Goal: Task Accomplishment & Management: Manage account settings

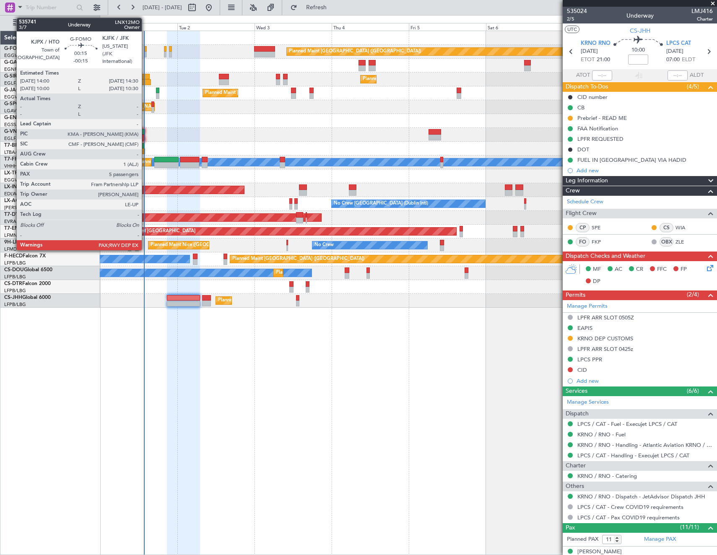
click at [145, 51] on div at bounding box center [146, 49] width 2 height 6
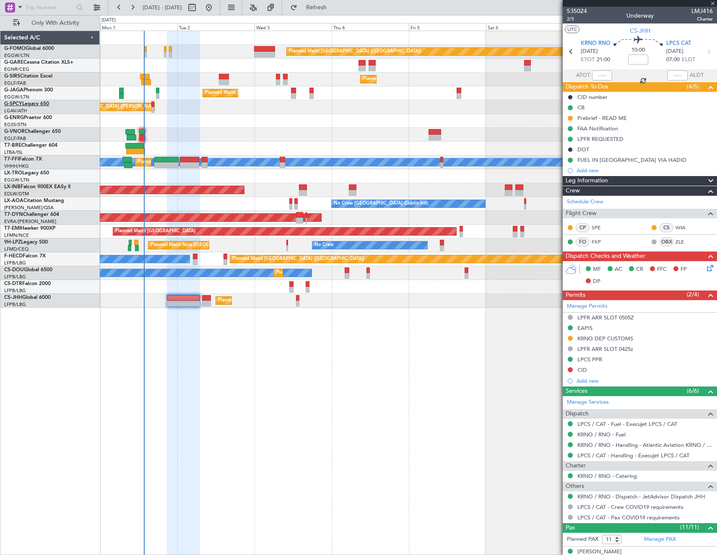
type input "-00:15"
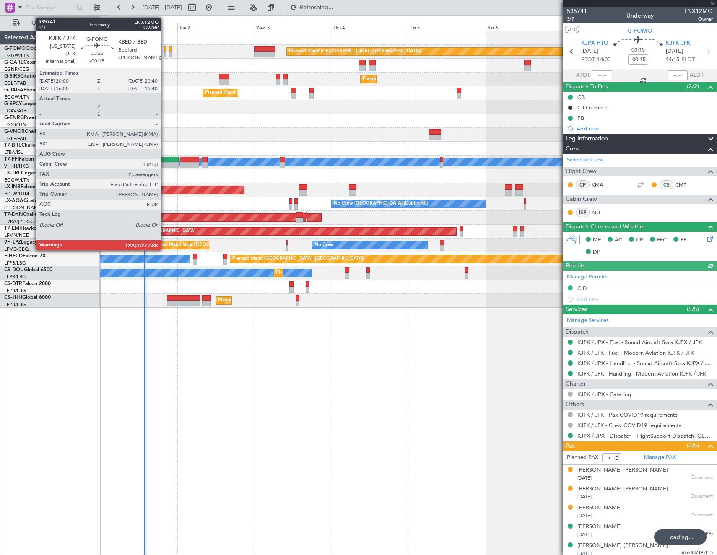
click at [165, 51] on div at bounding box center [165, 49] width 3 height 6
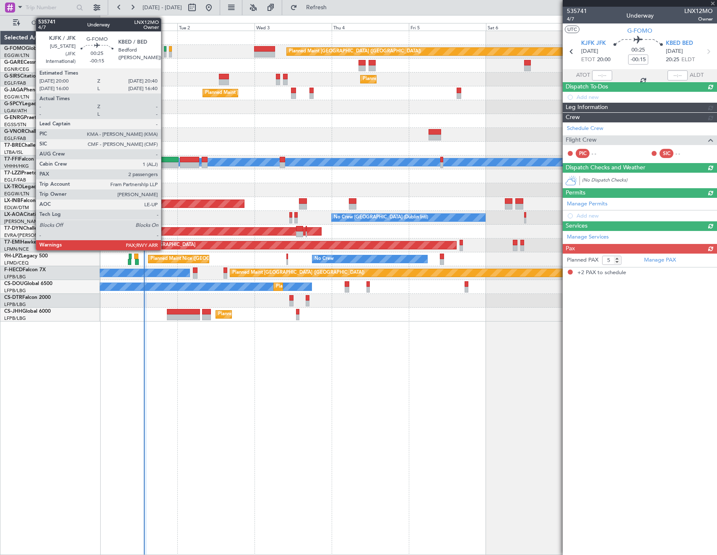
type input "2"
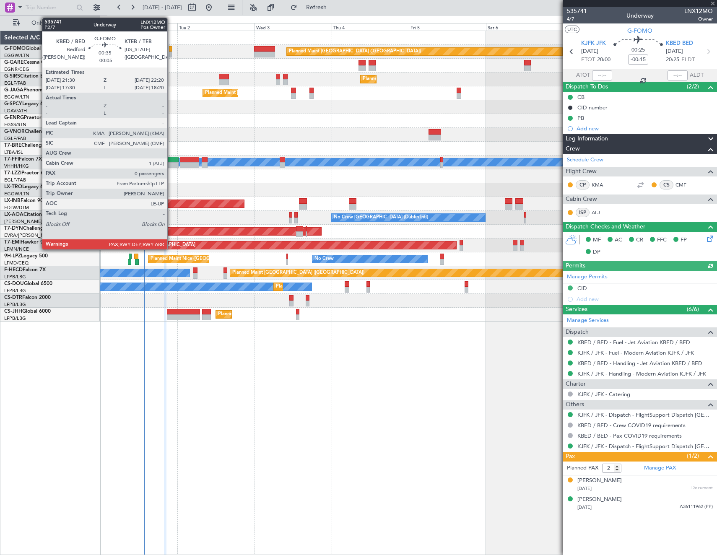
click at [171, 54] on div at bounding box center [170, 55] width 3 height 6
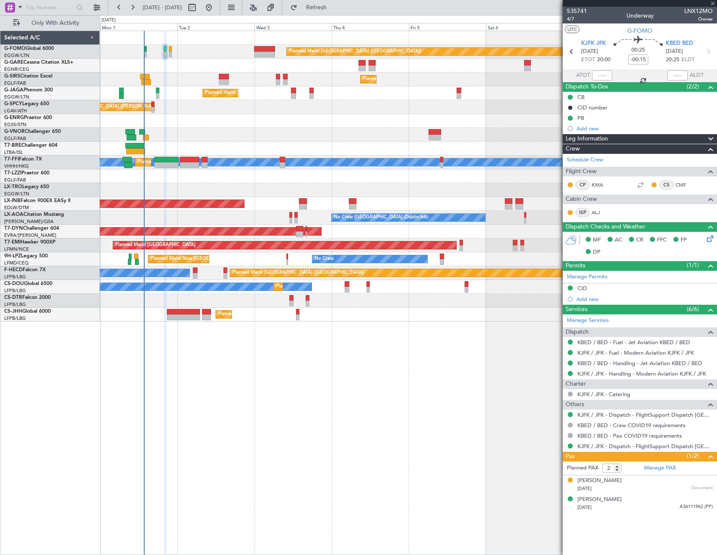
type input "-00:05"
type input "0"
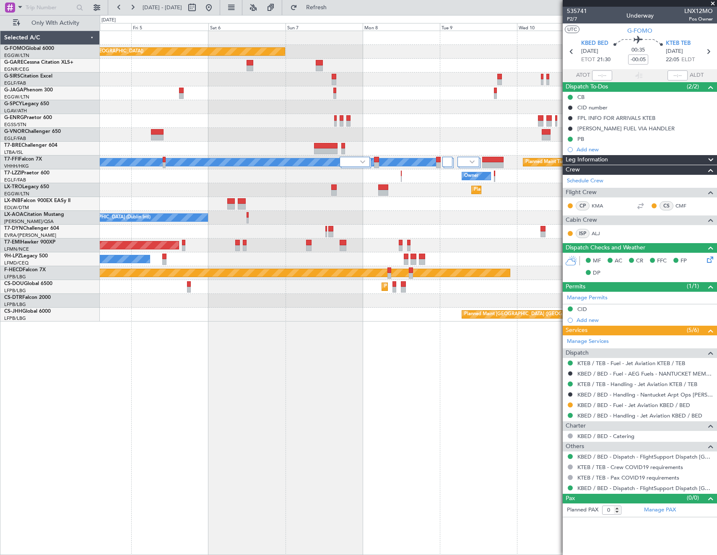
click at [189, 182] on div "Owner" at bounding box center [408, 176] width 616 height 14
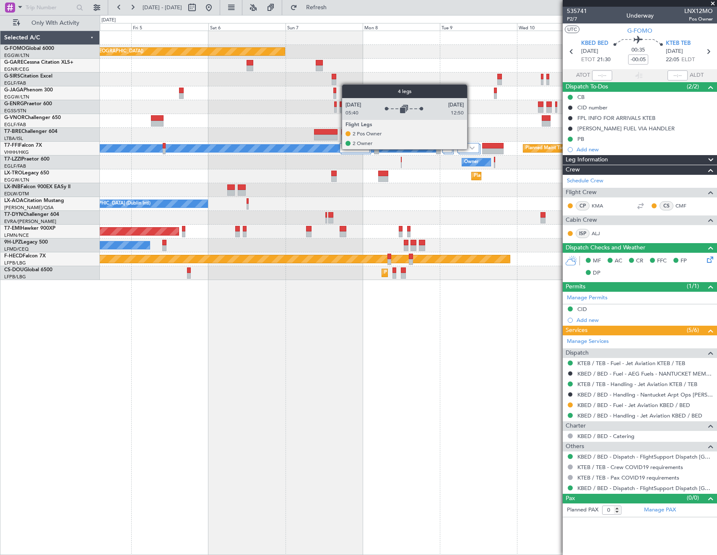
click at [471, 149] on img at bounding box center [471, 147] width 5 height 3
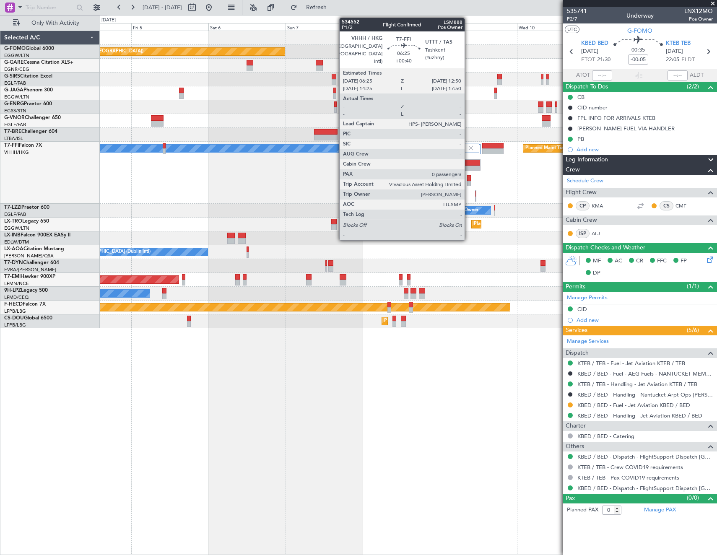
click at [468, 167] on div at bounding box center [470, 169] width 20 height 6
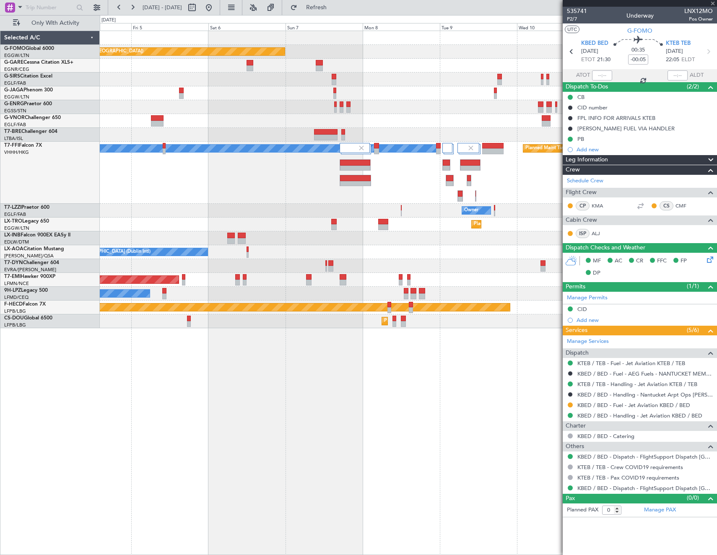
type input "+00:40"
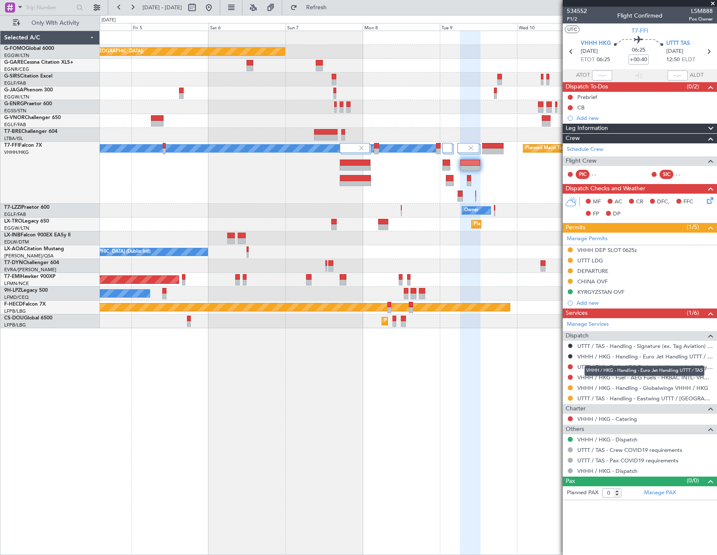
click at [615, 369] on div "VHHH / HKG - Handling - Euro Jet Handling UTTT / TAS" at bounding box center [644, 370] width 120 height 10
click at [624, 366] on link "UTTT / TAS - Fuel - AEG Fuels - via Airport Authority - [GEOGRAPHIC_DATA] / [GE…" at bounding box center [644, 366] width 135 height 7
click at [632, 361] on fb-app "[DATE] - [DATE] Refresh Quick Links Only With Activity Planned Maint [GEOGRAPHI…" at bounding box center [358, 280] width 717 height 549
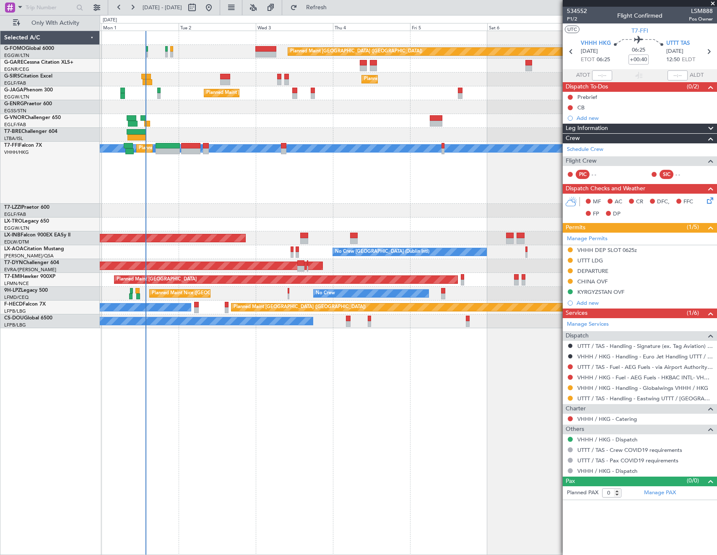
click at [136, 363] on div "Planned Maint [GEOGRAPHIC_DATA] ([GEOGRAPHIC_DATA]) Planned Maint [GEOGRAPHIC_D…" at bounding box center [408, 293] width 617 height 524
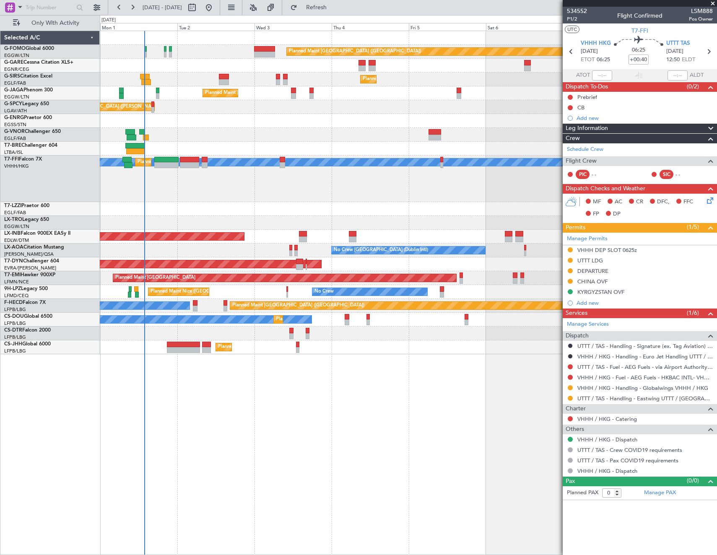
click at [266, 192] on div "[PERSON_NAME][GEOGRAPHIC_DATA] ([GEOGRAPHIC_DATA] Intl) Planned Maint [GEOGRAPH…" at bounding box center [408, 178] width 616 height 47
click at [334, 9] on span "Refresh" at bounding box center [316, 8] width 35 height 6
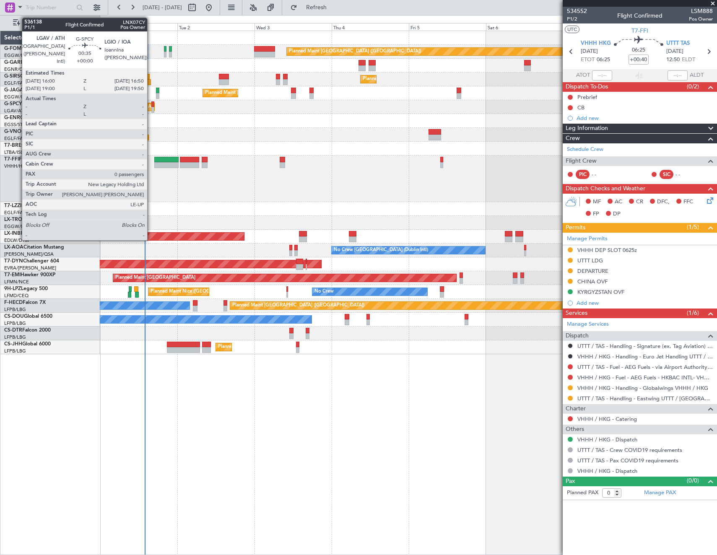
click at [151, 109] on div at bounding box center [152, 110] width 3 height 6
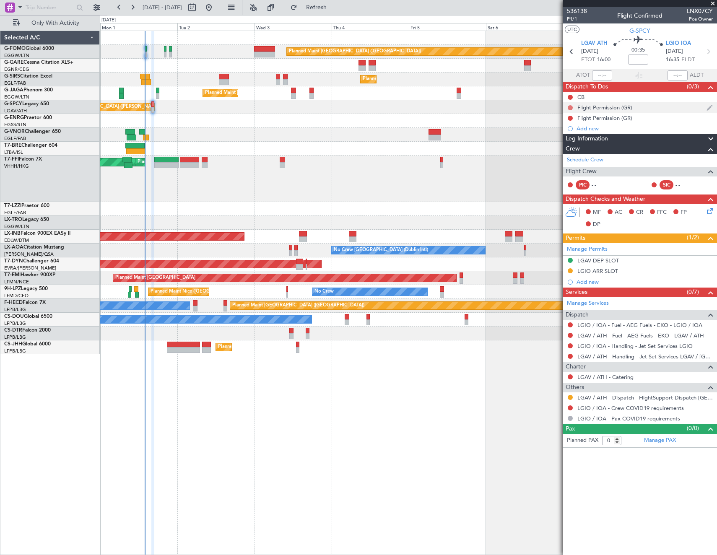
click at [569, 105] on button at bounding box center [569, 107] width 5 height 5
click at [567, 156] on span "Cancelled" at bounding box center [572, 157] width 24 height 8
click at [572, 116] on button at bounding box center [569, 118] width 5 height 5
click at [560, 168] on span "Cancelled" at bounding box center [572, 167] width 24 height 8
click at [334, 9] on span "Refresh" at bounding box center [316, 8] width 35 height 6
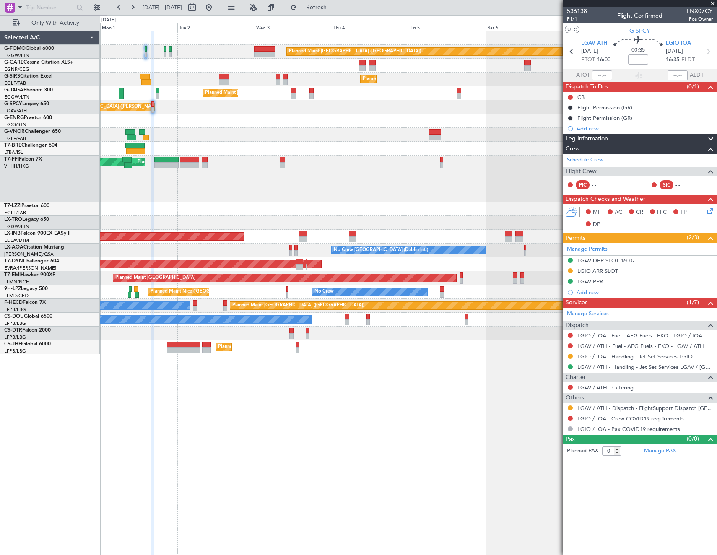
click at [696, 7] on span "LNX07CY" at bounding box center [699, 11] width 26 height 9
copy span "LNX07CY"
click at [569, 334] on button at bounding box center [569, 335] width 5 height 5
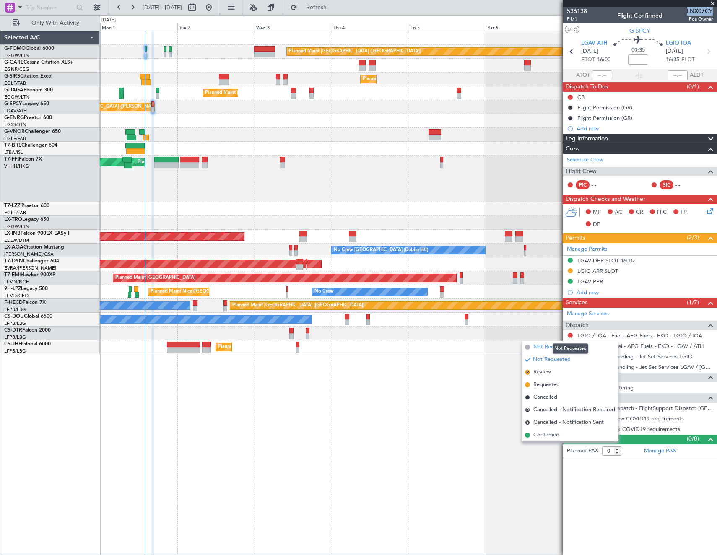
click at [546, 347] on span "Not Required" at bounding box center [550, 347] width 34 height 8
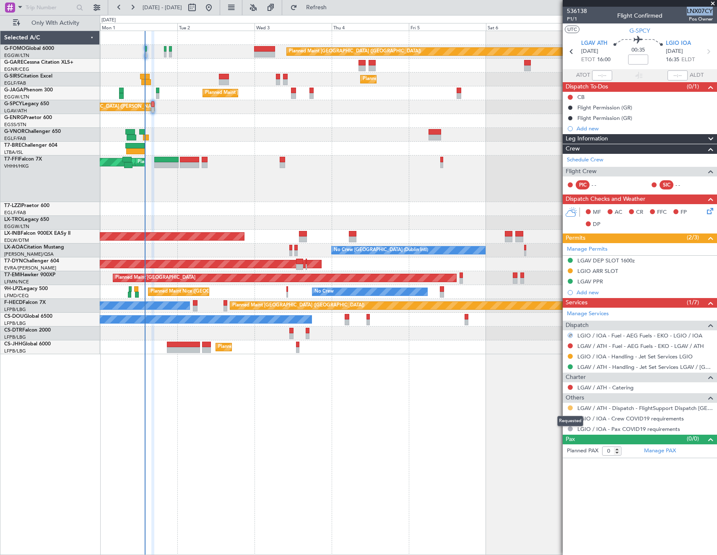
click at [571, 409] on button at bounding box center [569, 407] width 5 height 5
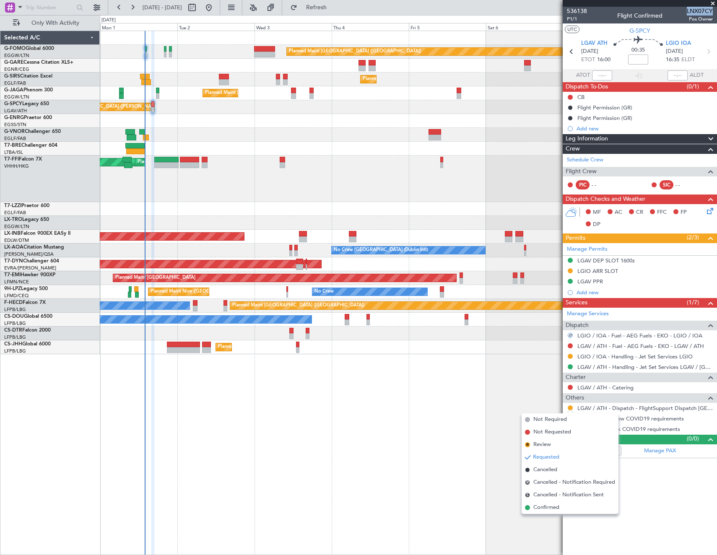
click at [556, 505] on span "Confirmed" at bounding box center [546, 507] width 26 height 8
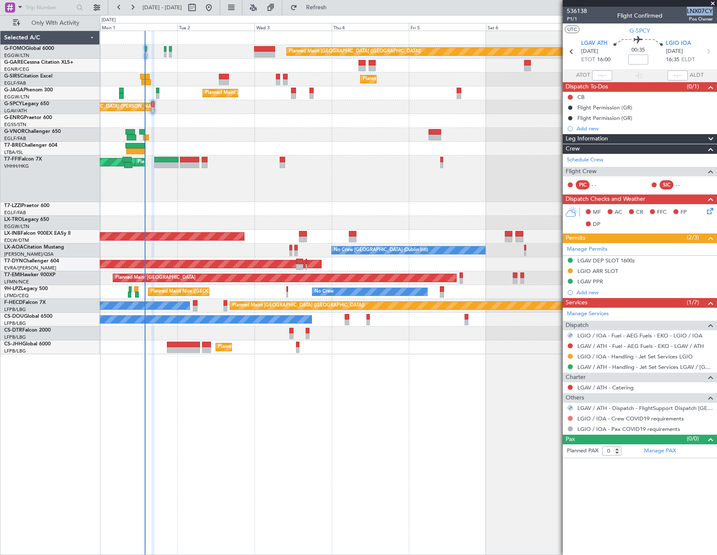
click at [568, 417] on button at bounding box center [569, 418] width 5 height 5
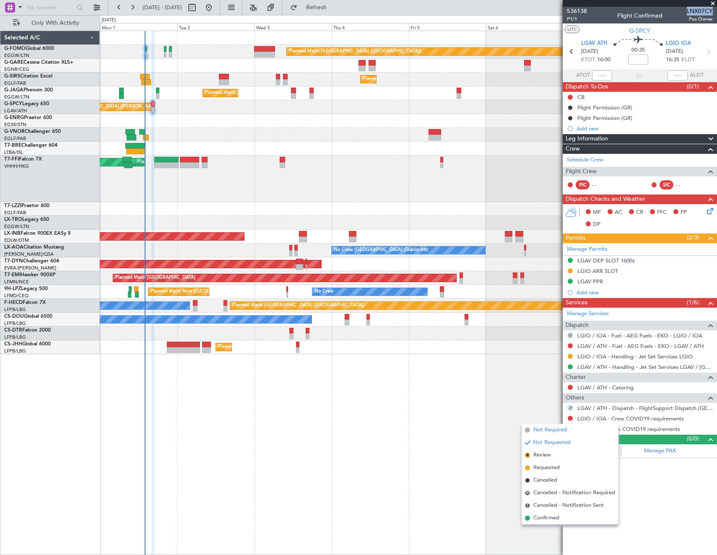
click at [536, 429] on span "Not Required" at bounding box center [550, 430] width 34 height 8
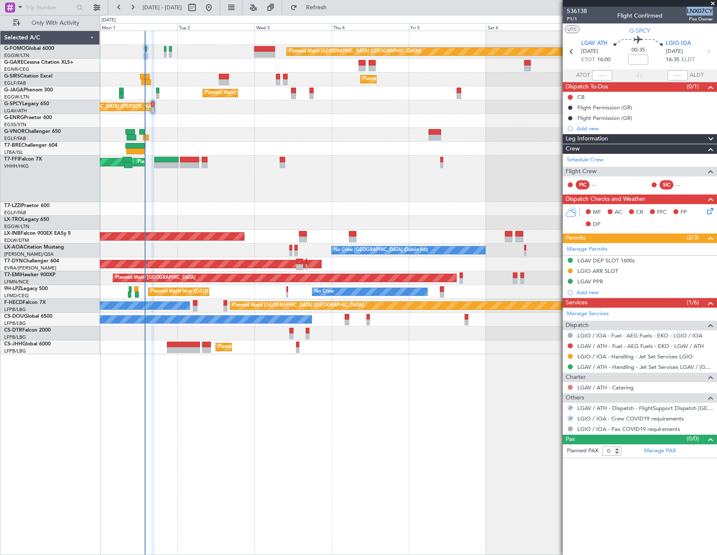
click at [569, 388] on button at bounding box center [569, 387] width 5 height 5
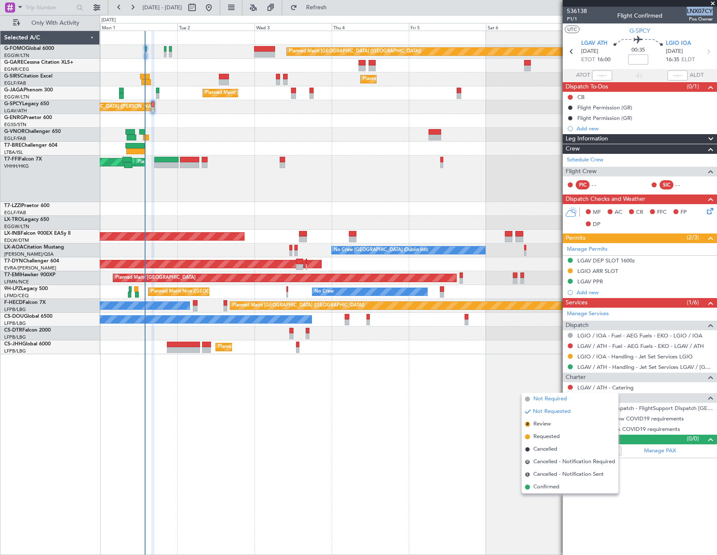
click at [538, 398] on span "Not Required" at bounding box center [550, 399] width 34 height 8
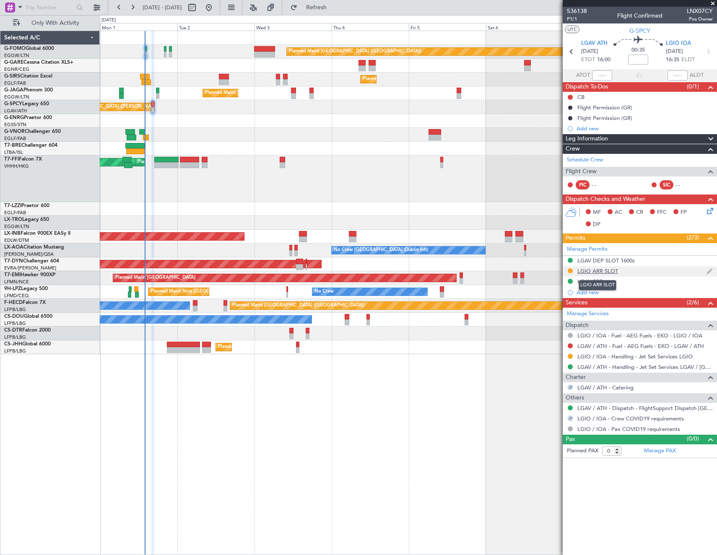
click at [605, 271] on div "LGIO ARR SLOT" at bounding box center [597, 270] width 41 height 7
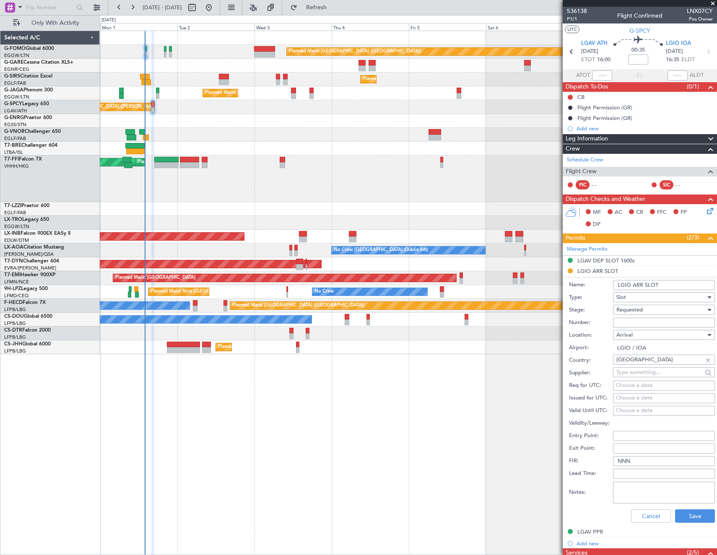
click at [680, 284] on input "LGIO ARR SLOT" at bounding box center [664, 285] width 102 height 10
type input "LGIO ARR SLOT 1635Z"
click at [684, 517] on button "Save" at bounding box center [695, 515] width 40 height 13
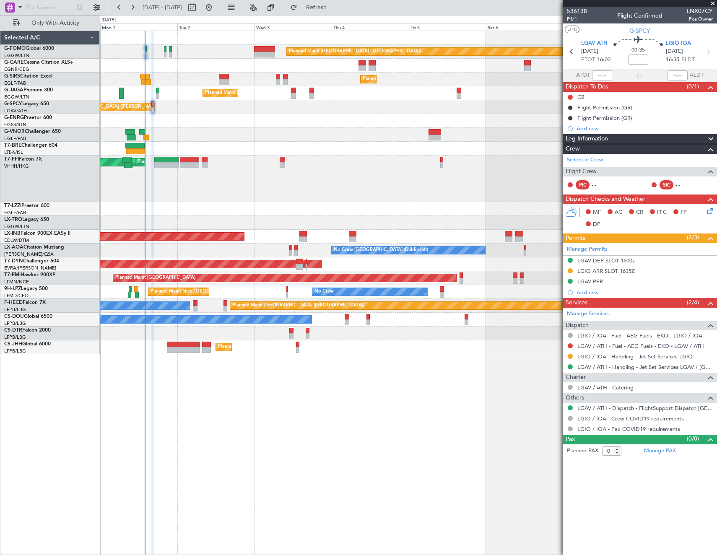
click at [712, 212] on icon at bounding box center [708, 209] width 7 height 7
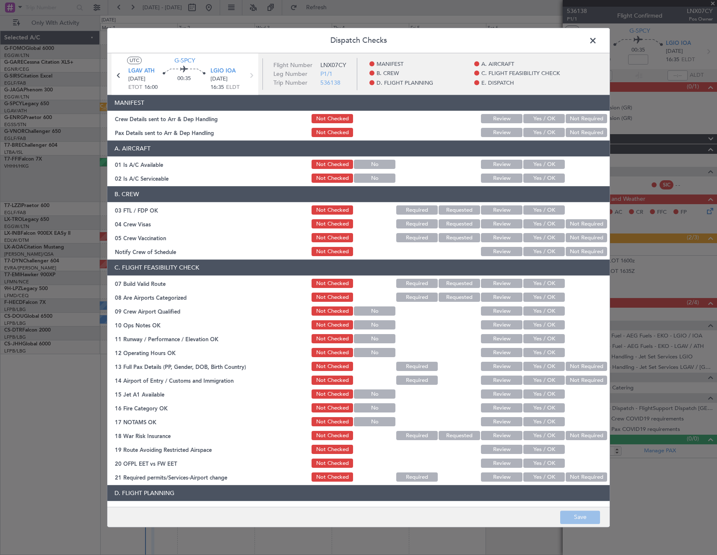
click at [538, 166] on button "Yes / OK" at bounding box center [543, 164] width 41 height 9
click at [537, 176] on button "Yes / OK" at bounding box center [543, 178] width 41 height 9
click at [550, 284] on button "Yes / OK" at bounding box center [543, 283] width 41 height 9
click at [543, 326] on button "Yes / OK" at bounding box center [543, 325] width 41 height 9
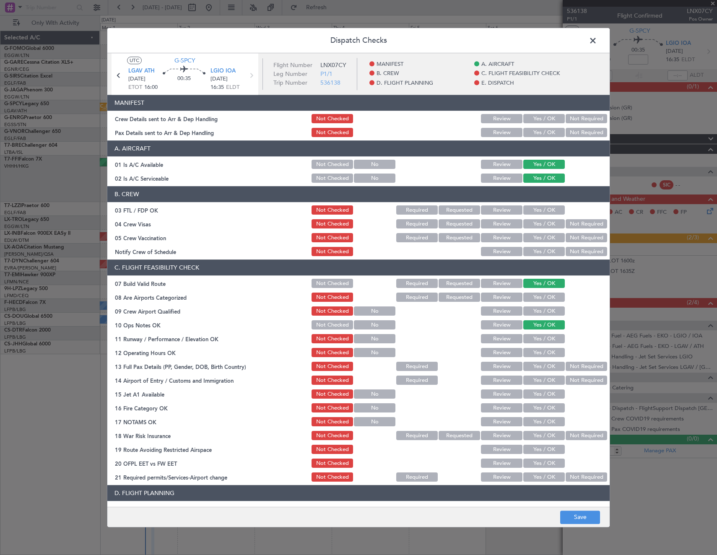
click at [544, 340] on button "Yes / OK" at bounding box center [543, 338] width 41 height 9
click at [546, 352] on button "Yes / OK" at bounding box center [543, 352] width 41 height 9
click at [572, 362] on button "Not Required" at bounding box center [585, 366] width 41 height 9
click at [573, 377] on button "Not Required" at bounding box center [585, 380] width 41 height 9
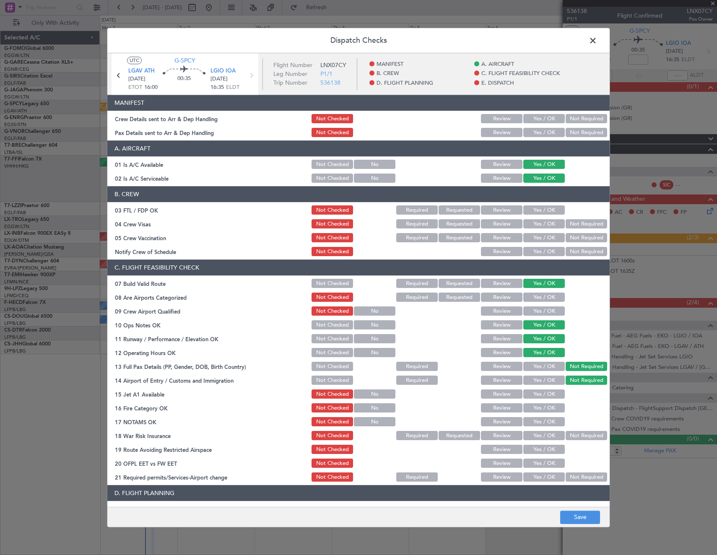
click at [543, 394] on button "Yes / OK" at bounding box center [543, 394] width 41 height 9
drag, startPoint x: 546, startPoint y: 404, endPoint x: 546, endPoint y: 412, distance: 8.0
click at [546, 405] on button "Yes / OK" at bounding box center [543, 408] width 41 height 9
drag, startPoint x: 545, startPoint y: 422, endPoint x: 584, endPoint y: 437, distance: 41.8
click at [546, 423] on button "Yes / OK" at bounding box center [543, 421] width 41 height 9
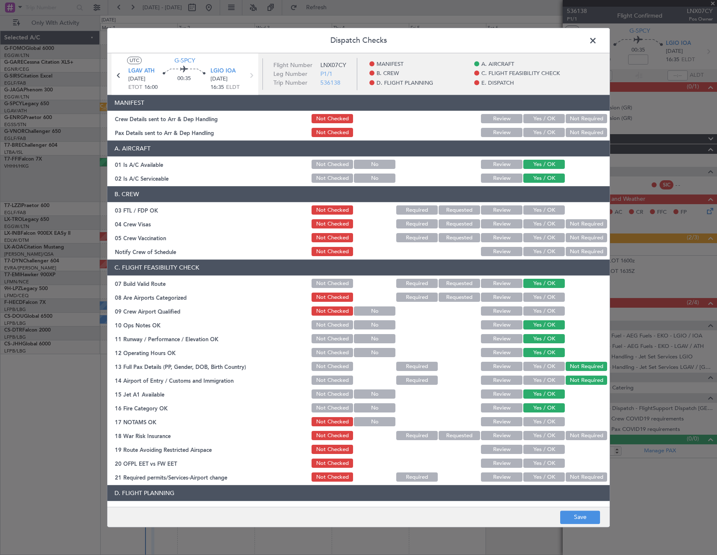
click at [583, 439] on button "Not Required" at bounding box center [585, 435] width 41 height 9
click at [548, 449] on button "Yes / OK" at bounding box center [543, 449] width 41 height 9
drag, startPoint x: 543, startPoint y: 461, endPoint x: 542, endPoint y: 477, distance: 15.9
click at [542, 463] on button "Yes / OK" at bounding box center [543, 463] width 41 height 9
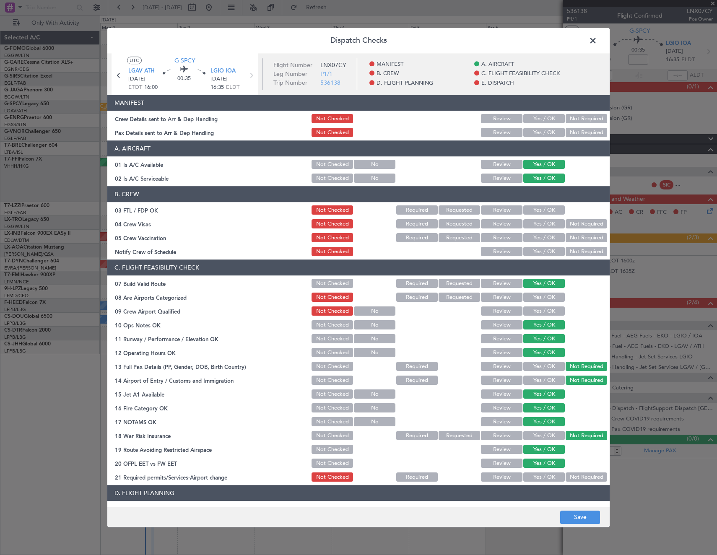
click at [543, 478] on button "Yes / OK" at bounding box center [543, 477] width 41 height 9
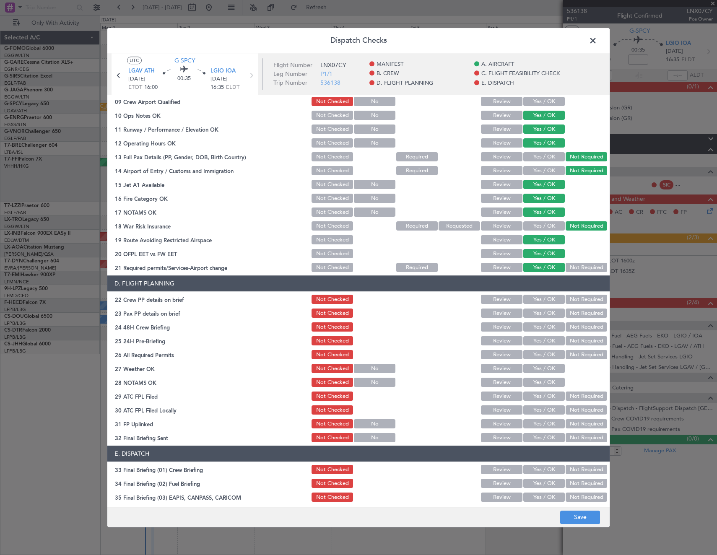
click at [541, 302] on button "Yes / OK" at bounding box center [543, 299] width 41 height 9
click at [569, 312] on button "Not Required" at bounding box center [585, 313] width 41 height 9
click at [545, 329] on button "Yes / OK" at bounding box center [543, 327] width 41 height 9
click at [543, 339] on button "Yes / OK" at bounding box center [543, 340] width 41 height 9
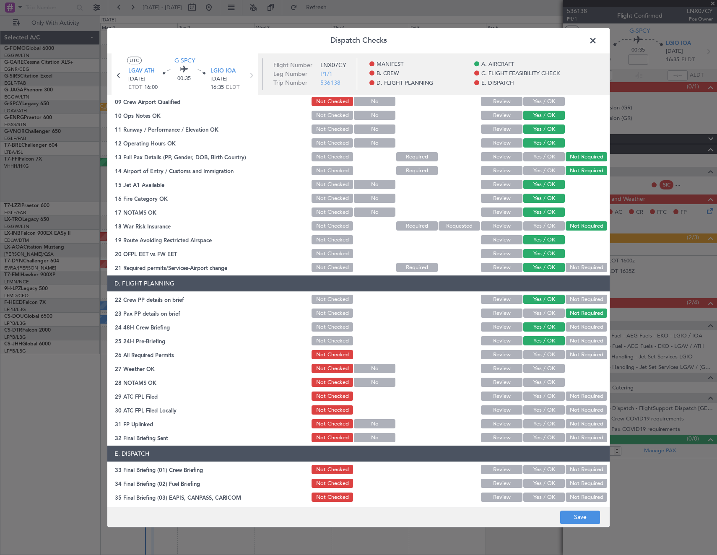
drag, startPoint x: 536, startPoint y: 354, endPoint x: 541, endPoint y: 361, distance: 8.4
click at [537, 354] on button "Yes / OK" at bounding box center [543, 354] width 41 height 9
click at [541, 369] on button "Yes / OK" at bounding box center [543, 368] width 41 height 9
click at [540, 383] on button "Yes / OK" at bounding box center [543, 382] width 41 height 9
click at [540, 398] on button "Yes / OK" at bounding box center [543, 396] width 41 height 9
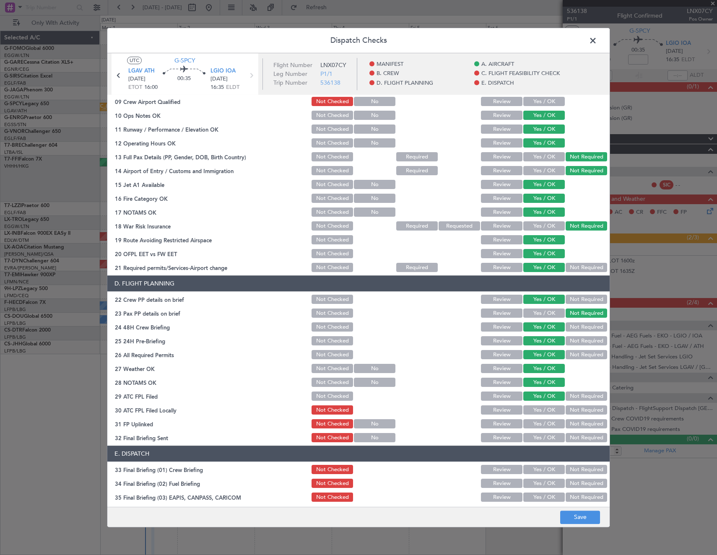
click at [573, 410] on button "Not Required" at bounding box center [585, 410] width 41 height 9
click at [546, 424] on button "Yes / OK" at bounding box center [543, 423] width 41 height 9
click at [587, 445] on article "MANIFEST Crew Details sent to Arr & Dep Handling Not Checked Review Yes / OK No…" at bounding box center [358, 298] width 502 height 406
click at [577, 435] on button "Not Required" at bounding box center [585, 437] width 41 height 9
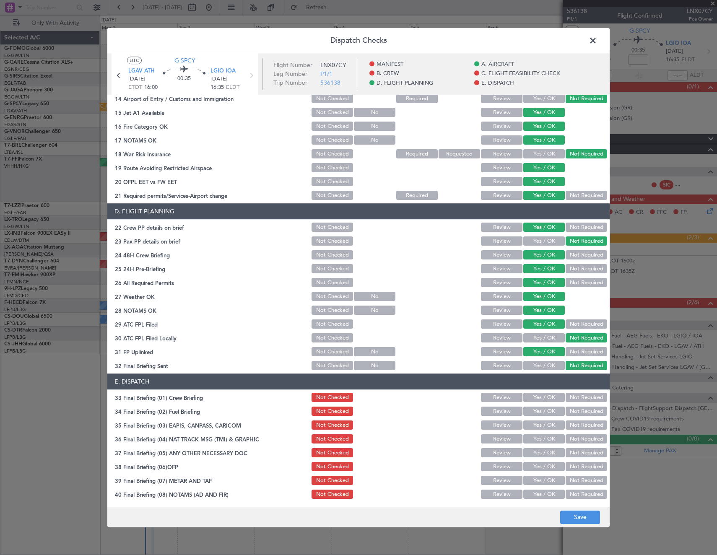
scroll to position [293, 0]
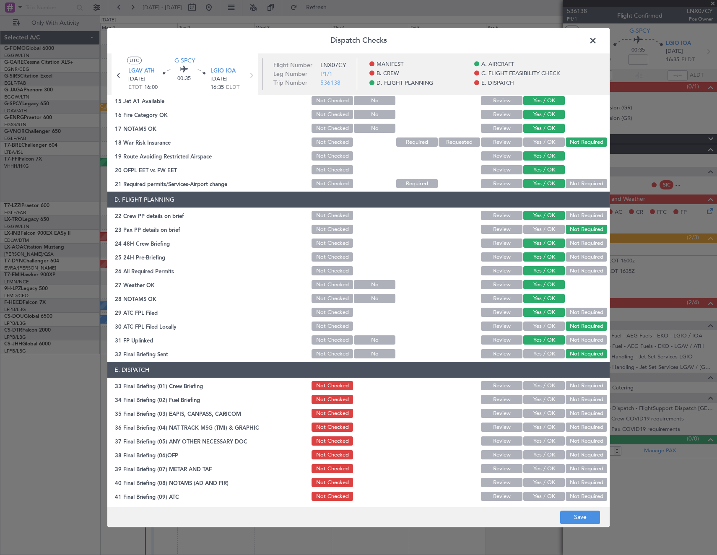
click at [583, 415] on button "Not Required" at bounding box center [585, 413] width 41 height 9
click at [585, 425] on button "Not Required" at bounding box center [585, 427] width 41 height 9
drag, startPoint x: 558, startPoint y: 438, endPoint x: 543, endPoint y: 447, distance: 17.3
click at [564, 438] on div "Not Required" at bounding box center [585, 441] width 42 height 12
drag, startPoint x: 543, startPoint y: 448, endPoint x: 539, endPoint y: 444, distance: 5.6
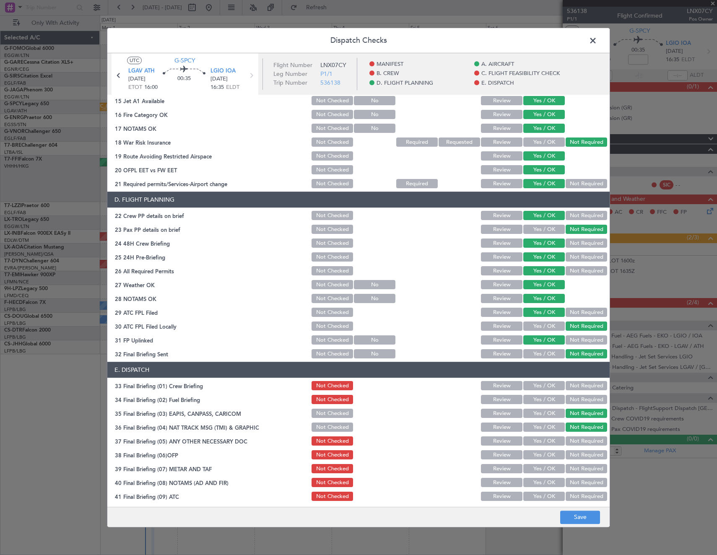
click at [542, 448] on section "E. DISPATCH 33 Final Briefing (01) Crew Briefing Not Checked Review Yes / OK No…" at bounding box center [358, 453] width 502 height 182
drag, startPoint x: 539, startPoint y: 444, endPoint x: 539, endPoint y: 457, distance: 13.0
click at [539, 444] on button "Yes / OK" at bounding box center [543, 441] width 41 height 9
click at [539, 457] on button "Yes / OK" at bounding box center [543, 454] width 41 height 9
click at [538, 473] on button "Yes / OK" at bounding box center [543, 468] width 41 height 9
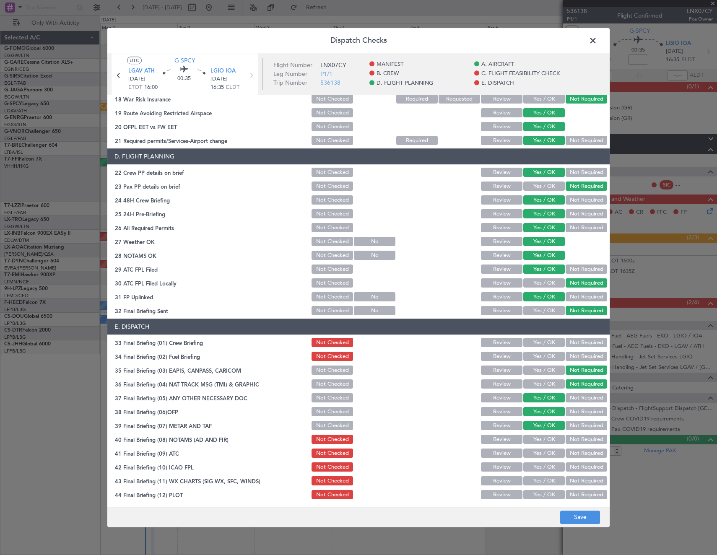
scroll to position [338, 0]
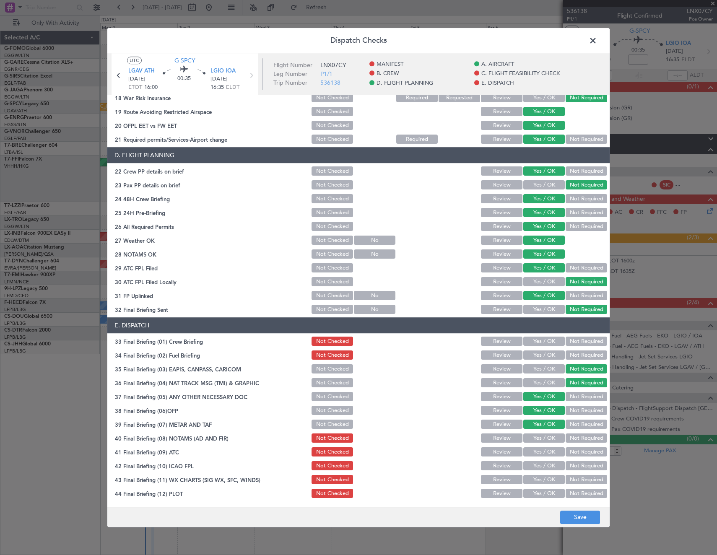
drag, startPoint x: 539, startPoint y: 441, endPoint x: 539, endPoint y: 450, distance: 8.4
click at [539, 442] on button "Yes / OK" at bounding box center [543, 438] width 41 height 9
click at [540, 455] on button "Yes / OK" at bounding box center [543, 452] width 41 height 9
drag, startPoint x: 538, startPoint y: 466, endPoint x: 538, endPoint y: 470, distance: 4.2
click at [538, 466] on button "Yes / OK" at bounding box center [543, 465] width 41 height 9
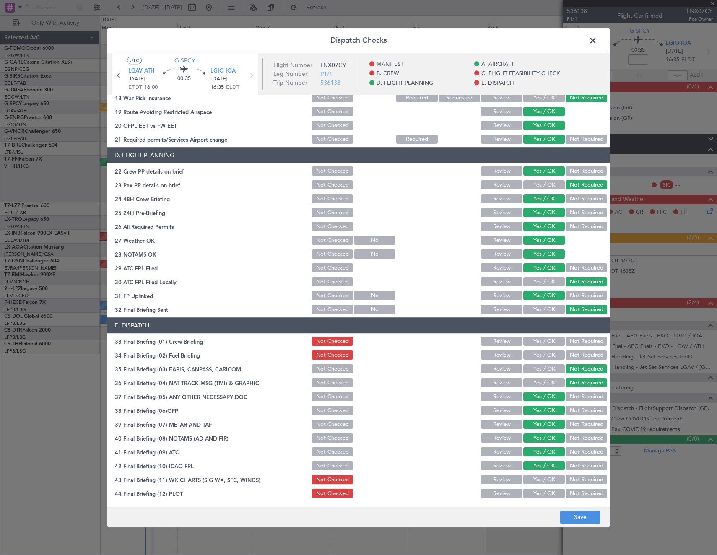
click at [534, 485] on div "Yes / OK" at bounding box center [543, 480] width 42 height 12
click at [533, 482] on button "Yes / OK" at bounding box center [543, 479] width 41 height 9
click at [533, 497] on button "Yes / OK" at bounding box center [543, 493] width 41 height 9
click at [574, 517] on button "Save" at bounding box center [580, 516] width 40 height 13
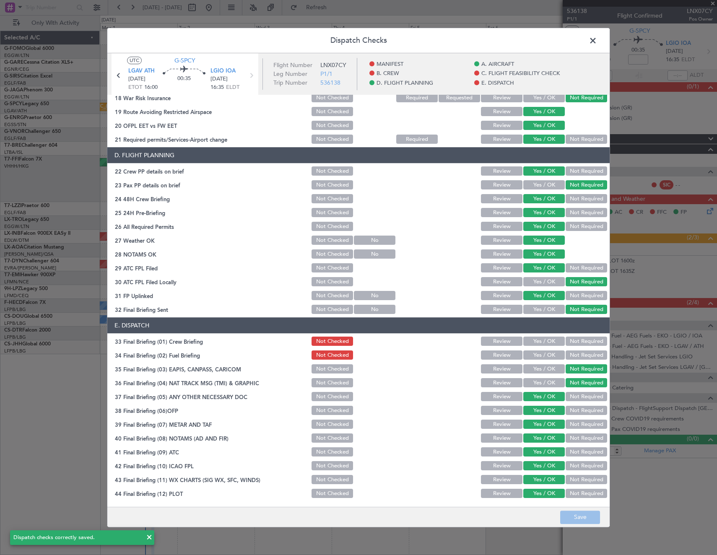
click at [597, 39] on span at bounding box center [597, 42] width 0 height 17
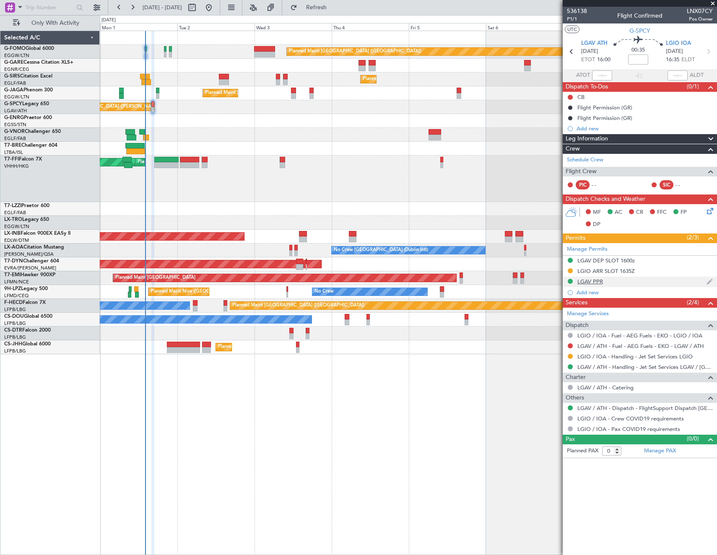
click at [588, 277] on div "LGAV PPR" at bounding box center [639, 282] width 154 height 10
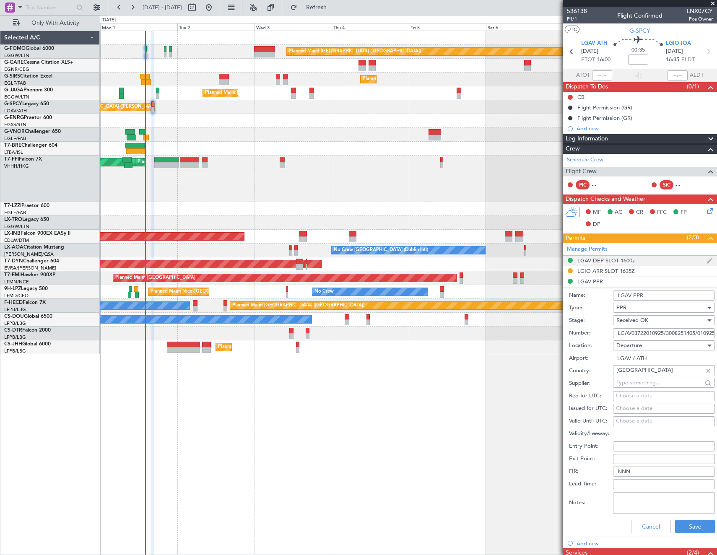
click at [595, 259] on div "LGAV DEP SLOT 1600z" at bounding box center [605, 260] width 57 height 7
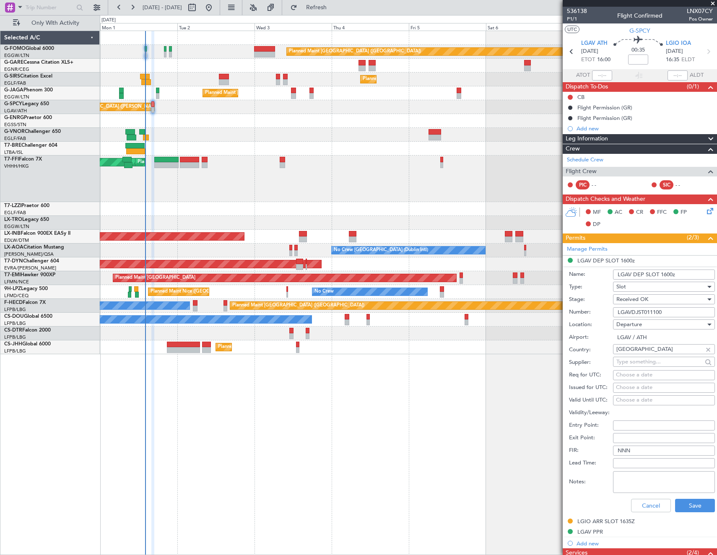
click at [643, 311] on input "LGAVDJST011100" at bounding box center [664, 312] width 102 height 10
click at [644, 503] on button "Cancel" at bounding box center [651, 505] width 40 height 13
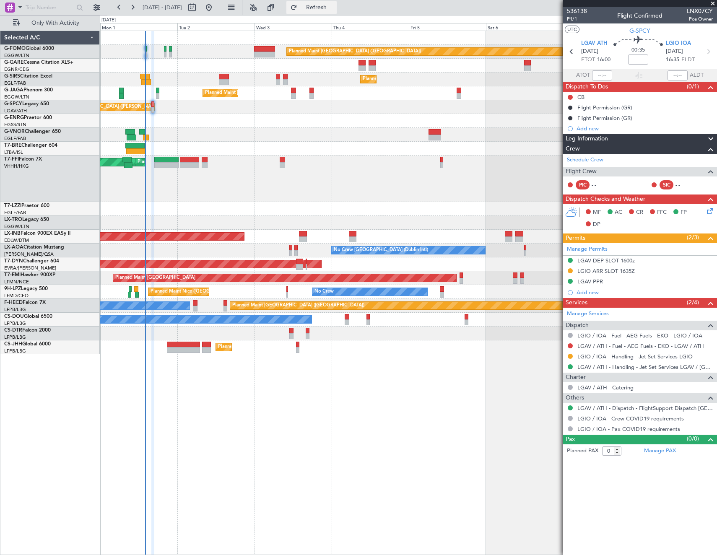
click at [334, 8] on span "Refresh" at bounding box center [316, 8] width 35 height 6
click at [332, 12] on button "Refresh" at bounding box center [311, 7] width 50 height 13
click at [334, 6] on span "Refresh" at bounding box center [316, 8] width 35 height 6
click at [331, 5] on span "Refresh" at bounding box center [316, 8] width 35 height 6
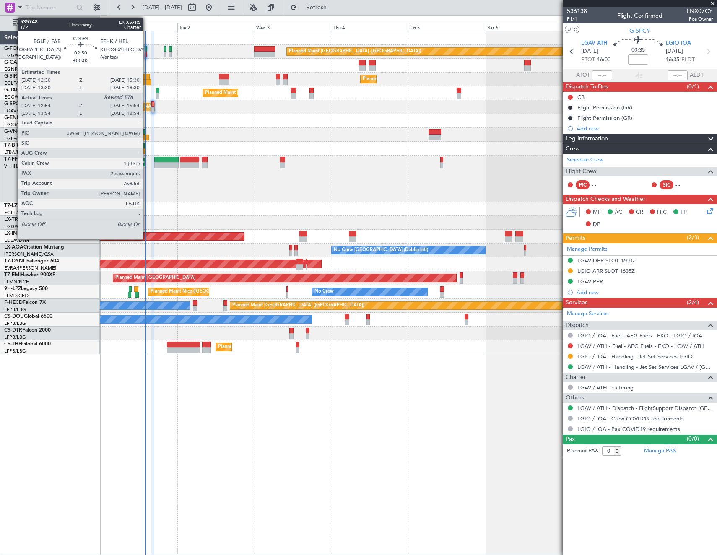
click at [147, 82] on div at bounding box center [146, 82] width 10 height 6
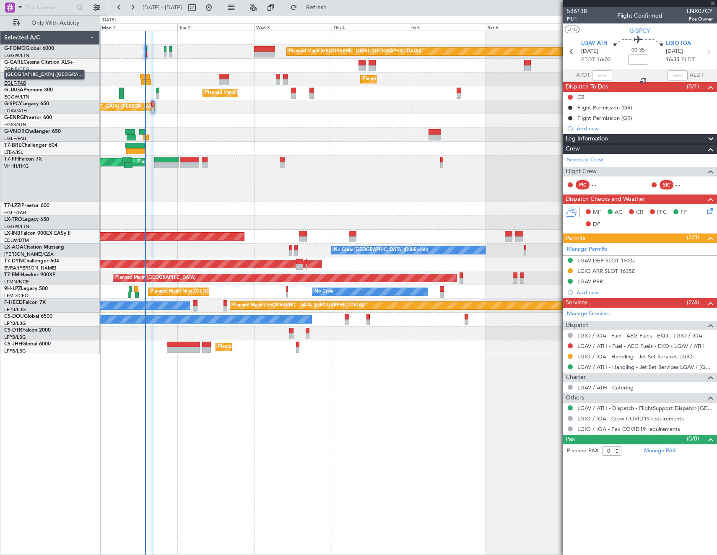
type input "+00:05"
type input "12:54"
type input "2"
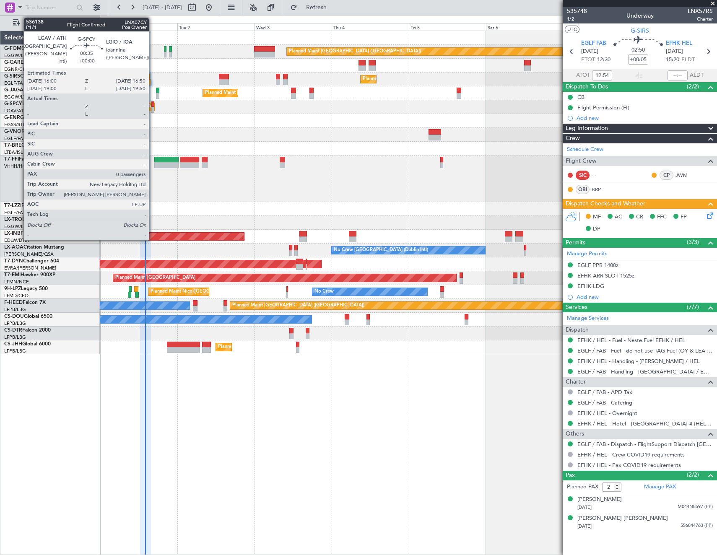
click at [153, 104] on div at bounding box center [152, 104] width 3 height 6
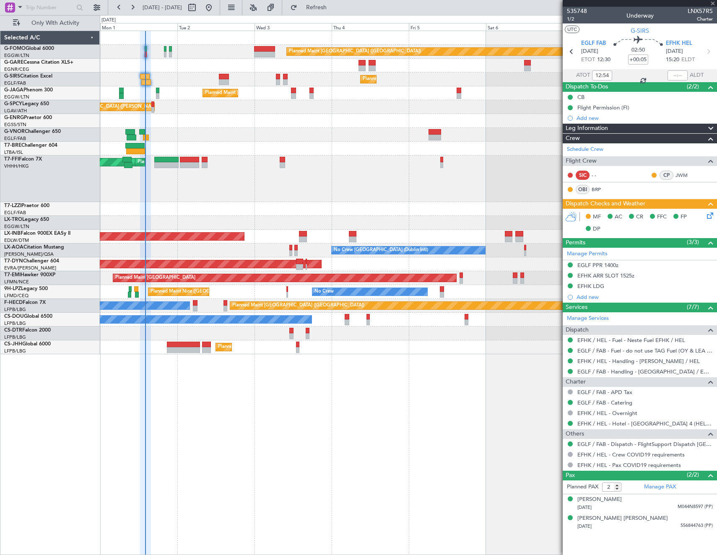
type input "0"
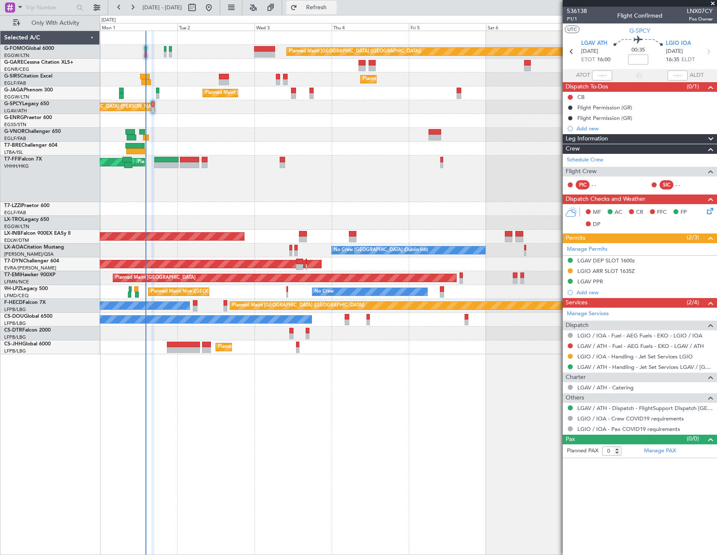
click at [334, 10] on span "Refresh" at bounding box center [316, 8] width 35 height 6
click at [605, 345] on link "LGAV / ATH - Fuel - AEG Fuels - EKO - LGAV / ATH" at bounding box center [640, 345] width 127 height 7
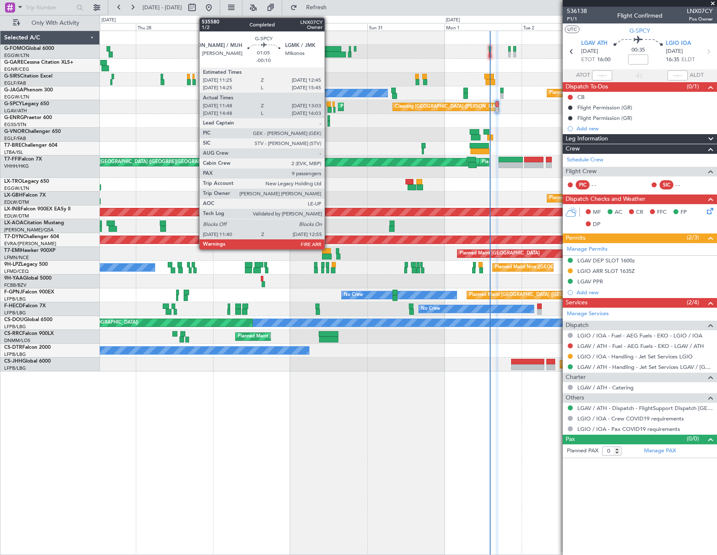
click at [328, 106] on div at bounding box center [328, 104] width 5 height 6
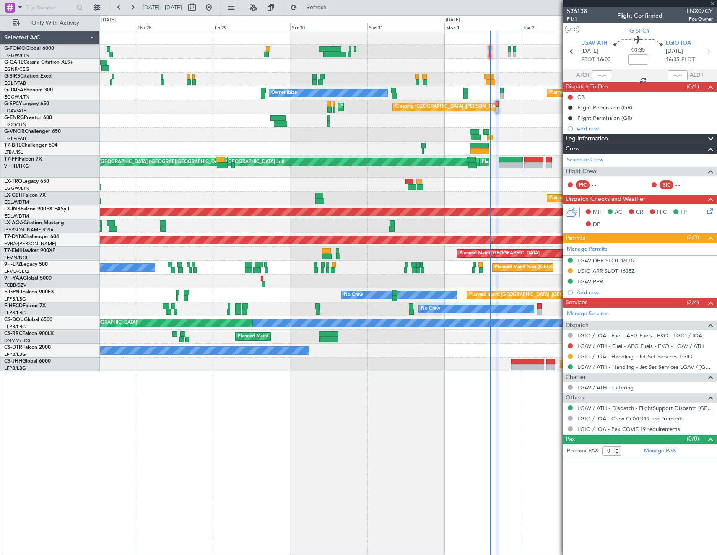
type input "-00:10"
type input "11:48"
type input "12:48"
type input "9"
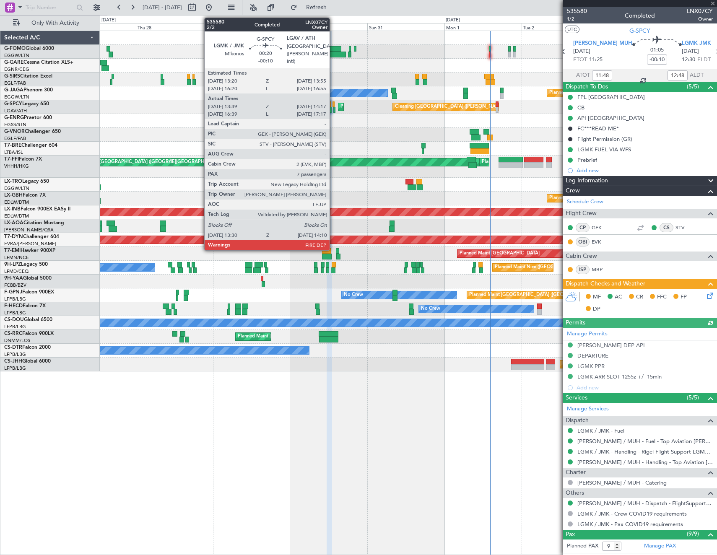
click at [333, 103] on div at bounding box center [333, 104] width 2 height 6
type input "13:39"
type input "14:02"
type input "7"
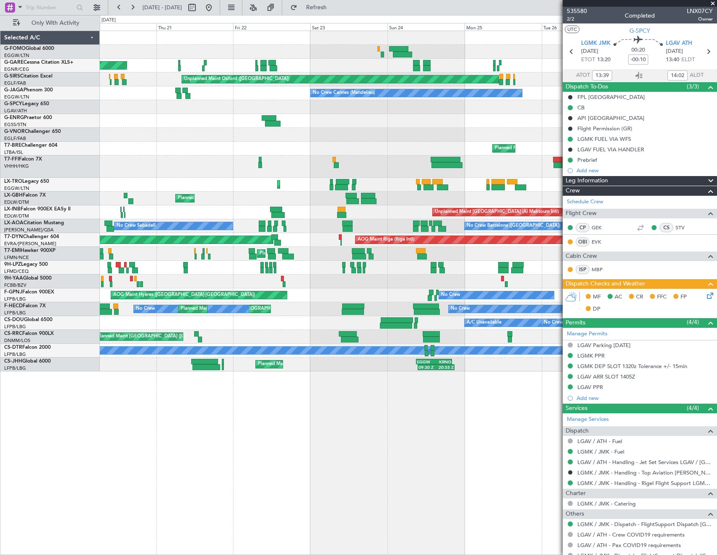
click at [716, 136] on html "[DATE] - [DATE] Refresh Quick Links Only With Activity Unplanned Maint [PERSON_…" at bounding box center [358, 277] width 717 height 555
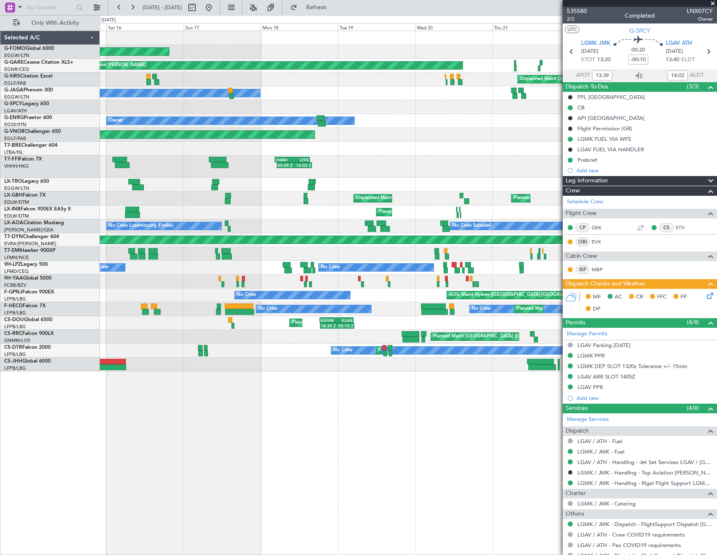
click at [588, 125] on fb-app "[DATE] - [DATE] Refresh Quick Links Only With Activity Planned Maint Windsor Lo…" at bounding box center [358, 280] width 717 height 549
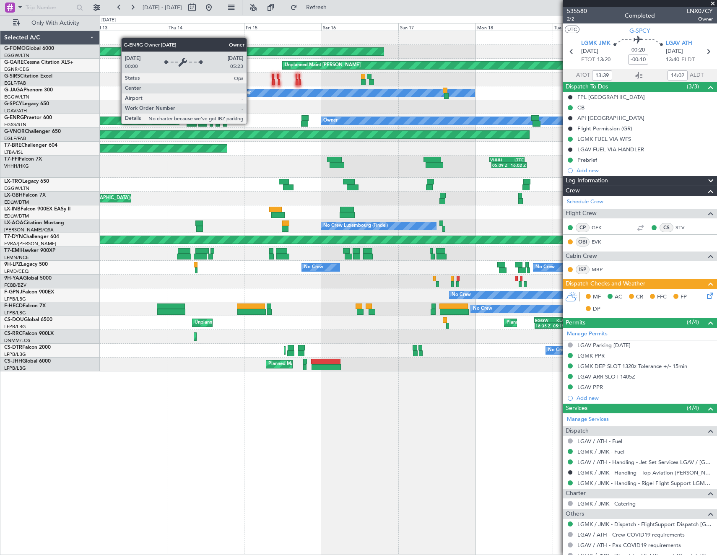
click at [422, 123] on div "Owner" at bounding box center [445, 121] width 248 height 8
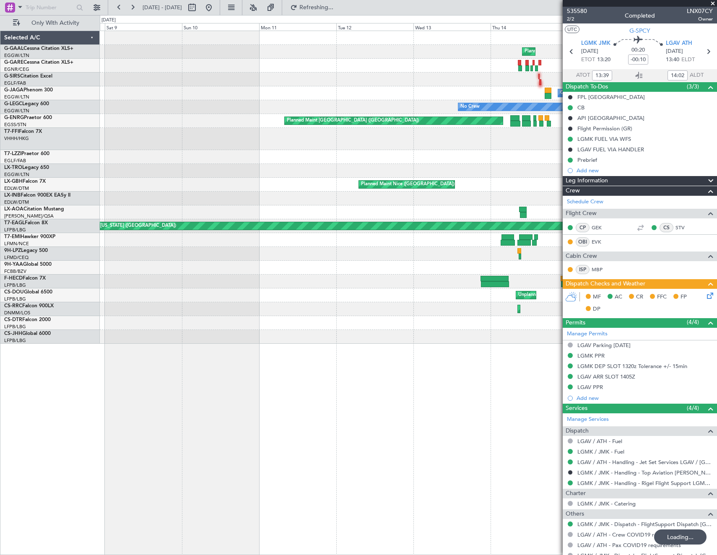
click at [486, 158] on div at bounding box center [408, 157] width 616 height 14
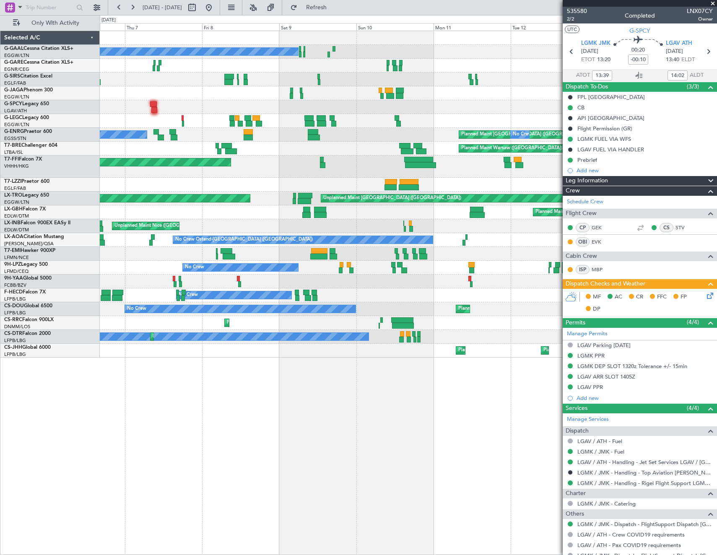
click at [583, 111] on fb-app "[DATE] - [DATE] Refresh Quick Links Only With Activity Planned Maint No Crew Un…" at bounding box center [358, 280] width 717 height 549
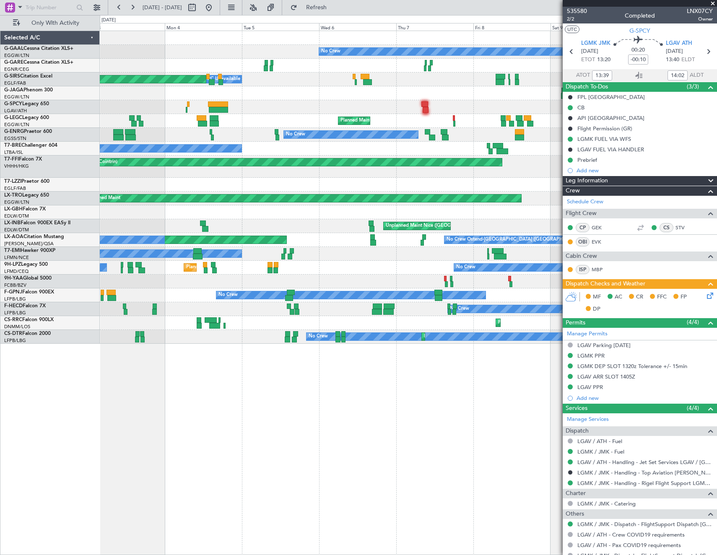
click at [547, 108] on div at bounding box center [408, 107] width 616 height 14
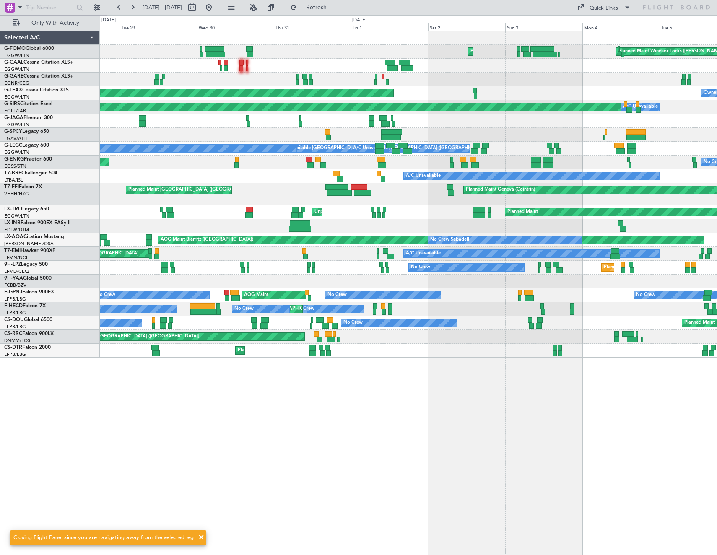
click at [438, 114] on div "A/C Unavailable" at bounding box center [408, 121] width 616 height 14
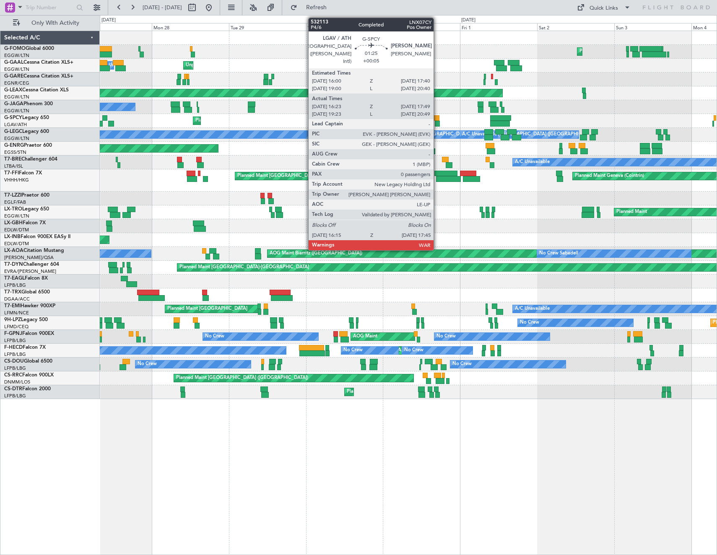
click at [437, 118] on div at bounding box center [436, 118] width 5 height 6
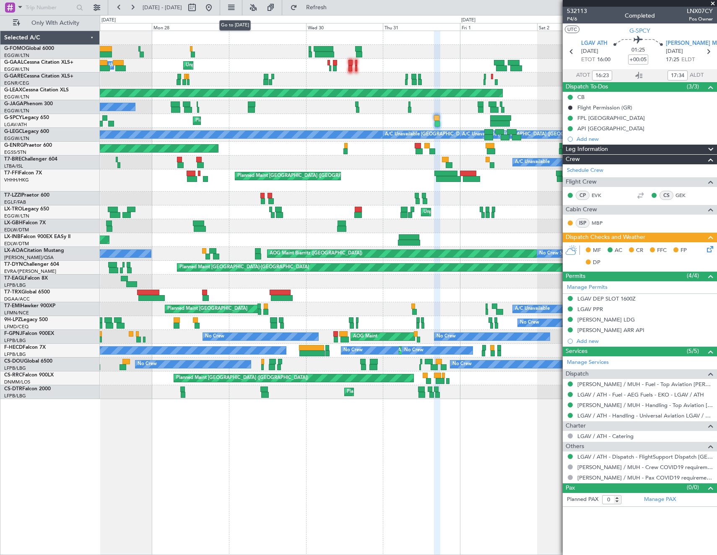
click at [215, 10] on button at bounding box center [208, 7] width 13 height 13
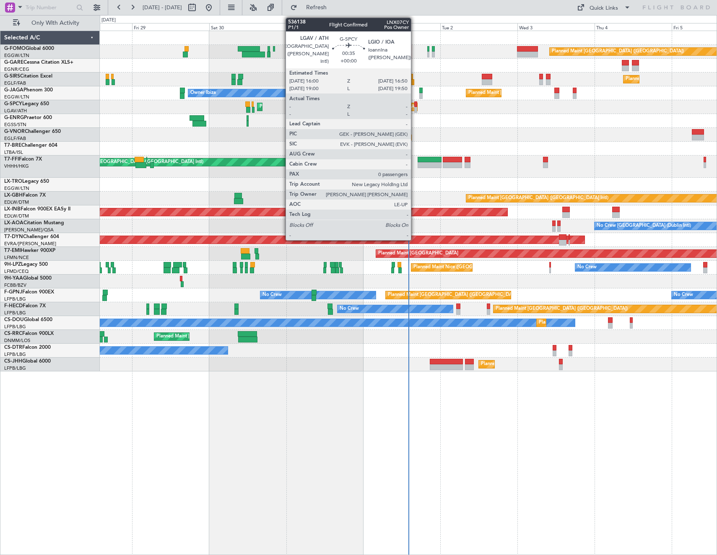
click at [414, 106] on div at bounding box center [415, 104] width 3 height 6
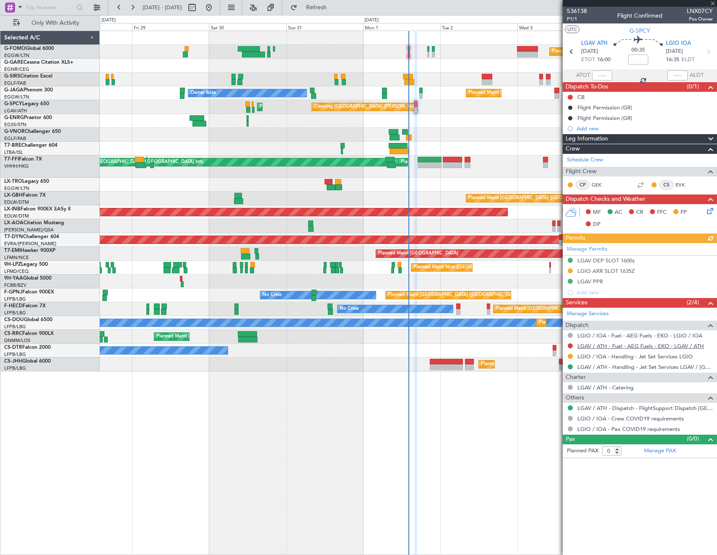
click at [631, 346] on link "LGAV / ATH - Fuel - AEG Fuels - EKO - LGAV / ATH" at bounding box center [640, 345] width 127 height 7
click at [334, 5] on span "Refresh" at bounding box center [316, 8] width 35 height 6
click at [52, 24] on span "Only With Activity" at bounding box center [55, 23] width 67 height 6
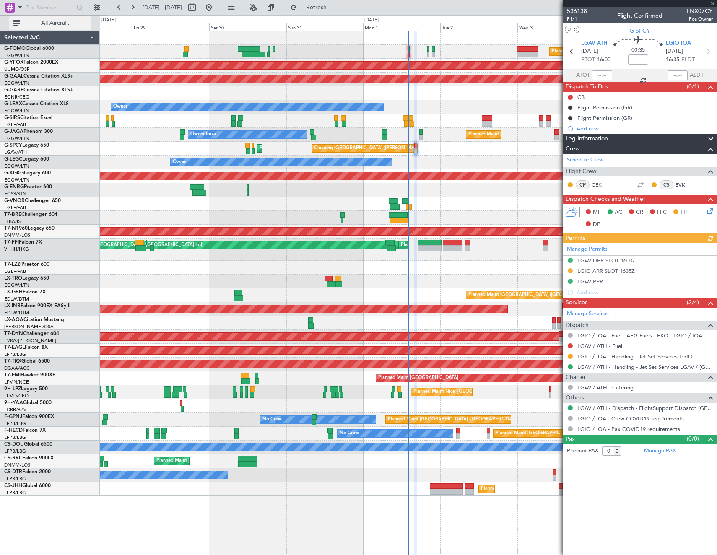
click at [59, 25] on span "All Aircraft" at bounding box center [55, 23] width 67 height 6
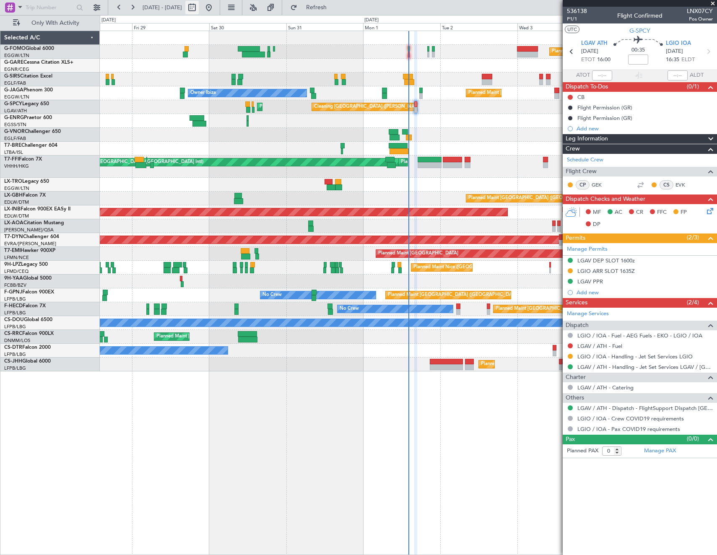
click at [199, 7] on button at bounding box center [191, 7] width 13 height 13
select select "8"
select select "2025"
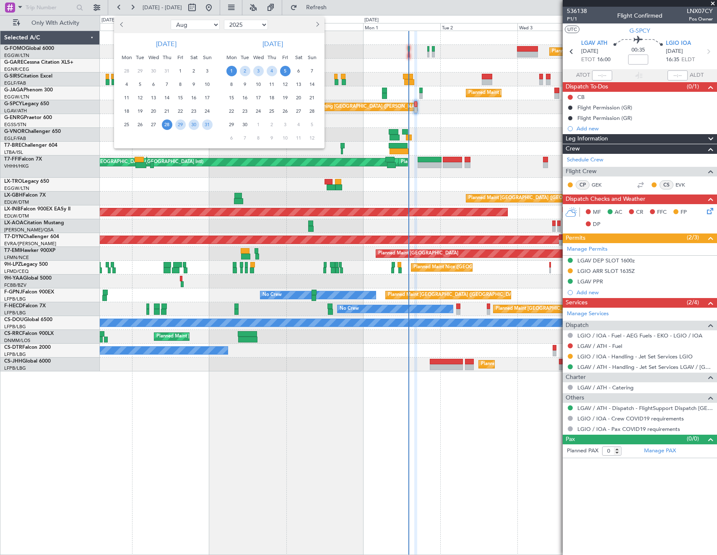
click at [230, 73] on span "1" at bounding box center [231, 71] width 10 height 10
click at [230, 84] on span "8" at bounding box center [231, 84] width 10 height 10
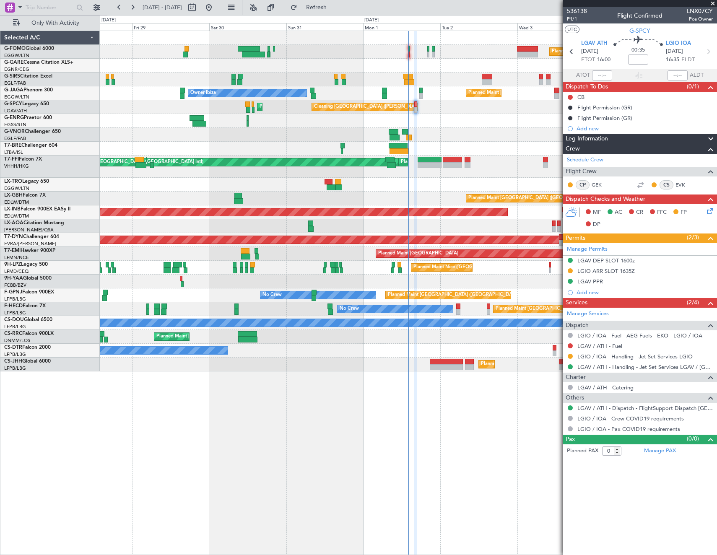
select select "9"
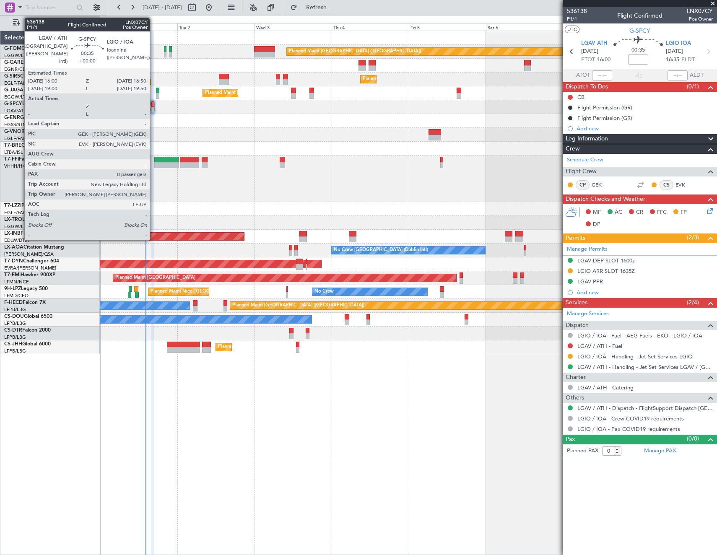
click at [153, 107] on div at bounding box center [152, 110] width 3 height 6
click at [153, 106] on div at bounding box center [152, 104] width 3 height 6
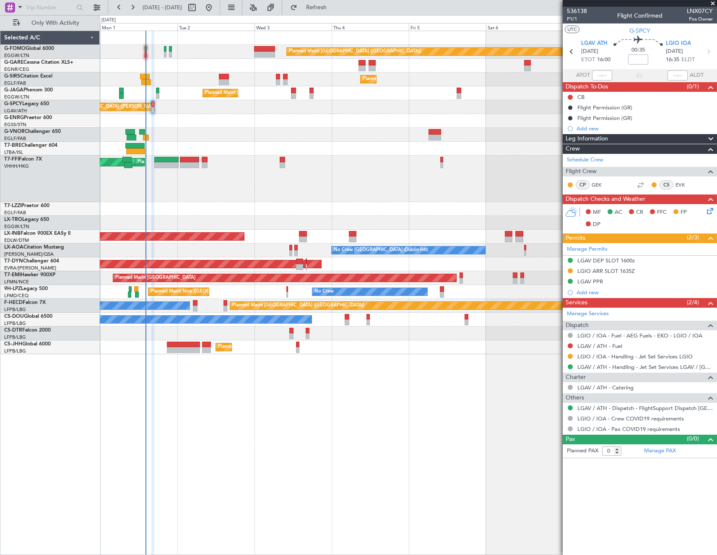
click at [700, 12] on span "LNX07CY" at bounding box center [699, 11] width 26 height 9
copy span "LNX07CY"
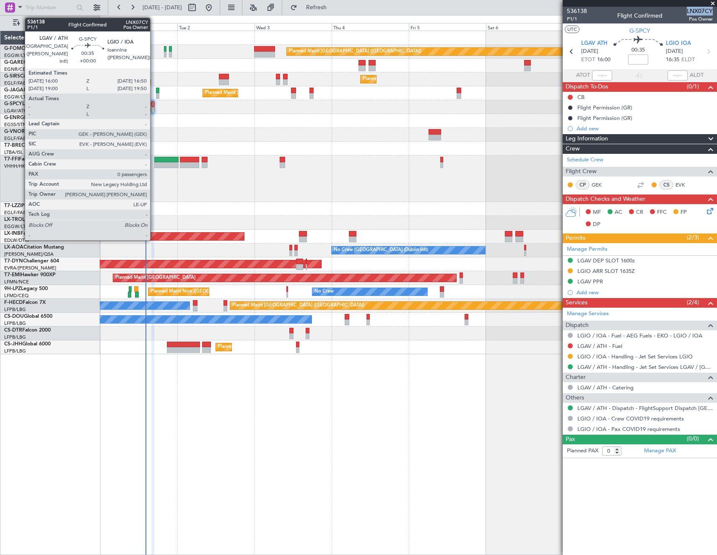
click at [154, 104] on div at bounding box center [152, 104] width 3 height 6
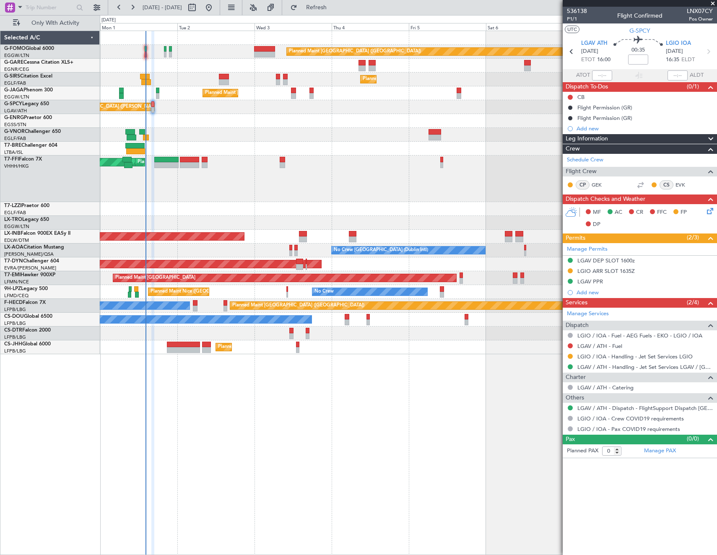
click at [711, 210] on icon at bounding box center [708, 209] width 7 height 7
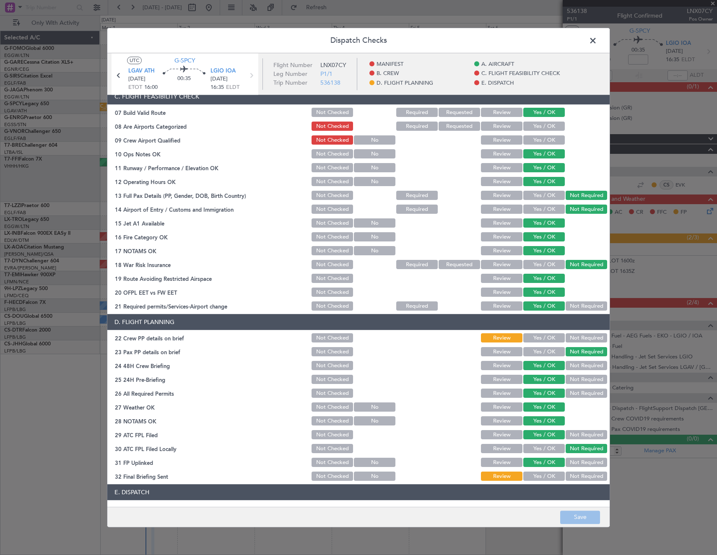
scroll to position [251, 0]
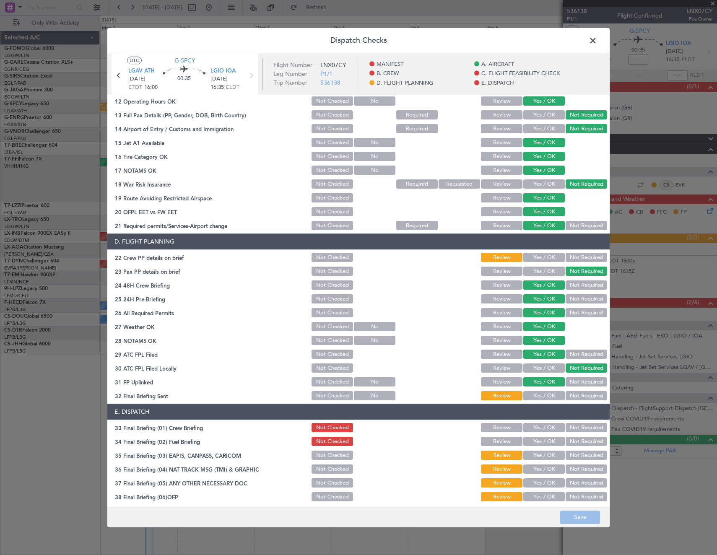
click at [536, 258] on button "Yes / OK" at bounding box center [543, 257] width 41 height 9
click at [574, 394] on button "Not Required" at bounding box center [585, 395] width 41 height 9
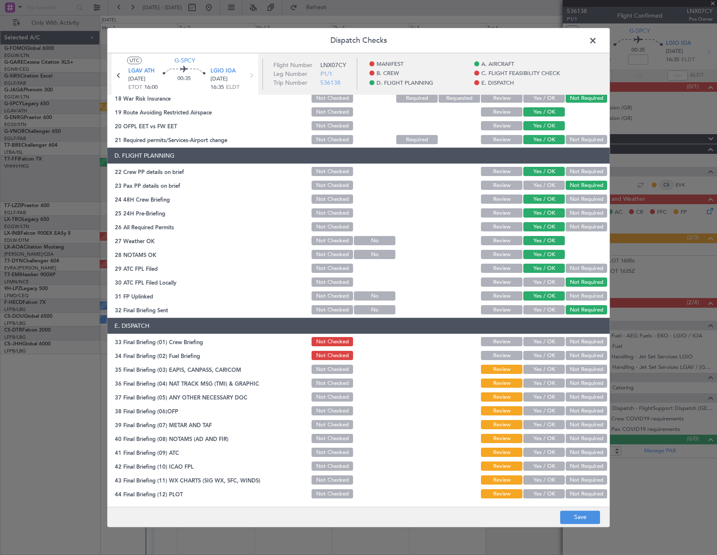
scroll to position [338, 0]
click at [537, 356] on button "Yes / OK" at bounding box center [543, 355] width 41 height 9
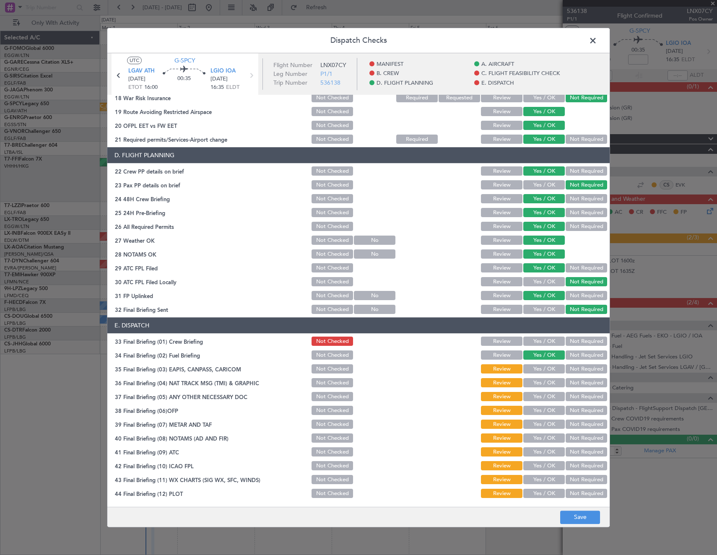
click at [572, 369] on button "Not Required" at bounding box center [585, 369] width 41 height 9
click at [574, 384] on button "Not Required" at bounding box center [585, 382] width 41 height 9
click at [533, 398] on button "Yes / OK" at bounding box center [543, 396] width 41 height 9
click at [533, 409] on button "Yes / OK" at bounding box center [543, 410] width 41 height 9
click at [535, 428] on button "Yes / OK" at bounding box center [543, 424] width 41 height 9
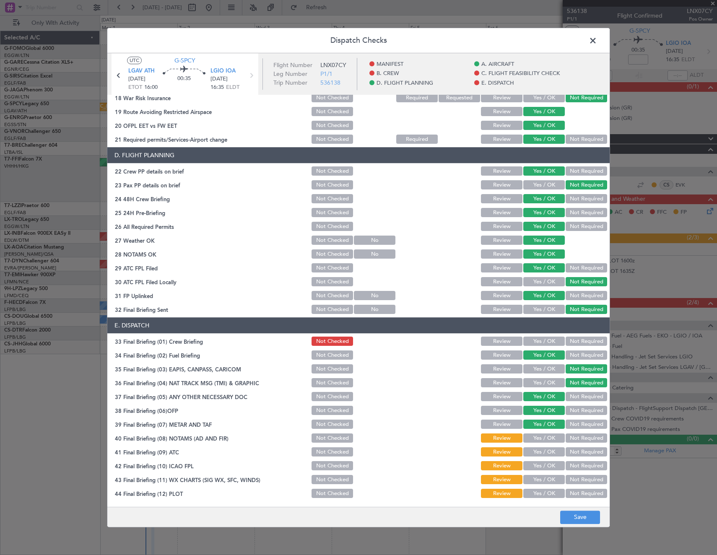
click at [536, 442] on button "Yes / OK" at bounding box center [543, 438] width 41 height 9
drag, startPoint x: 536, startPoint y: 453, endPoint x: 537, endPoint y: 461, distance: 7.6
click at [536, 454] on button "Yes / OK" at bounding box center [543, 452] width 41 height 9
drag, startPoint x: 537, startPoint y: 466, endPoint x: 535, endPoint y: 478, distance: 11.9
click at [537, 467] on button "Yes / OK" at bounding box center [543, 465] width 41 height 9
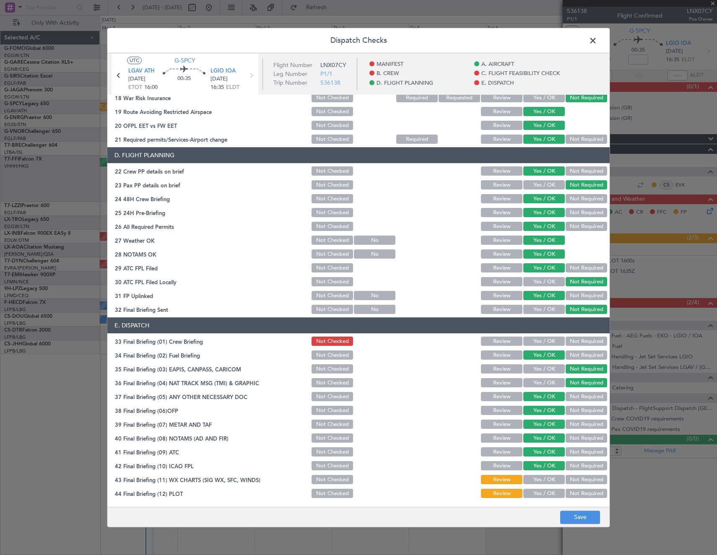
click at [535, 479] on button "Yes / OK" at bounding box center [543, 479] width 41 height 9
drag, startPoint x: 538, startPoint y: 496, endPoint x: 567, endPoint y: 512, distance: 34.1
click at [543, 499] on article "MANIFEST Crew Details sent to Arr & Dep Handling Not Checked Review Yes / OK No…" at bounding box center [358, 298] width 502 height 406
click at [568, 513] on button "Save" at bounding box center [580, 516] width 40 height 13
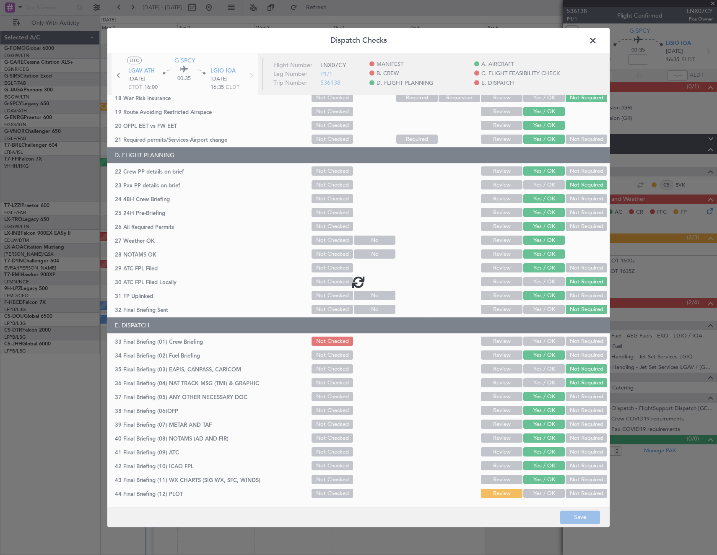
click at [534, 490] on div at bounding box center [358, 281] width 502 height 457
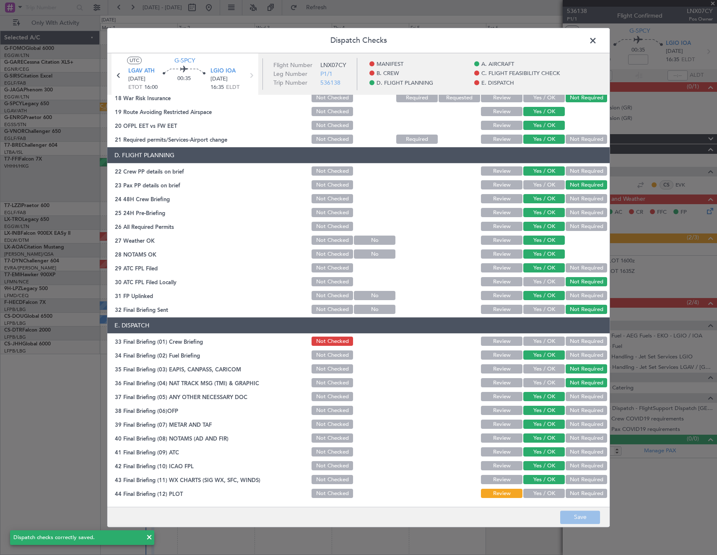
click at [547, 491] on button "Yes / OK" at bounding box center [543, 493] width 41 height 9
click at [592, 511] on button "Save" at bounding box center [580, 516] width 40 height 13
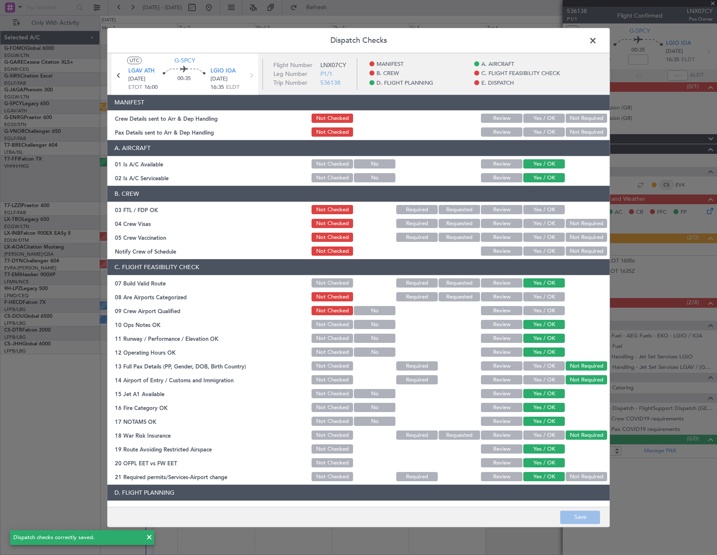
scroll to position [0, 0]
click at [539, 120] on button "Yes / OK" at bounding box center [543, 118] width 41 height 9
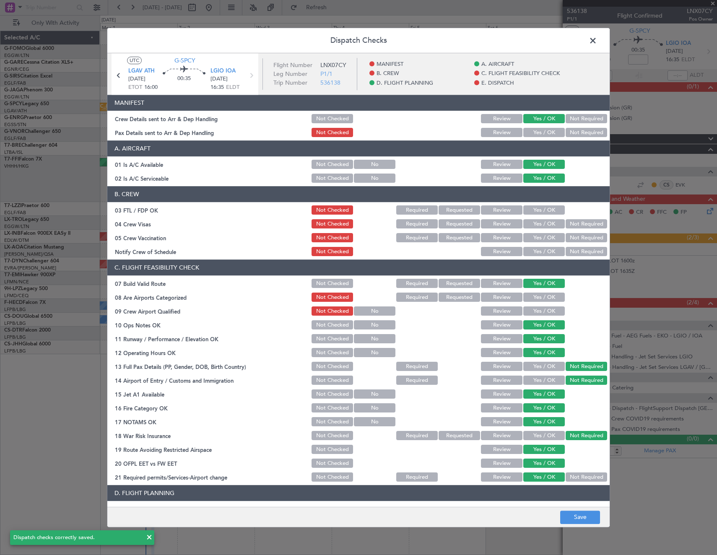
click at [540, 132] on button "Yes / OK" at bounding box center [543, 132] width 41 height 9
click at [582, 520] on button "Save" at bounding box center [580, 516] width 40 height 13
click at [597, 42] on span at bounding box center [597, 42] width 0 height 17
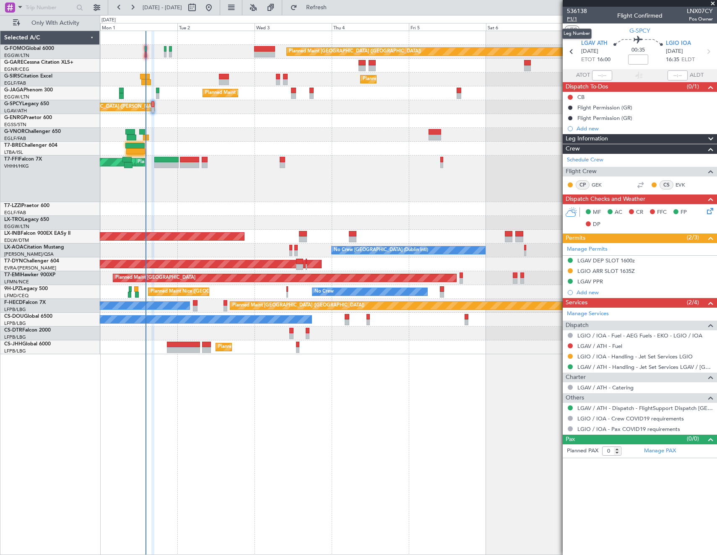
click at [570, 20] on span "P1/1" at bounding box center [577, 19] width 20 height 7
click at [569, 96] on button at bounding box center [569, 97] width 5 height 5
click at [570, 134] on span "Completed" at bounding box center [574, 134] width 28 height 8
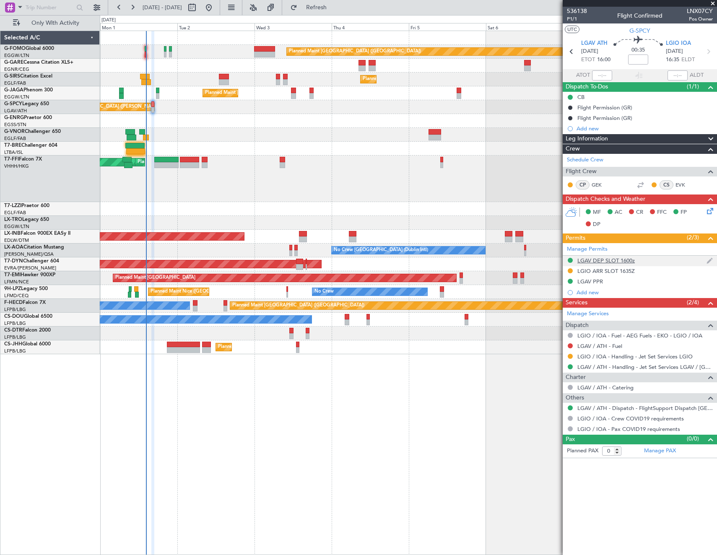
click at [600, 261] on div "LGAV DEP SLOT 1600z" at bounding box center [605, 260] width 57 height 7
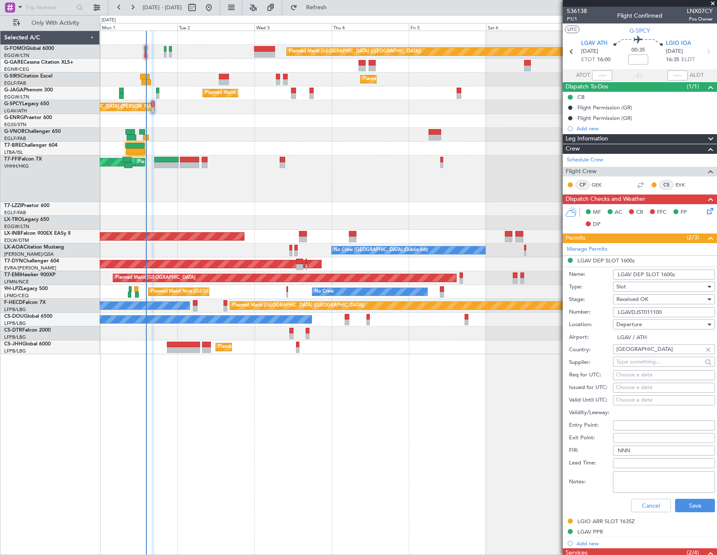
click at [663, 313] on input "LGAVDJST011100" at bounding box center [664, 312] width 102 height 10
drag, startPoint x: 651, startPoint y: 504, endPoint x: 662, endPoint y: 483, distance: 24.4
click at [651, 504] on button "Cancel" at bounding box center [651, 505] width 40 height 13
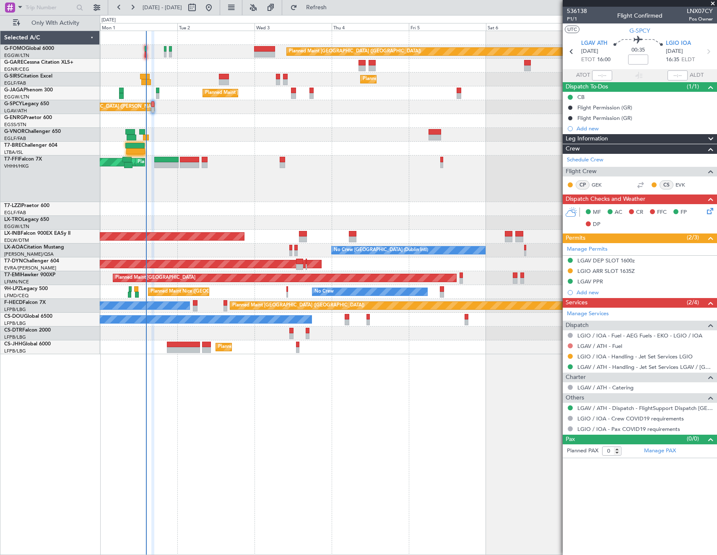
click at [571, 343] on button at bounding box center [569, 345] width 5 height 5
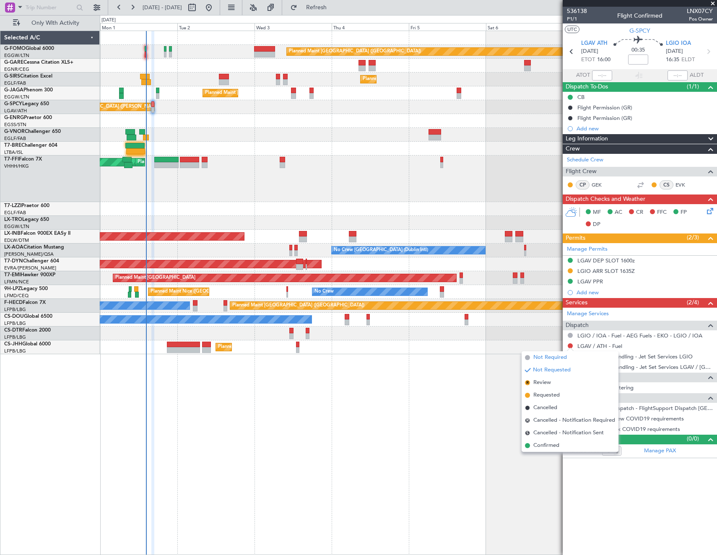
click at [526, 356] on span at bounding box center [527, 357] width 5 height 5
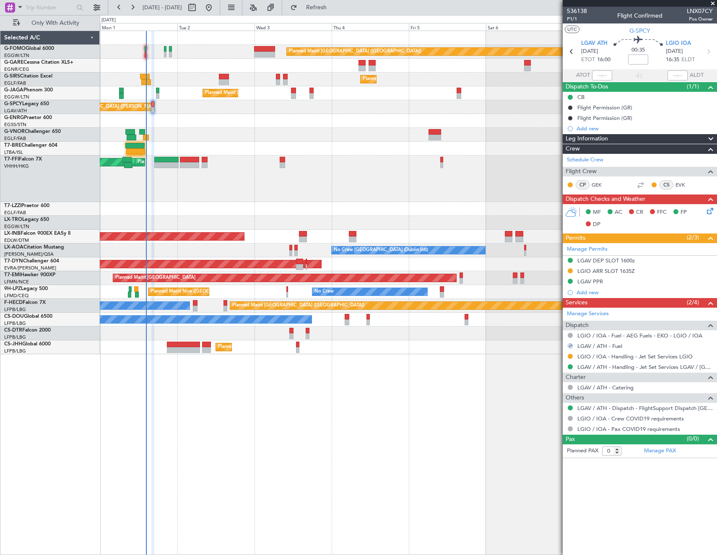
click at [707, 210] on icon at bounding box center [708, 209] width 7 height 7
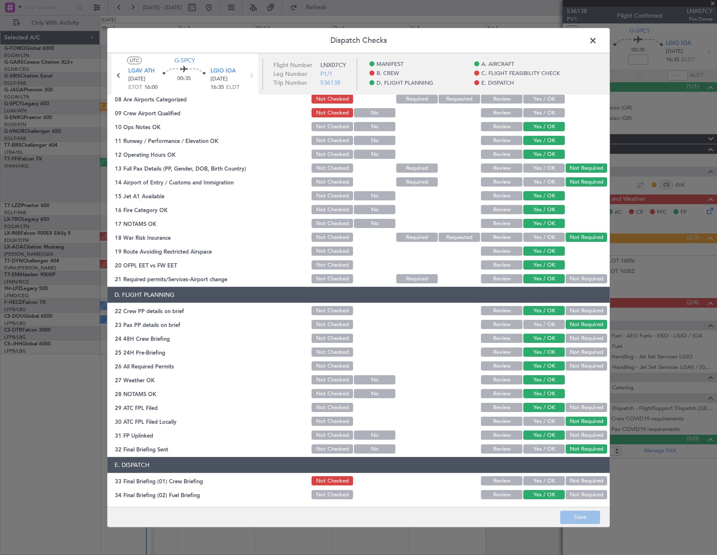
scroll to position [335, 0]
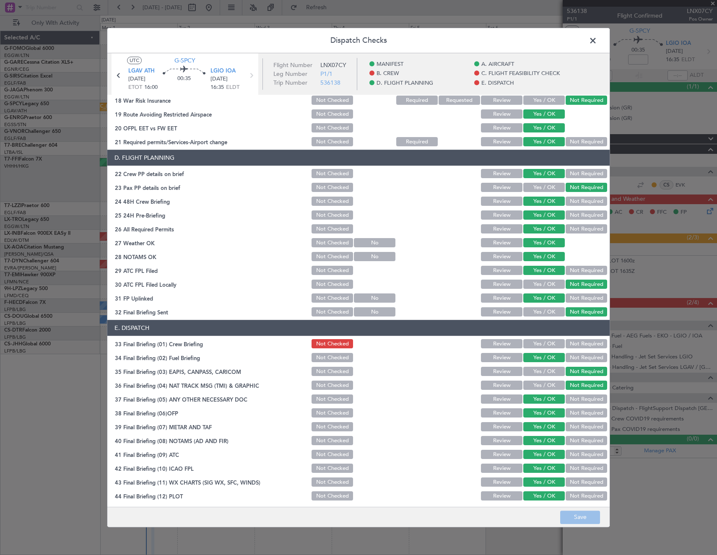
click at [569, 357] on button "Not Required" at bounding box center [585, 357] width 41 height 9
click at [586, 516] on button "Save" at bounding box center [580, 516] width 40 height 13
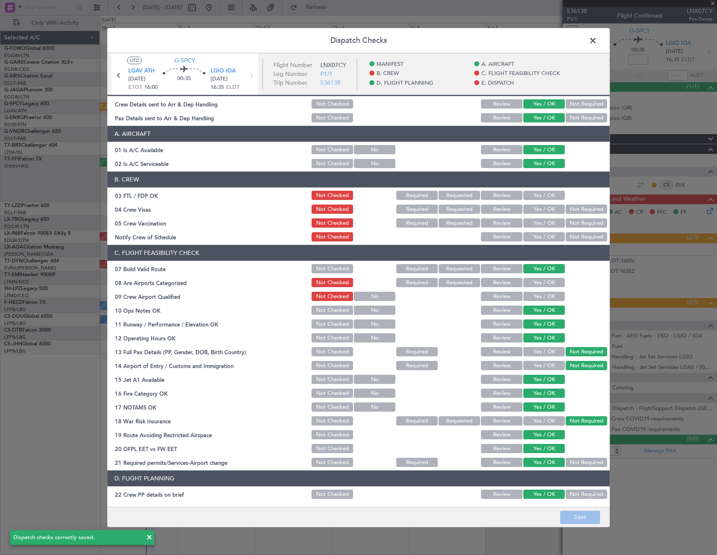
scroll to position [0, 0]
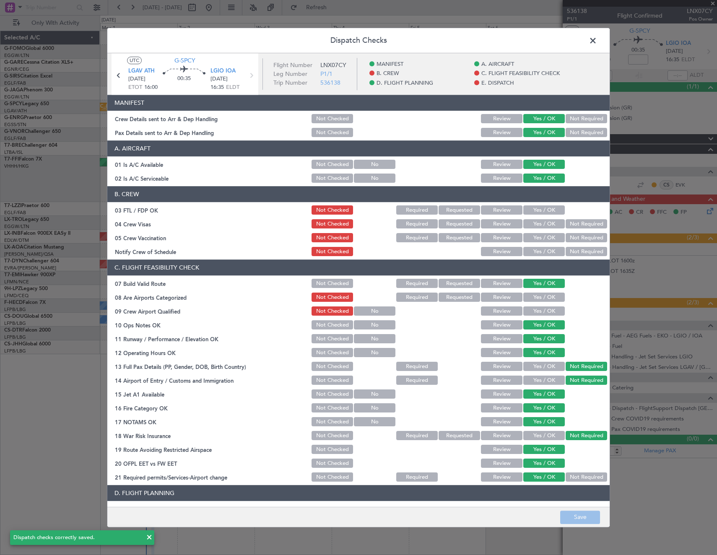
click at [597, 41] on span at bounding box center [597, 42] width 0 height 17
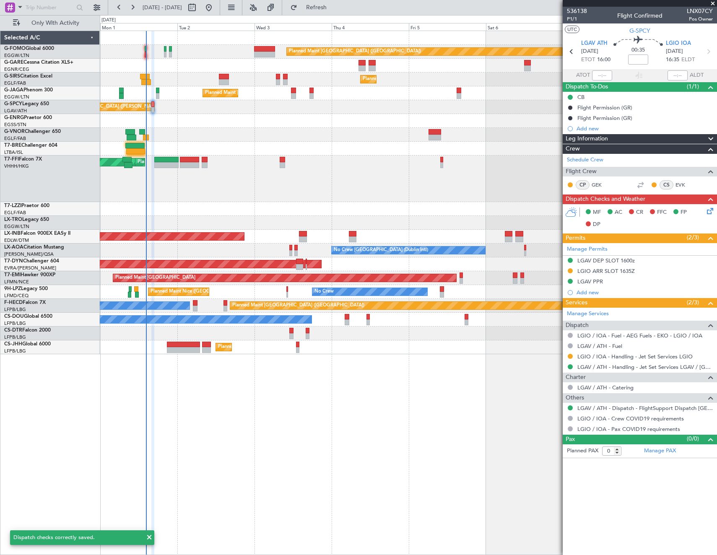
click at [651, 495] on article "536138 P1/1 Flight Confirmed LNX07CY Pos Owner UTC G-SPCY LGAV ATH 01/09/2025 E…" at bounding box center [639, 281] width 154 height 548
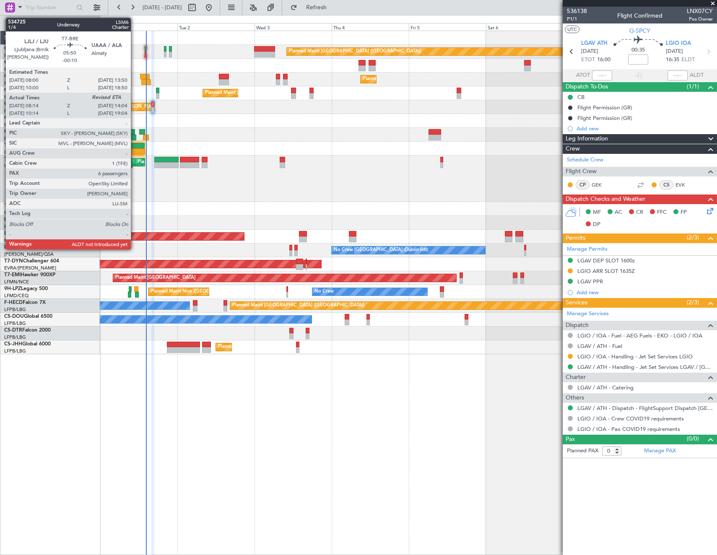
click at [135, 145] on div at bounding box center [134, 146] width 19 height 6
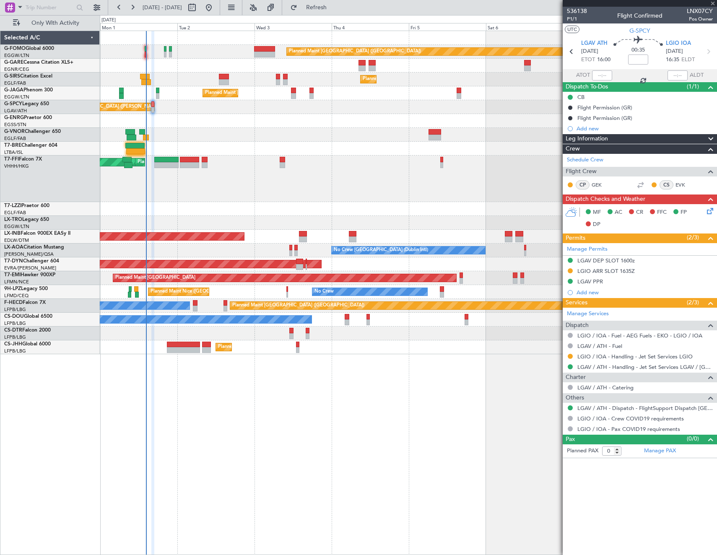
type input "-00:10"
type input "08:14"
type input "6"
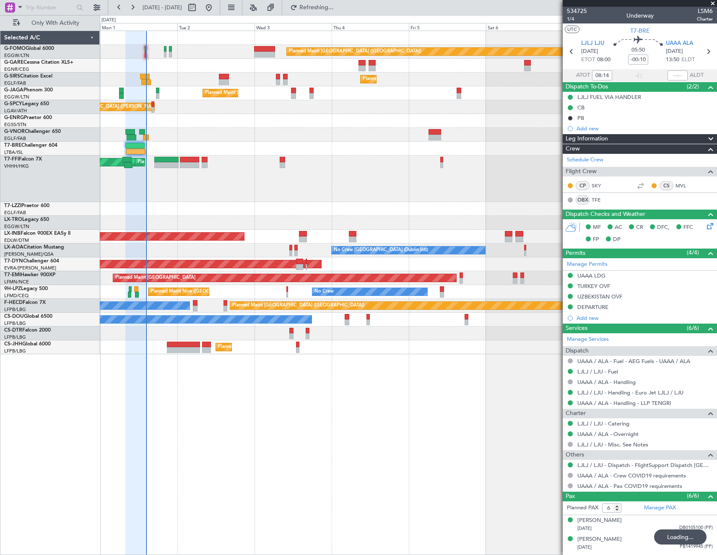
type input "14:02"
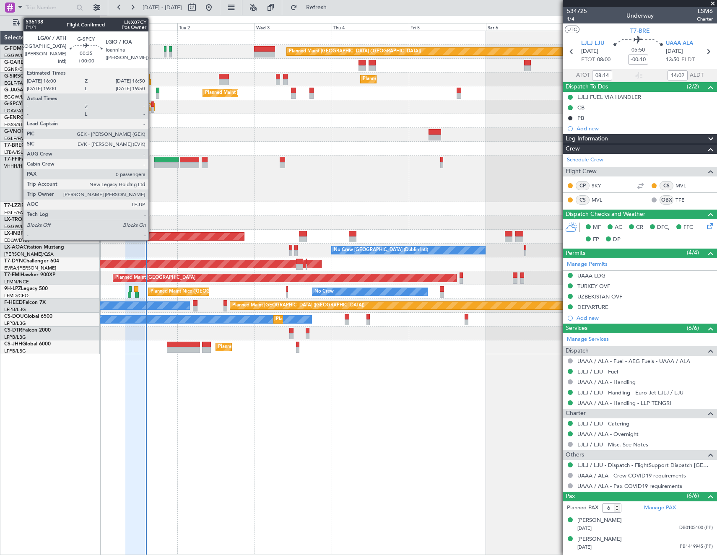
click at [152, 106] on div at bounding box center [152, 104] width 3 height 6
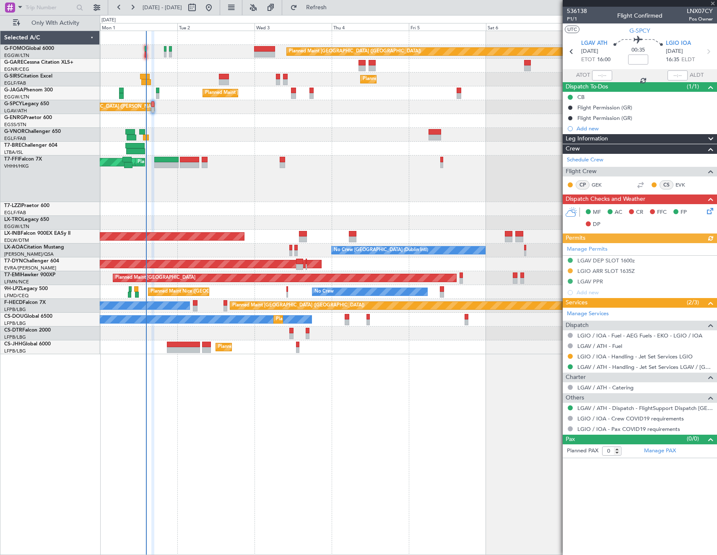
click at [569, 342] on div at bounding box center [570, 345] width 7 height 7
click at [568, 345] on button at bounding box center [569, 345] width 5 height 5
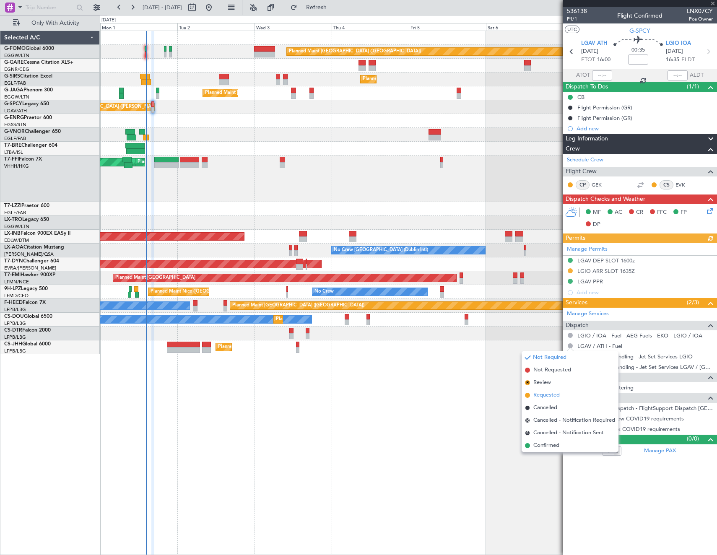
click at [543, 393] on span "Requested" at bounding box center [546, 395] width 26 height 8
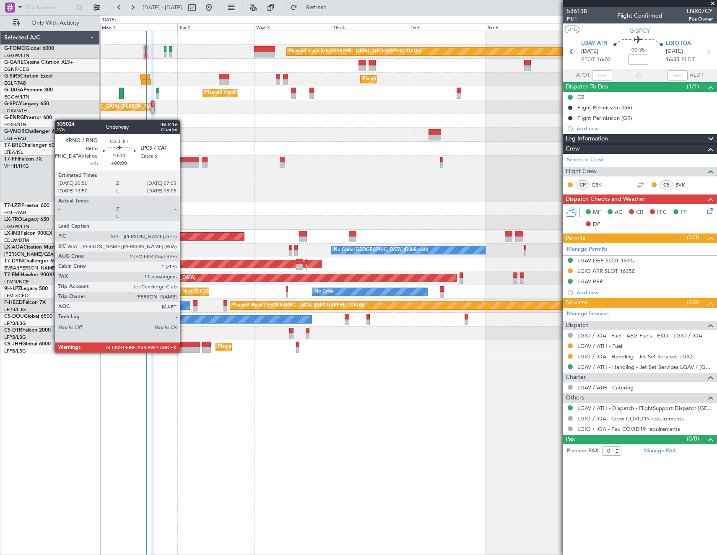
click at [184, 352] on div at bounding box center [183, 350] width 33 height 6
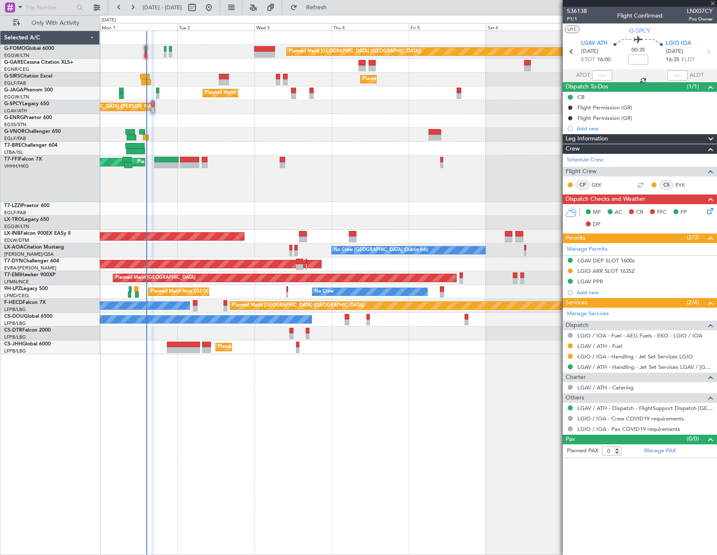
type input "11"
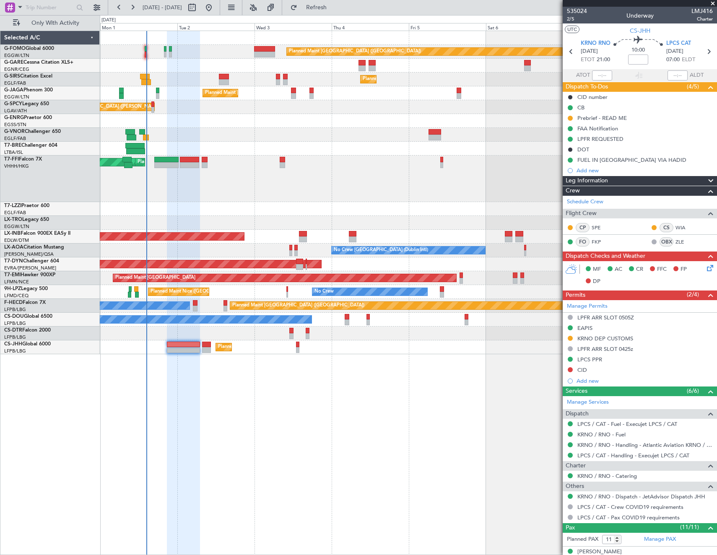
click at [705, 267] on icon at bounding box center [708, 266] width 7 height 7
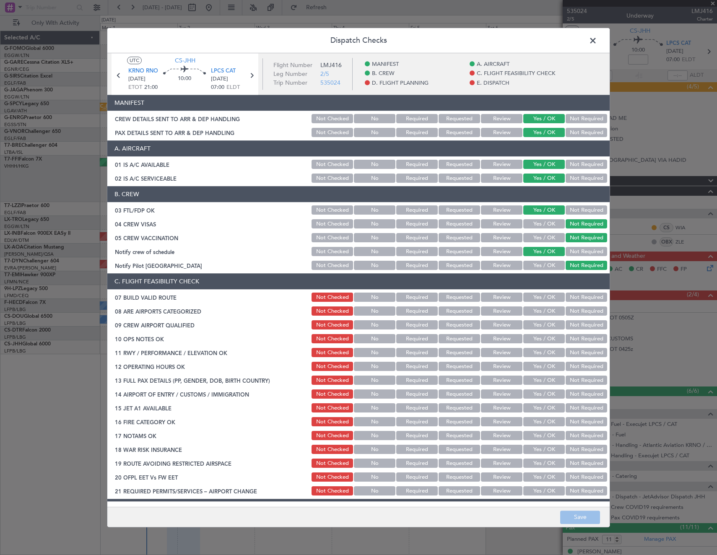
click at [550, 296] on button "Yes / OK" at bounding box center [543, 297] width 41 height 9
click at [537, 310] on button "Yes / OK" at bounding box center [543, 311] width 41 height 9
click at [536, 326] on button "Yes / OK" at bounding box center [543, 325] width 41 height 9
click at [539, 339] on button "Yes / OK" at bounding box center [543, 338] width 41 height 9
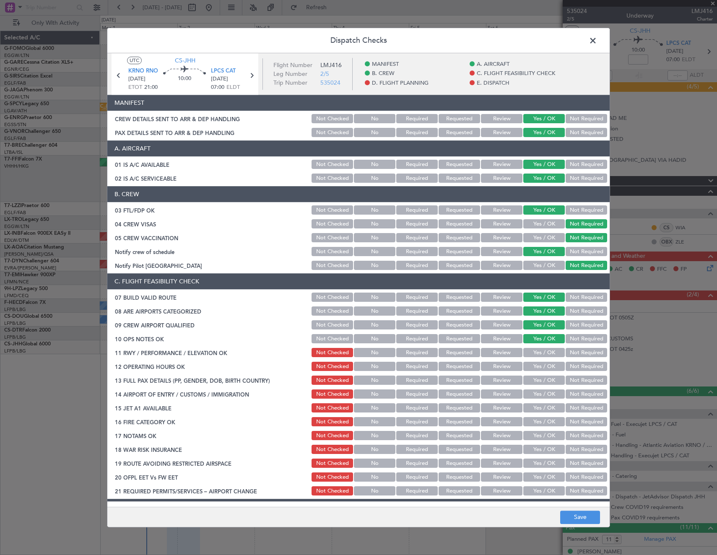
click at [541, 354] on button "Yes / OK" at bounding box center [543, 352] width 41 height 9
click at [493, 353] on button "Review" at bounding box center [501, 352] width 41 height 9
click at [544, 367] on button "Yes / OK" at bounding box center [543, 366] width 41 height 9
click at [538, 381] on button "Yes / OK" at bounding box center [543, 380] width 41 height 9
click at [538, 397] on button "Yes / OK" at bounding box center [543, 394] width 41 height 9
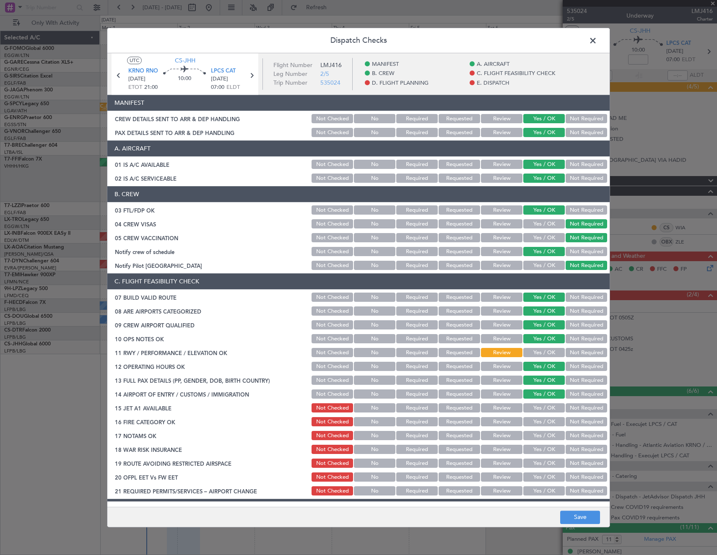
click at [540, 408] on button "Yes / OK" at bounding box center [543, 408] width 41 height 9
click at [538, 425] on button "Yes / OK" at bounding box center [543, 421] width 41 height 9
click at [538, 437] on button "Yes / OK" at bounding box center [543, 435] width 41 height 9
click at [536, 448] on button "Yes / OK" at bounding box center [543, 449] width 41 height 9
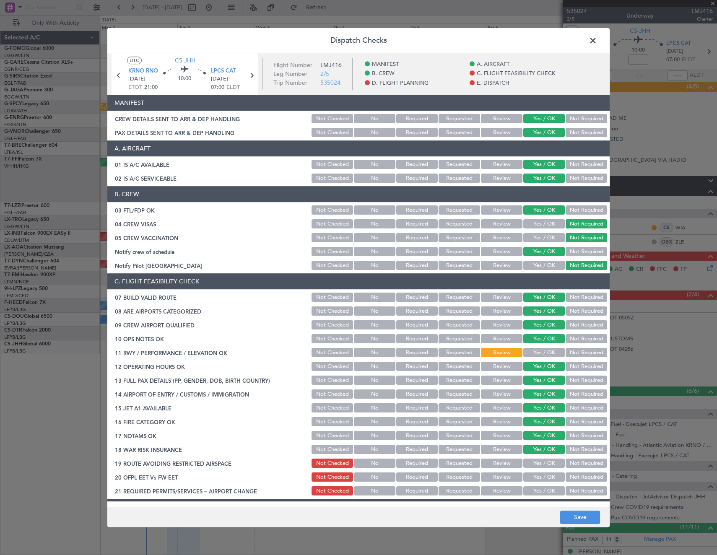
click at [571, 453] on button "Not Required" at bounding box center [585, 449] width 41 height 9
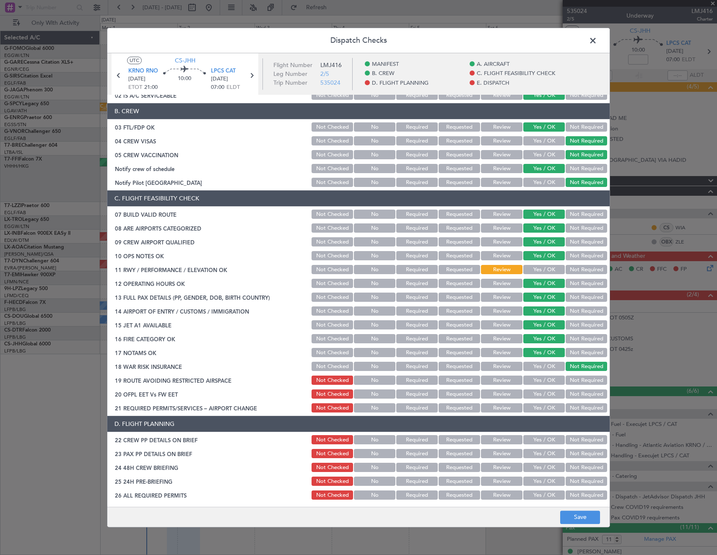
scroll to position [84, 0]
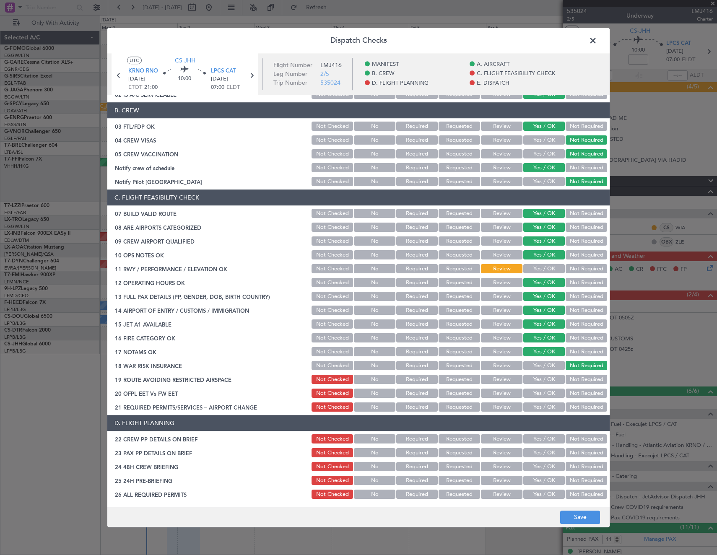
click at [574, 378] on button "Not Required" at bounding box center [585, 379] width 41 height 9
click at [545, 398] on div "Yes / OK" at bounding box center [543, 394] width 42 height 12
click at [543, 392] on button "Yes / OK" at bounding box center [543, 393] width 41 height 9
click at [570, 402] on div "Not Required" at bounding box center [585, 407] width 42 height 12
click at [571, 409] on button "Not Required" at bounding box center [585, 407] width 41 height 9
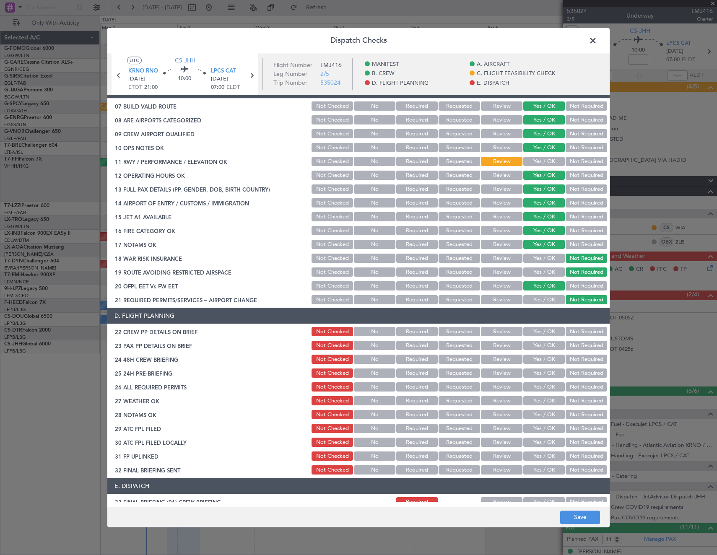
scroll to position [251, 0]
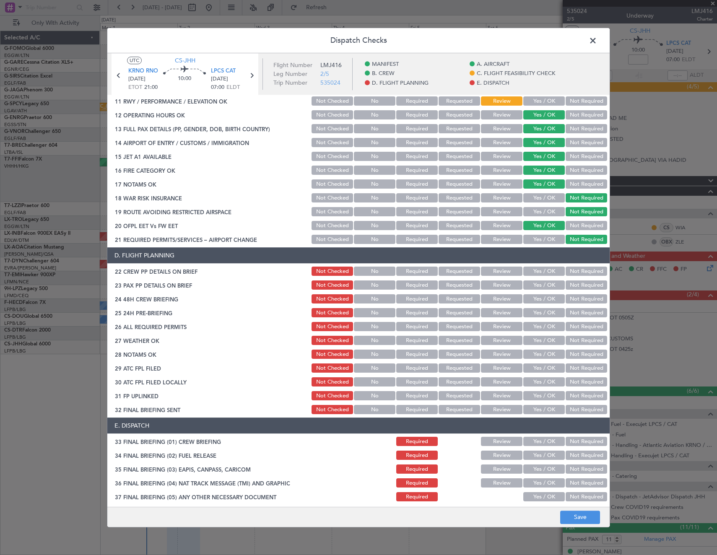
click at [542, 272] on button "Yes / OK" at bounding box center [543, 271] width 41 height 9
click at [539, 286] on button "Yes / OK" at bounding box center [543, 285] width 41 height 9
click at [539, 297] on button "Yes / OK" at bounding box center [543, 299] width 41 height 9
click at [538, 308] on button "Yes / OK" at bounding box center [543, 312] width 41 height 9
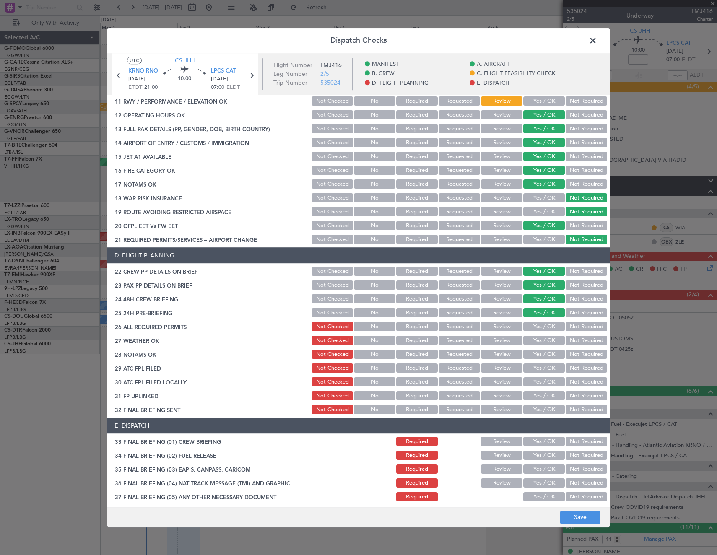
click at [536, 325] on button "Yes / OK" at bounding box center [543, 326] width 41 height 9
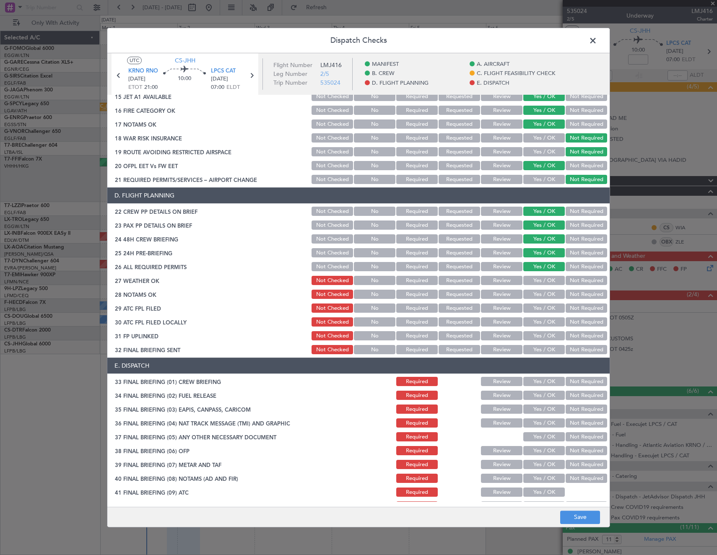
scroll to position [352, 0]
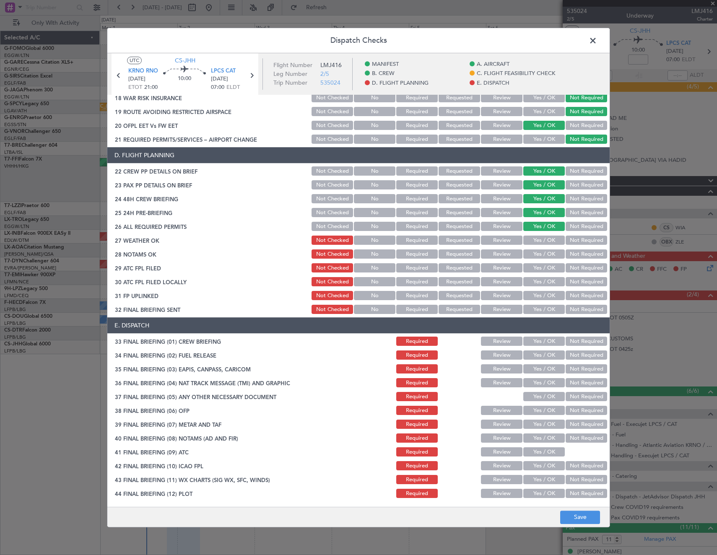
click at [543, 382] on button "Yes / OK" at bounding box center [543, 382] width 41 height 9
click at [541, 395] on button "Yes / OK" at bounding box center [543, 396] width 41 height 9
click at [536, 408] on button "Yes / OK" at bounding box center [543, 410] width 41 height 9
click at [534, 424] on button "Yes / OK" at bounding box center [543, 424] width 41 height 9
click at [533, 435] on button "Yes / OK" at bounding box center [543, 438] width 41 height 9
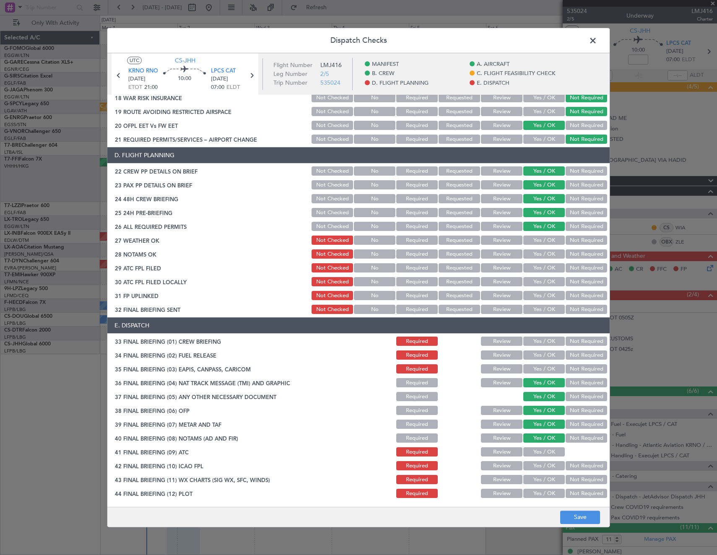
click at [532, 452] on button "Yes / OK" at bounding box center [543, 452] width 41 height 9
drag, startPoint x: 531, startPoint y: 460, endPoint x: 531, endPoint y: 469, distance: 9.2
click at [531, 460] on div "Yes / OK" at bounding box center [543, 466] width 42 height 12
click at [531, 469] on button "Yes / OK" at bounding box center [543, 465] width 41 height 9
drag, startPoint x: 531, startPoint y: 480, endPoint x: 535, endPoint y: 492, distance: 13.0
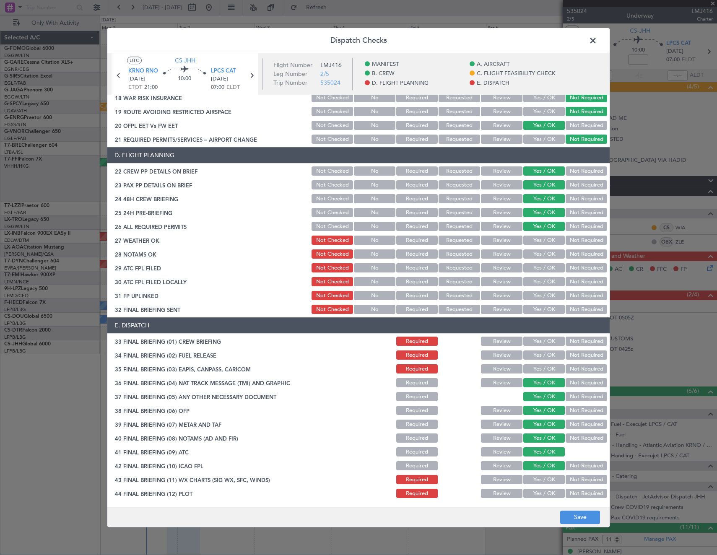
click at [532, 480] on button "Yes / OK" at bounding box center [543, 479] width 41 height 9
click at [536, 497] on button "Yes / OK" at bounding box center [543, 493] width 41 height 9
click at [545, 356] on button "Yes / OK" at bounding box center [543, 355] width 41 height 9
click at [537, 372] on button "Yes / OK" at bounding box center [543, 369] width 41 height 9
click at [546, 342] on button "Yes / OK" at bounding box center [543, 341] width 41 height 9
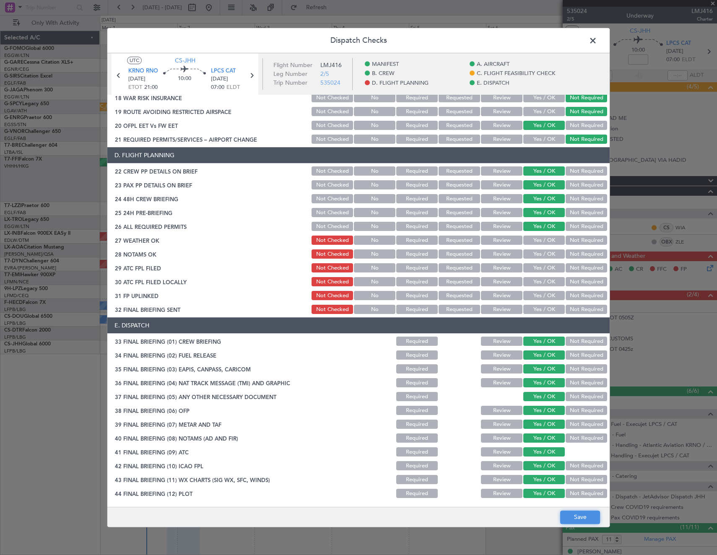
drag, startPoint x: 590, startPoint y: 522, endPoint x: 579, endPoint y: 513, distance: 14.6
click at [579, 513] on button "Save" at bounding box center [580, 516] width 40 height 13
drag, startPoint x: 418, startPoint y: 340, endPoint x: 574, endPoint y: 500, distance: 224.3
click at [419, 341] on button "Required" at bounding box center [416, 341] width 41 height 9
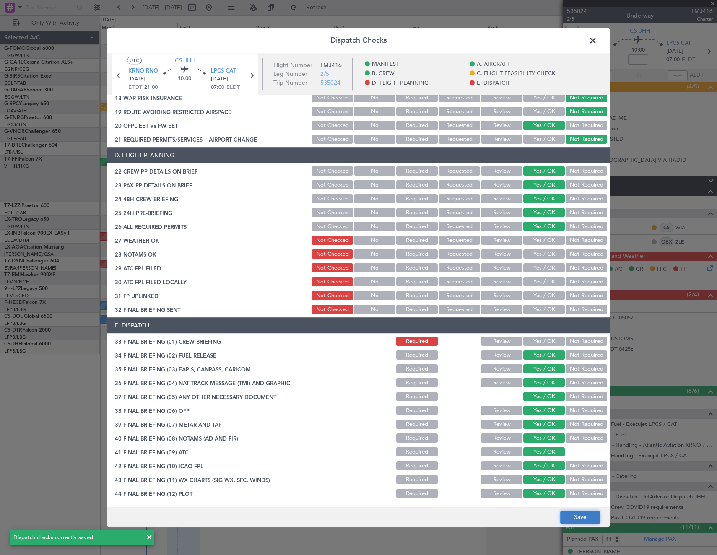
click at [578, 519] on button "Save" at bounding box center [580, 516] width 40 height 13
click at [545, 281] on button "Yes / OK" at bounding box center [543, 281] width 41 height 9
click at [542, 300] on button "Yes / OK" at bounding box center [543, 295] width 41 height 9
click at [573, 312] on button "Not Required" at bounding box center [585, 309] width 41 height 9
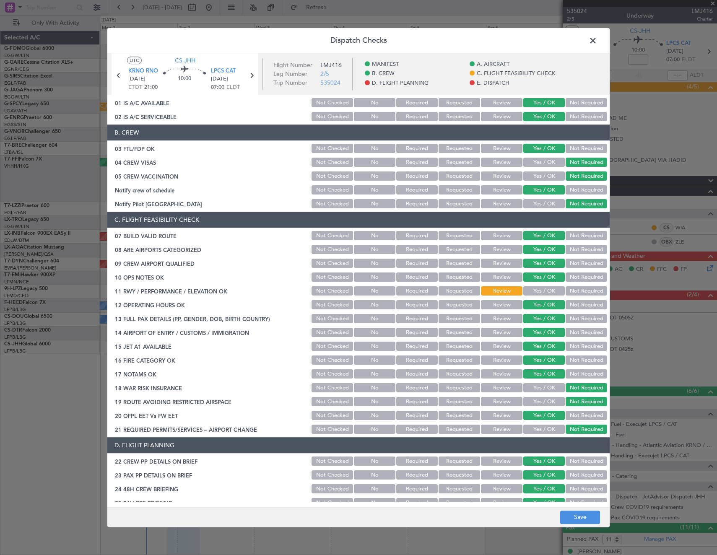
scroll to position [0, 0]
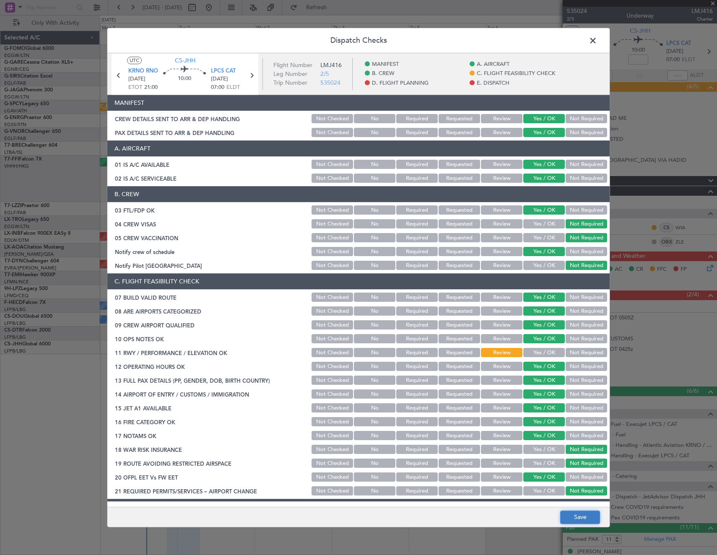
click at [579, 514] on button "Save" at bounding box center [580, 516] width 40 height 13
click at [597, 39] on span at bounding box center [597, 42] width 0 height 17
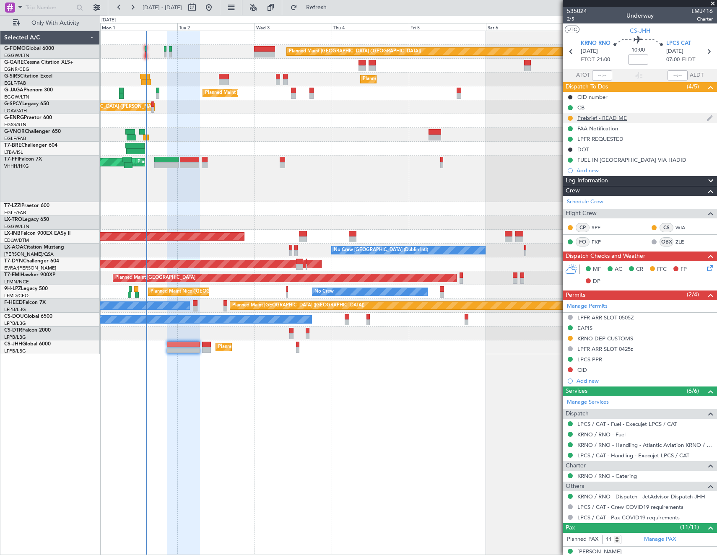
click at [579, 116] on div "Prebrief - READ ME" at bounding box center [601, 117] width 49 height 7
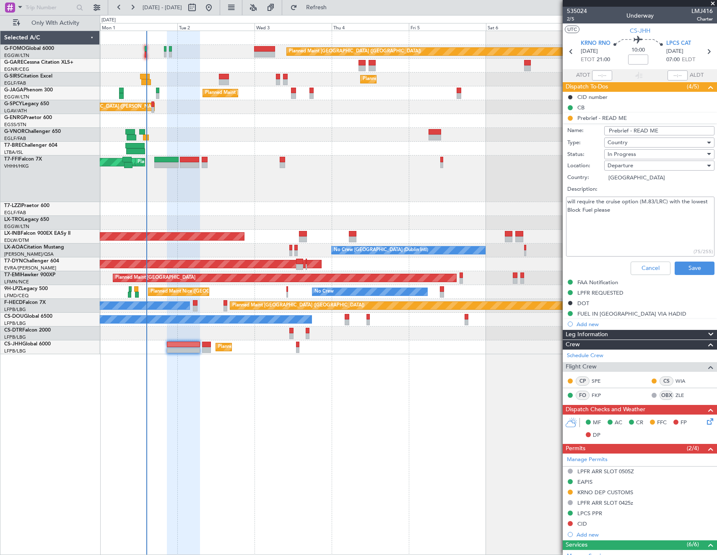
click at [665, 155] on div "In Progress" at bounding box center [656, 154] width 98 height 13
click at [659, 196] on span "Completed" at bounding box center [655, 196] width 98 height 13
click at [691, 266] on button "Save" at bounding box center [694, 267] width 40 height 13
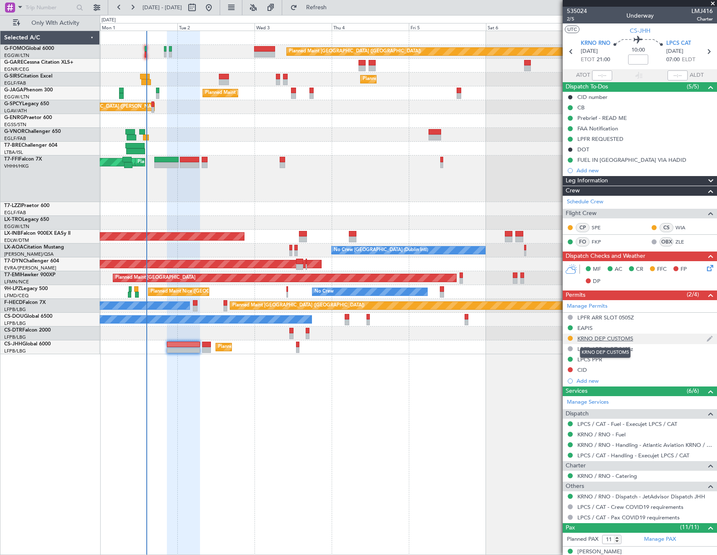
click at [617, 341] on div "KRNO DEP CUSTOMS" at bounding box center [605, 338] width 56 height 7
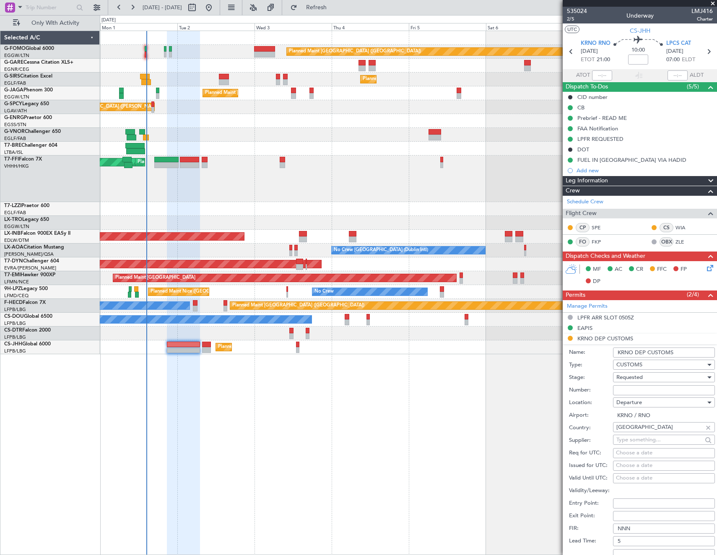
click at [693, 347] on input "KRNO DEP CUSTOMS" at bounding box center [664, 352] width 102 height 10
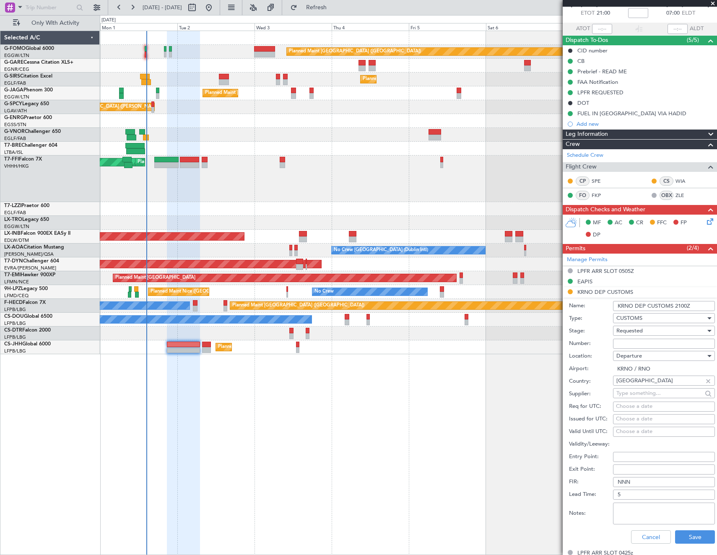
scroll to position [84, 0]
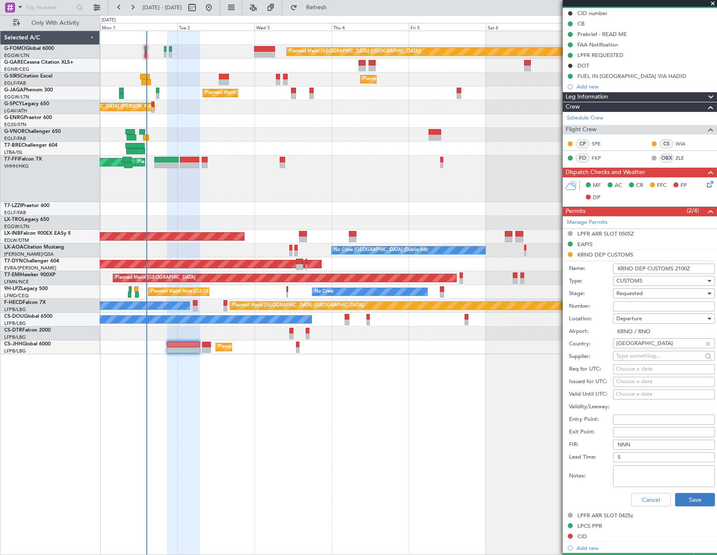
type input "KRNO DEP CUSTOMS 2100Z"
click at [687, 503] on button "Save" at bounding box center [695, 499] width 40 height 13
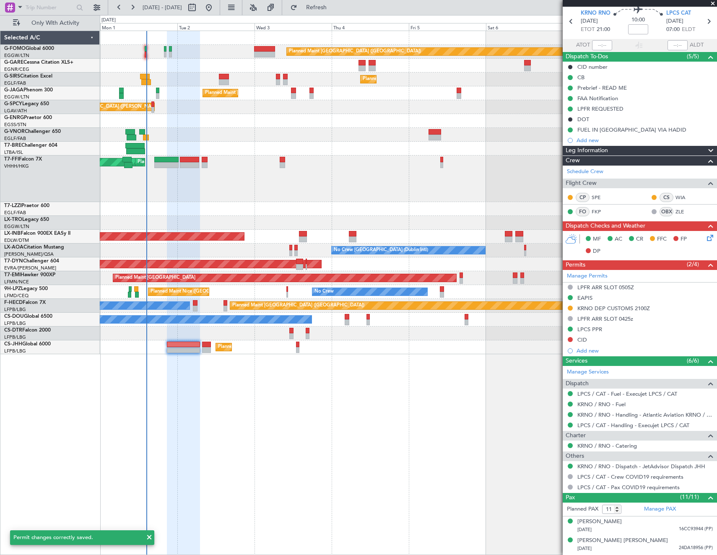
scroll to position [0, 0]
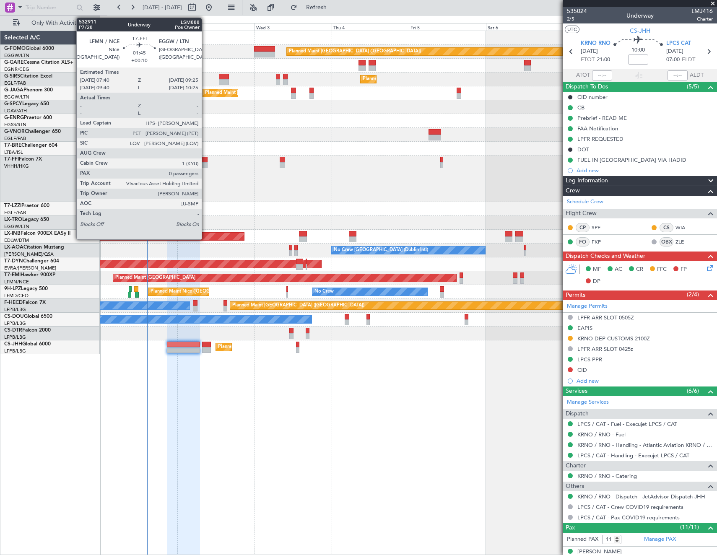
click at [205, 160] on div at bounding box center [205, 160] width 6 height 6
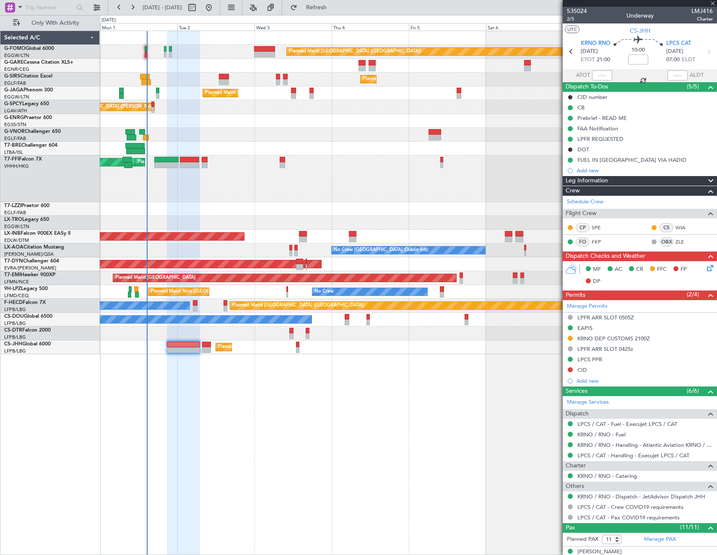
type input "+00:10"
type input "0"
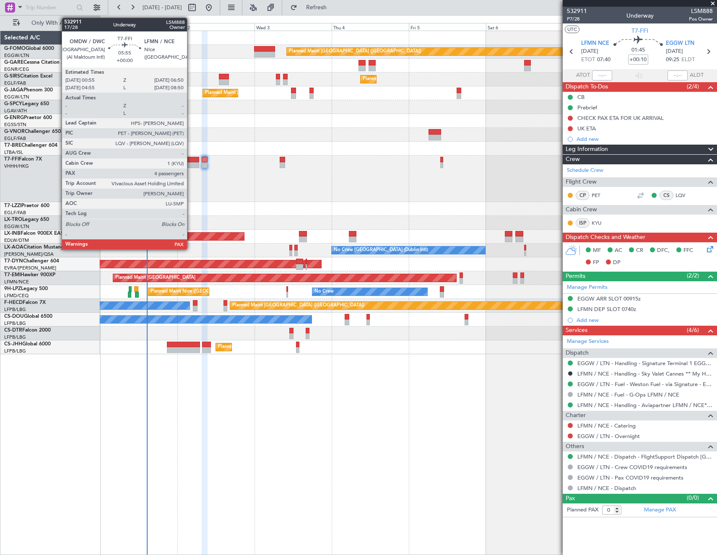
click at [189, 163] on div at bounding box center [189, 165] width 19 height 6
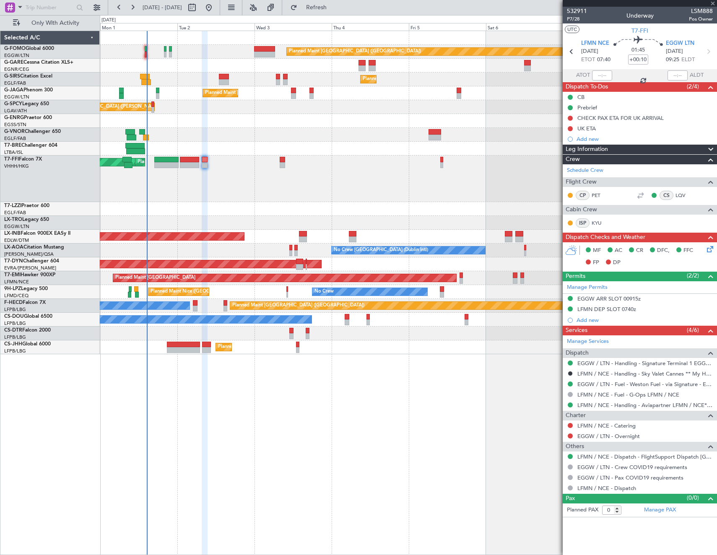
type input "4"
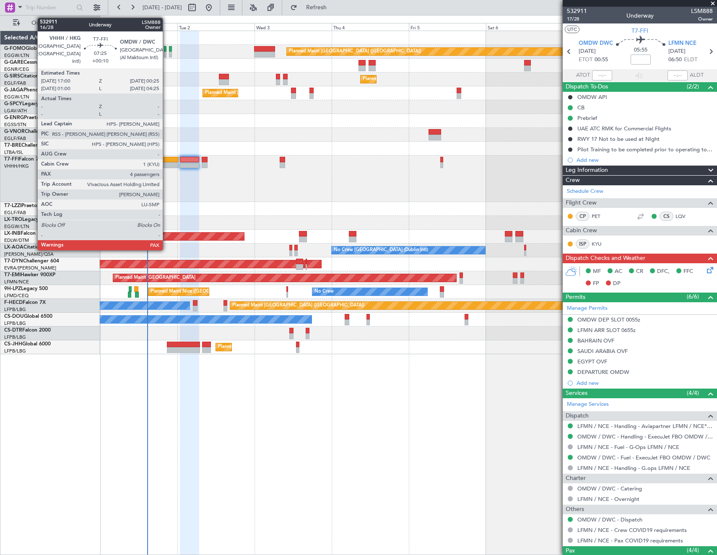
click at [166, 159] on div at bounding box center [166, 160] width 24 height 6
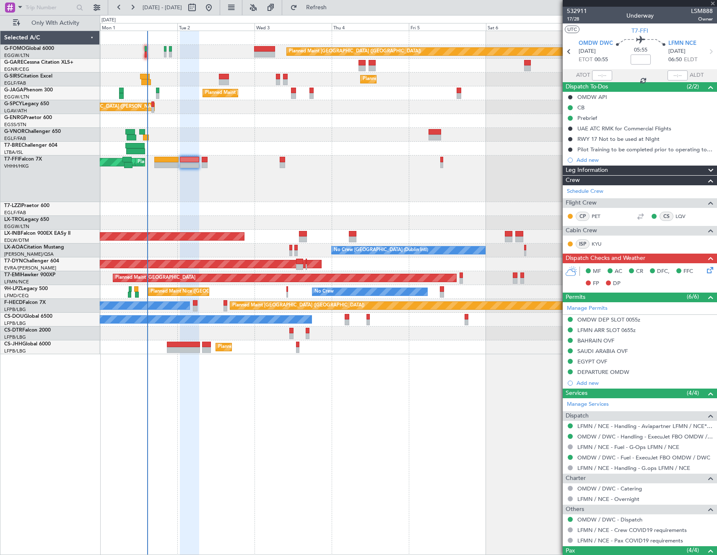
type input "+00:10"
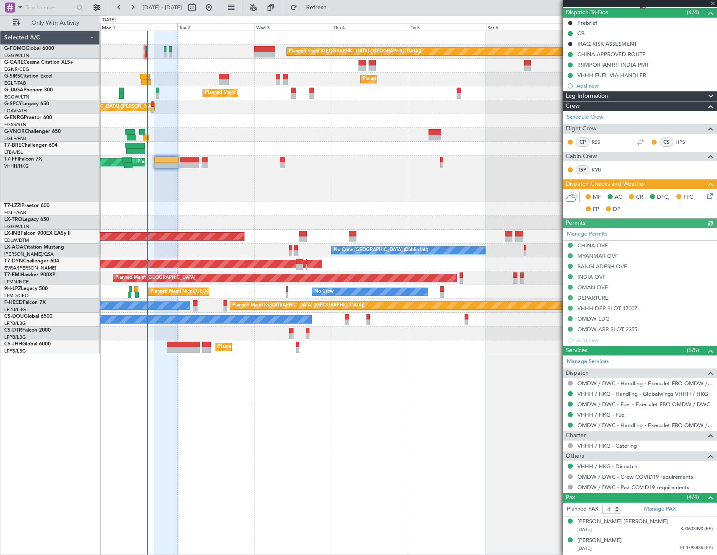
scroll to position [111, 0]
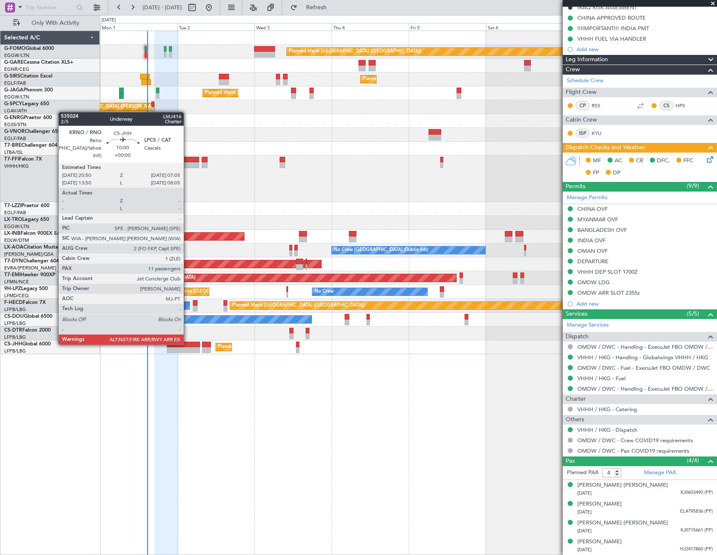
click at [187, 344] on div at bounding box center [183, 345] width 33 height 6
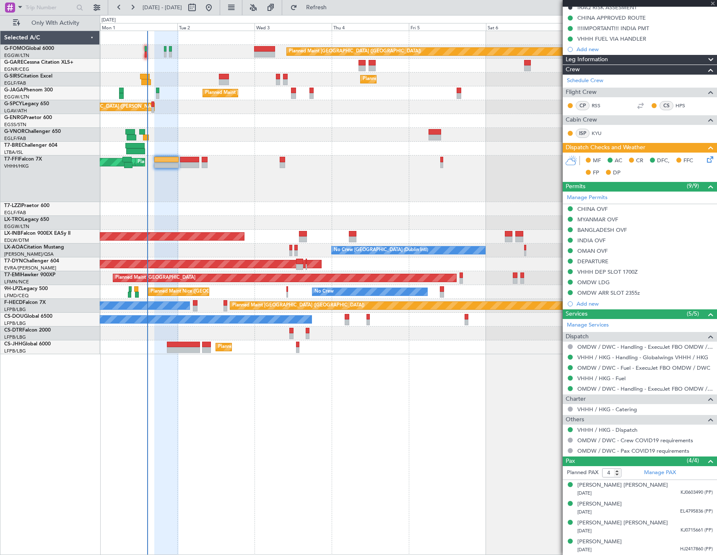
type input "11"
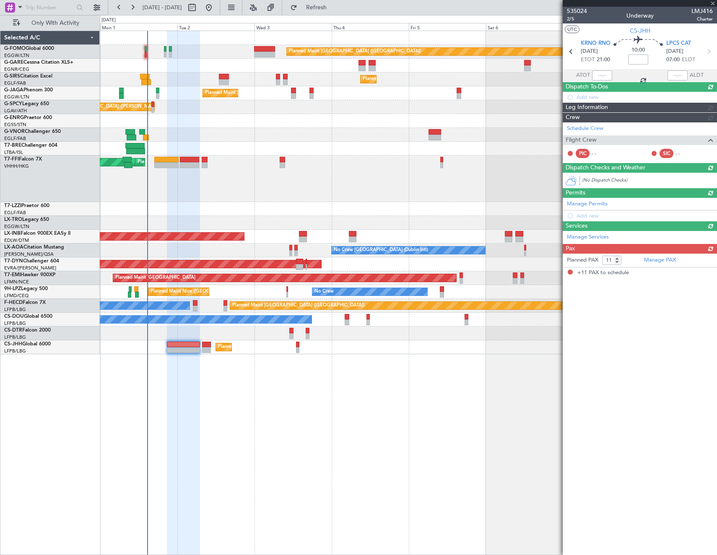
scroll to position [0, 0]
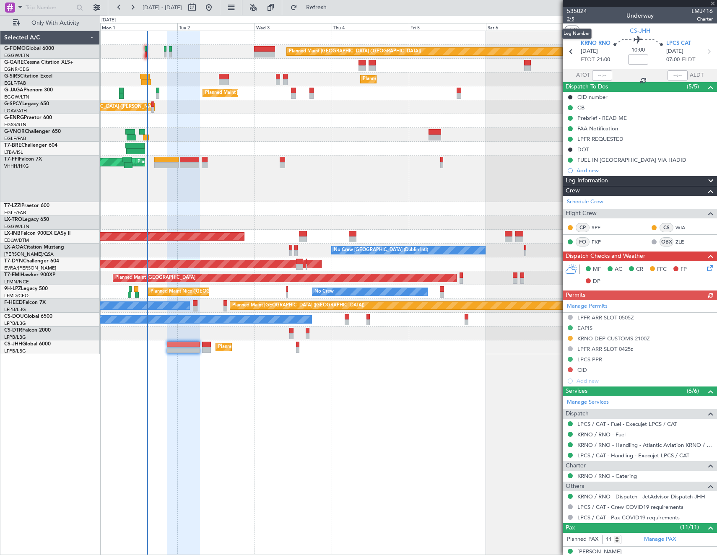
click at [572, 17] on span "2/5" at bounding box center [577, 19] width 20 height 7
click at [592, 358] on div "LPCS PPR" at bounding box center [589, 359] width 25 height 7
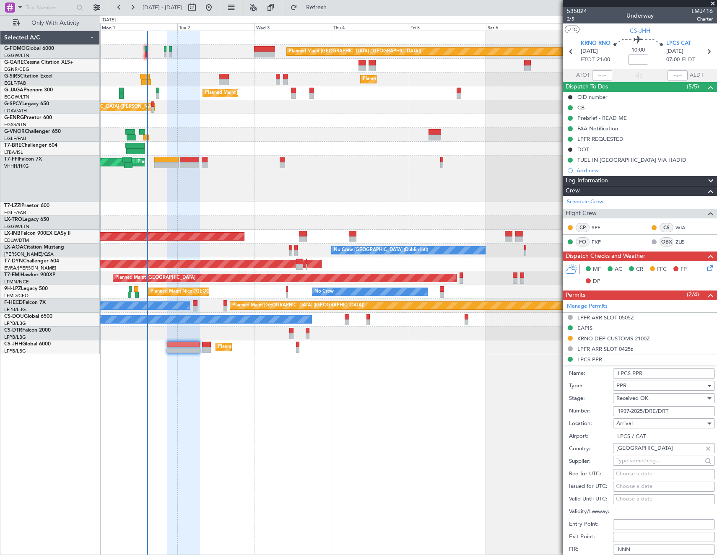
click at [682, 409] on input "1937-2025/DRE/DRT" at bounding box center [664, 411] width 102 height 10
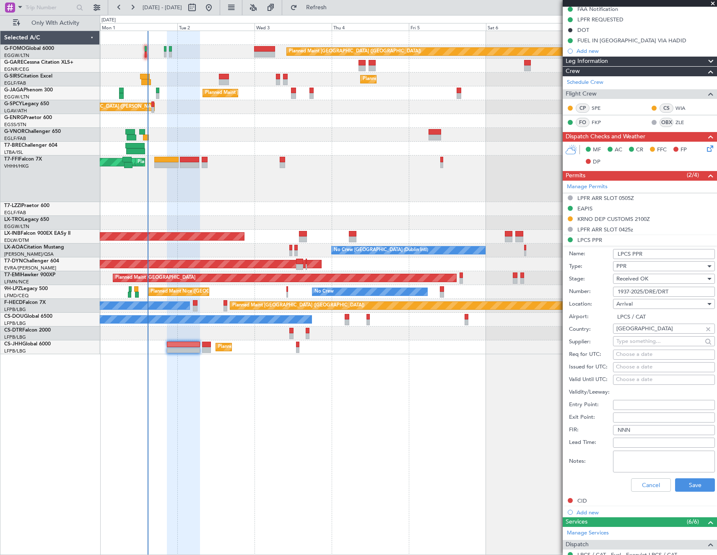
scroll to position [126, 0]
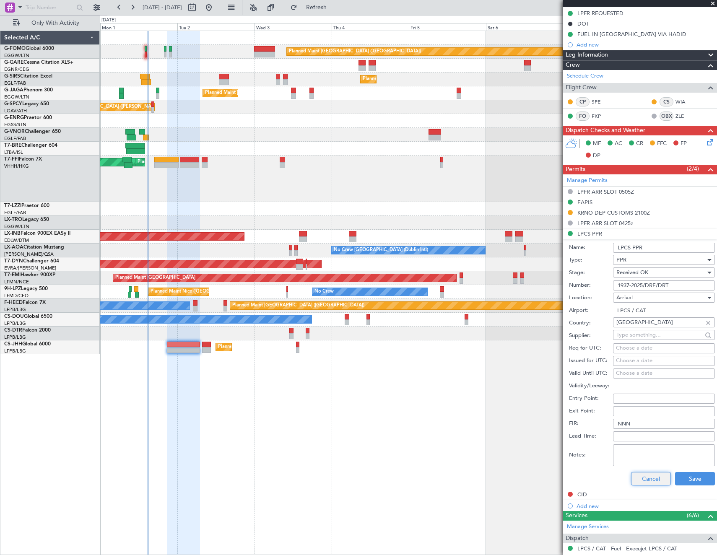
click at [643, 478] on button "Cancel" at bounding box center [651, 478] width 40 height 13
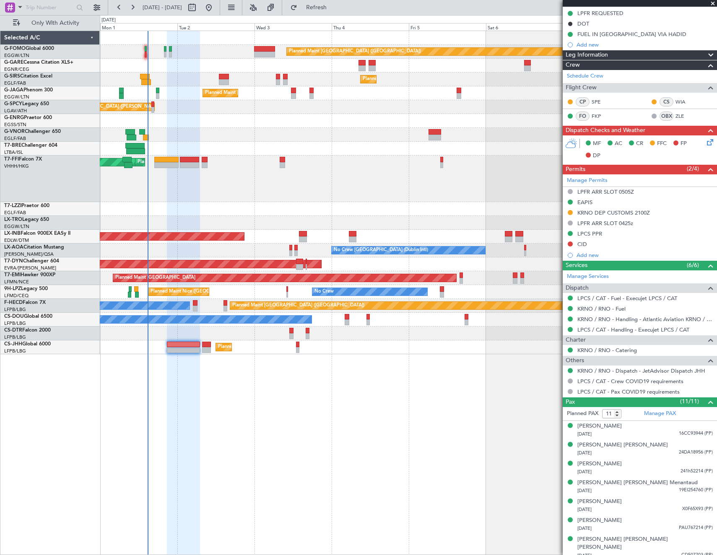
click at [705, 140] on icon at bounding box center [708, 140] width 7 height 7
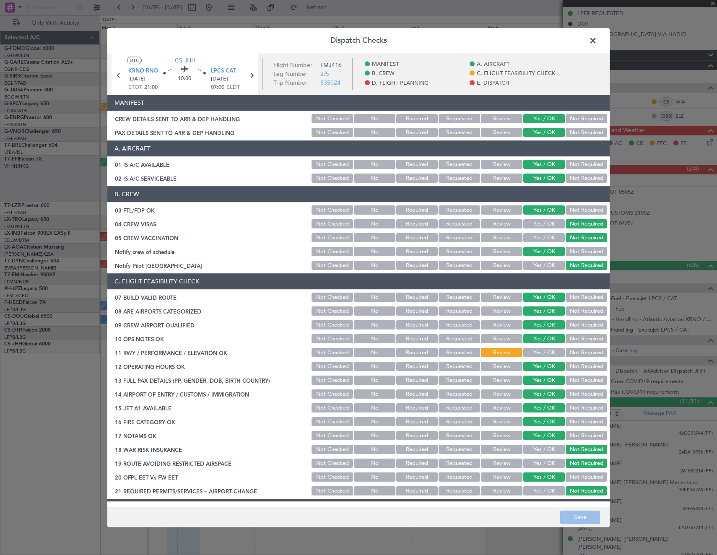
scroll to position [210, 0]
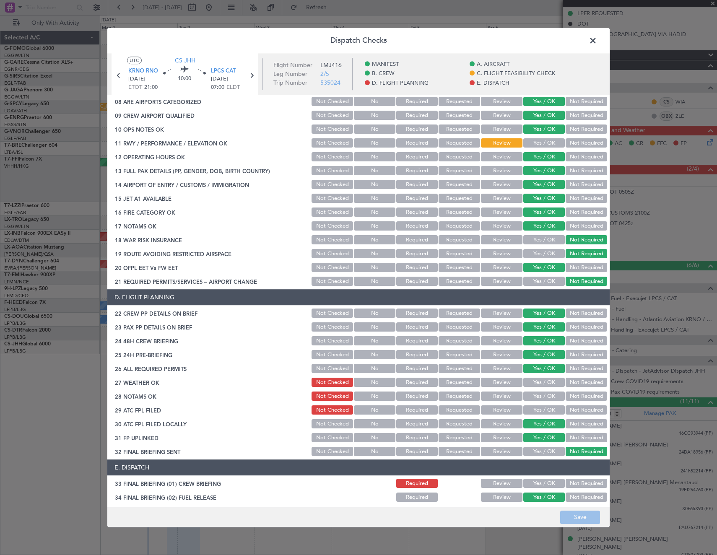
click at [507, 385] on button "Review" at bounding box center [501, 382] width 41 height 9
click at [506, 398] on button "Review" at bounding box center [501, 396] width 41 height 9
click at [545, 412] on button "Yes / OK" at bounding box center [543, 410] width 41 height 9
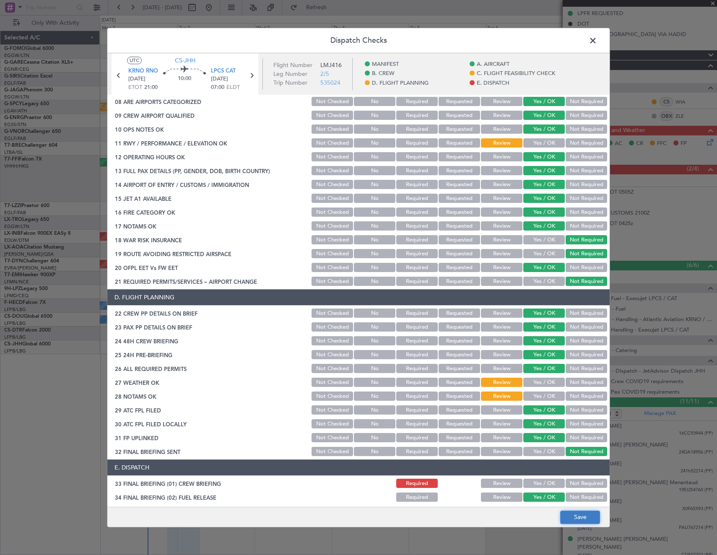
click at [588, 518] on button "Save" at bounding box center [580, 516] width 40 height 13
click at [597, 36] on span at bounding box center [597, 42] width 0 height 17
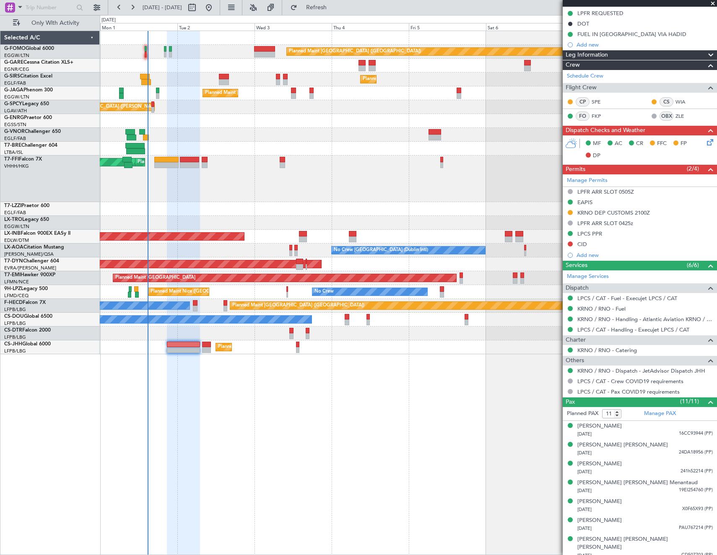
click at [705, 141] on icon at bounding box center [708, 140] width 7 height 7
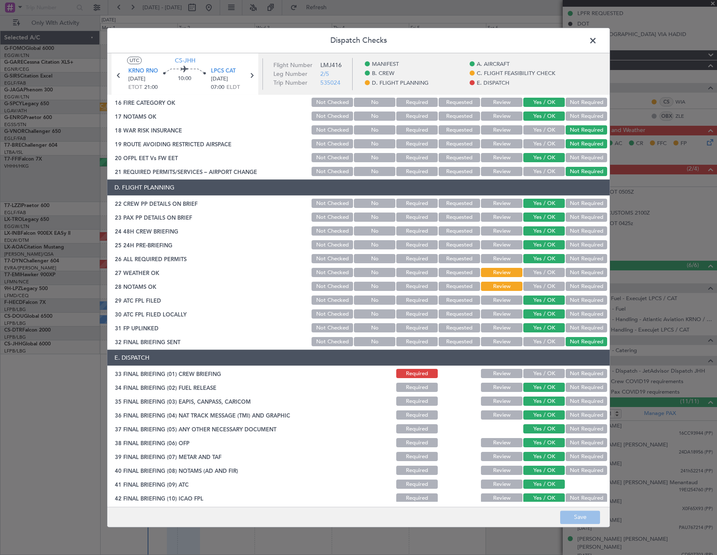
scroll to position [352, 0]
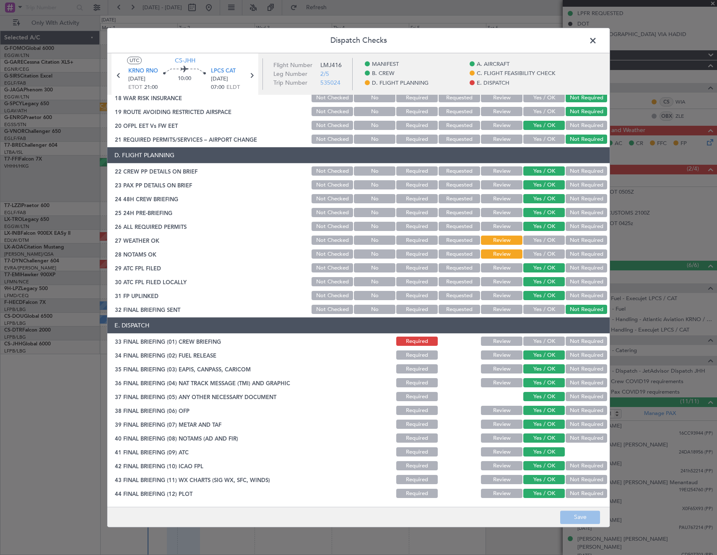
click at [597, 42] on span at bounding box center [597, 42] width 0 height 17
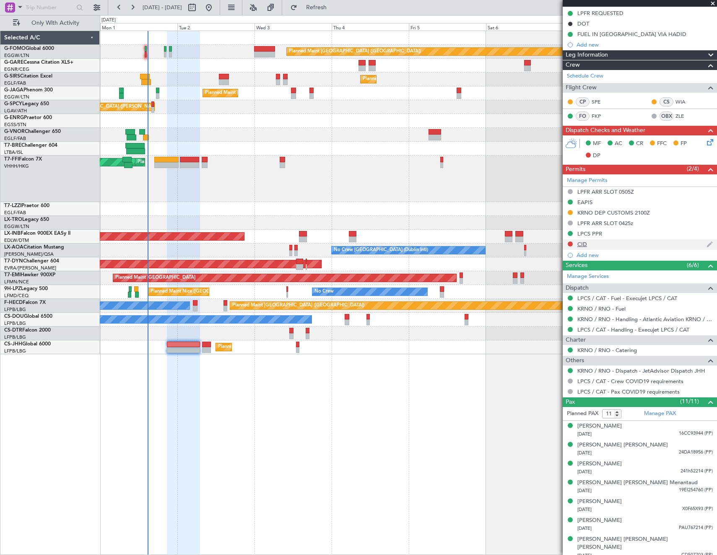
click at [586, 244] on div "CID" at bounding box center [582, 244] width 10 height 7
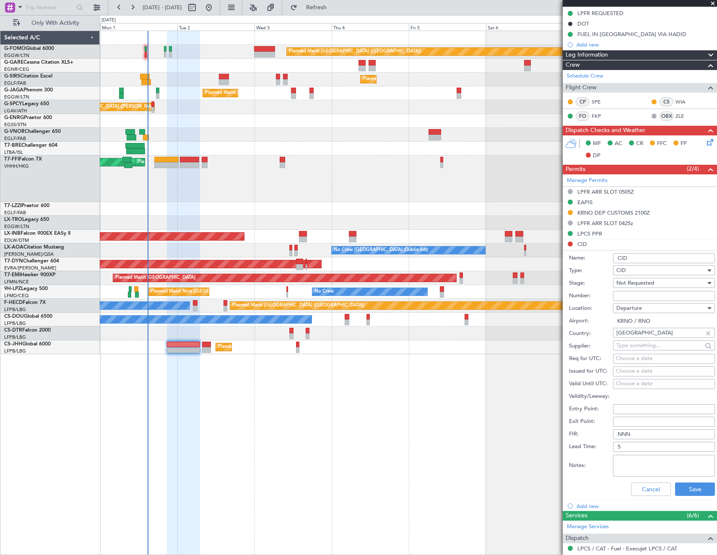
click at [644, 296] on input "Number:" at bounding box center [664, 296] width 102 height 10
paste input "-ARCID DAH1006 -IFPLID AA74698321 -ADEP DAAG -ADES LFPO -EOBD 250901 -EOBT 1500…"
type input "885"
click at [646, 280] on span "Not Requested" at bounding box center [635, 283] width 38 height 8
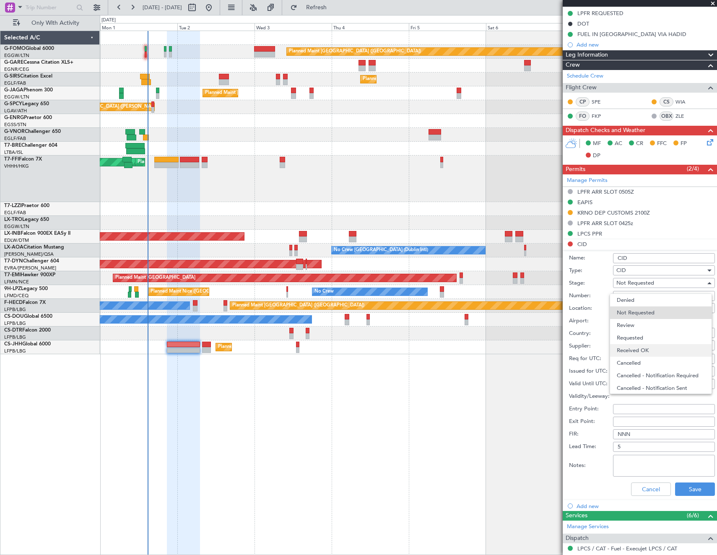
click at [654, 348] on span "Received OK" at bounding box center [660, 350] width 88 height 13
click at [684, 488] on button "Save" at bounding box center [695, 488] width 40 height 13
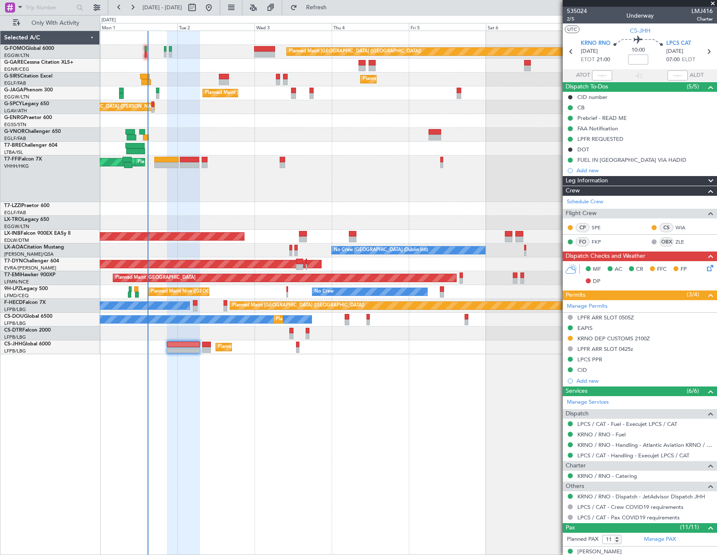
click at [705, 269] on icon at bounding box center [708, 266] width 7 height 7
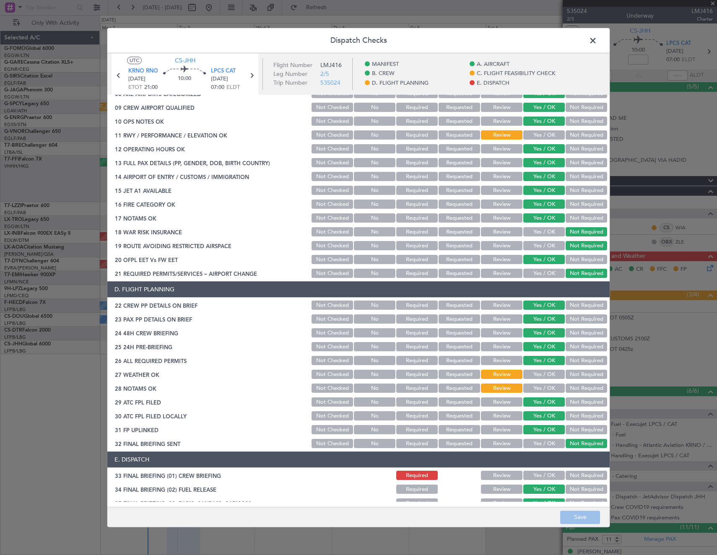
scroll to position [251, 0]
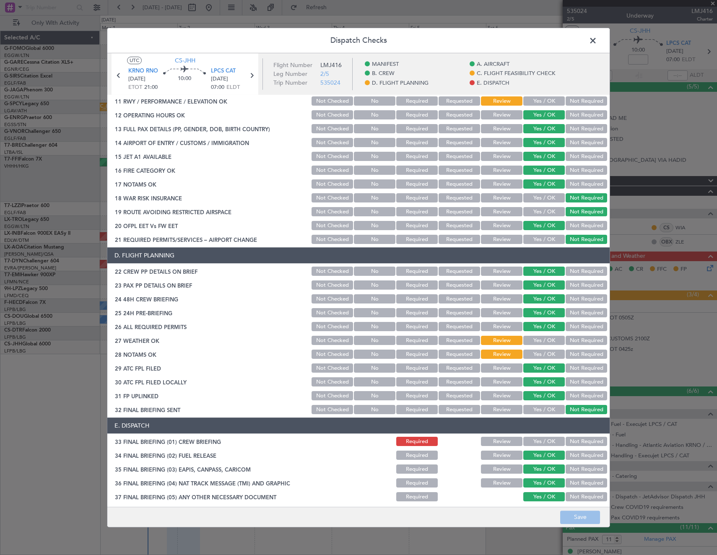
click at [538, 440] on button "Yes / OK" at bounding box center [543, 441] width 41 height 9
click at [580, 517] on button "Save" at bounding box center [580, 516] width 40 height 13
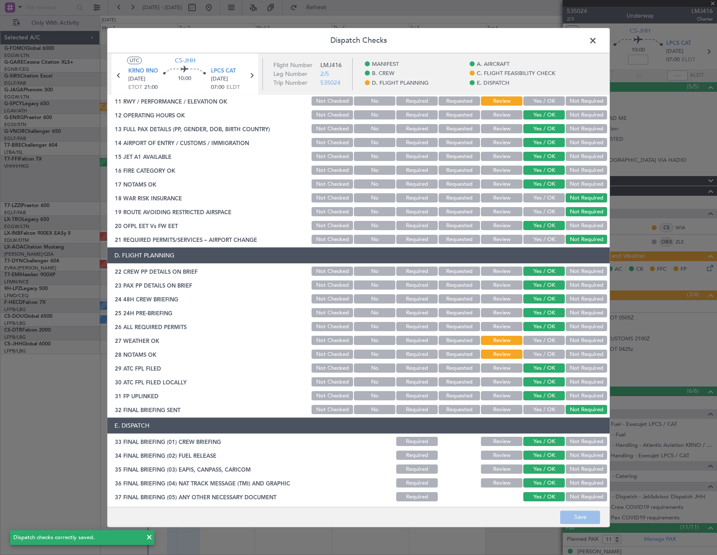
click at [597, 41] on span at bounding box center [597, 42] width 0 height 17
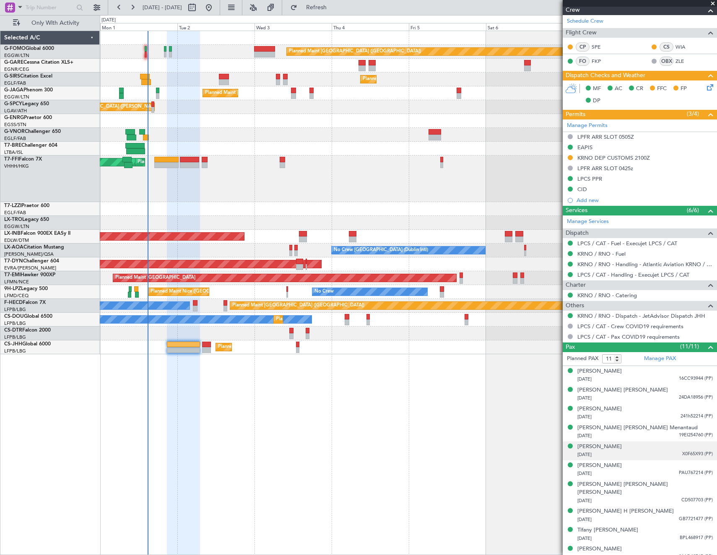
scroll to position [199, 0]
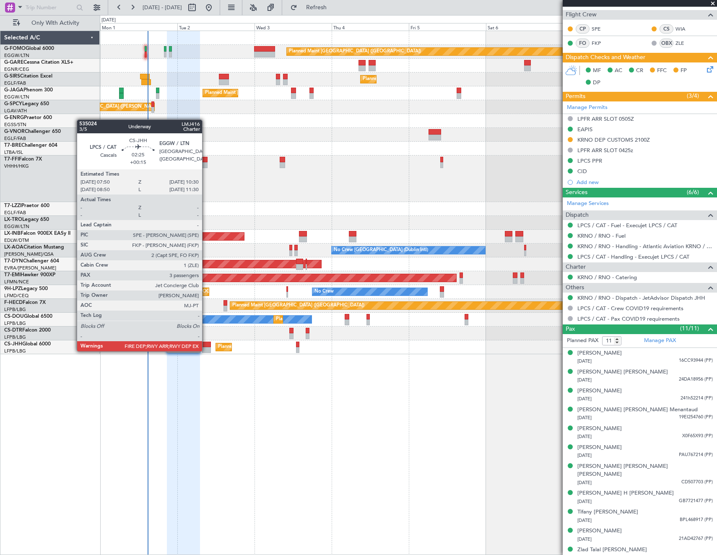
click at [206, 350] on div at bounding box center [206, 350] width 9 height 6
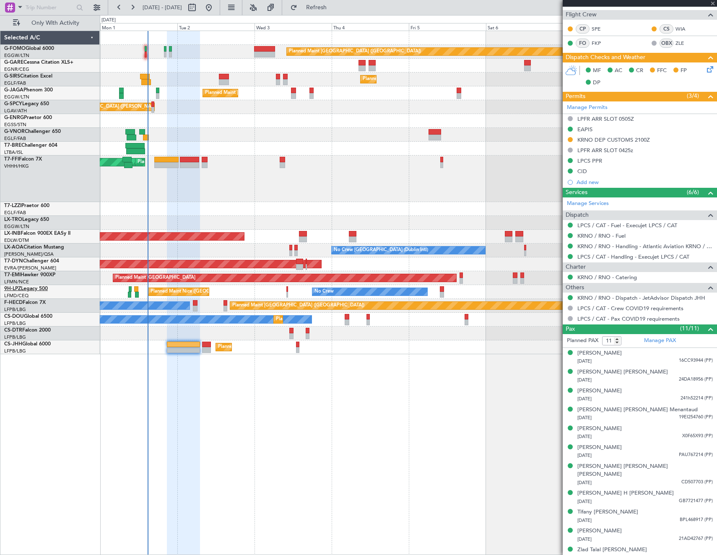
type input "+00:15"
type input "3"
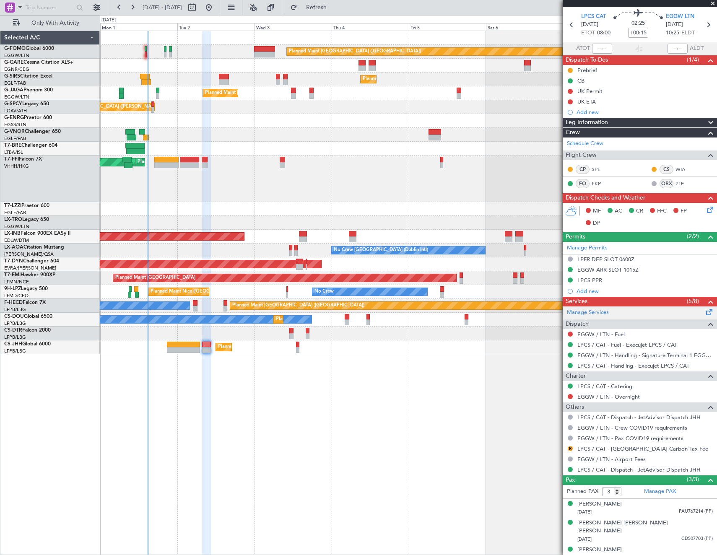
scroll to position [0, 0]
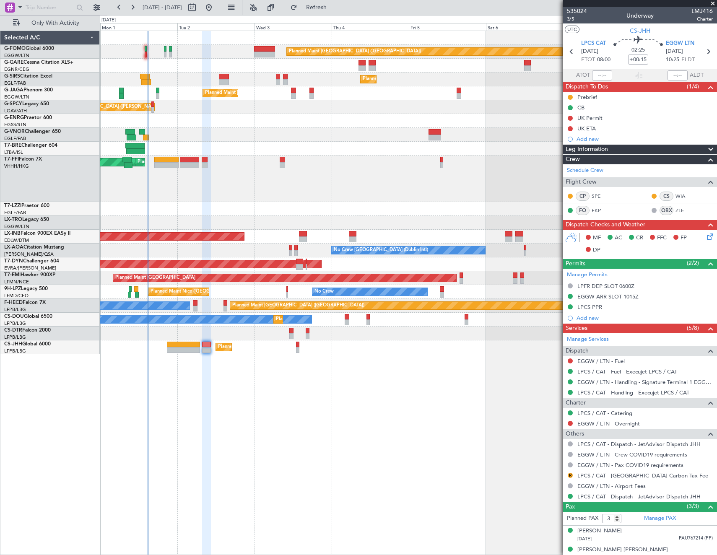
drag, startPoint x: 569, startPoint y: 118, endPoint x: 572, endPoint y: 131, distance: 13.6
click at [569, 118] on button at bounding box center [569, 118] width 5 height 5
click at [559, 166] on li "Cancelled" at bounding box center [570, 167] width 44 height 13
drag, startPoint x: 569, startPoint y: 128, endPoint x: 569, endPoint y: 133, distance: 5.0
click at [569, 128] on button at bounding box center [569, 128] width 5 height 5
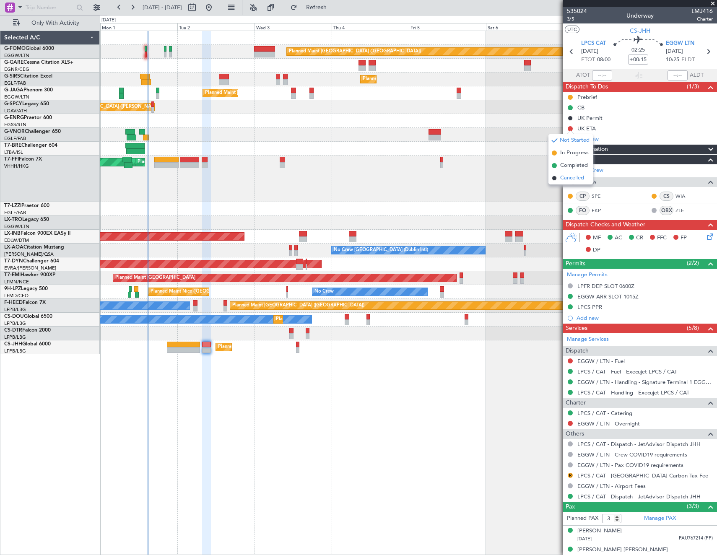
click at [562, 180] on span "Cancelled" at bounding box center [572, 178] width 24 height 8
drag, startPoint x: 570, startPoint y: 423, endPoint x: 570, endPoint y: 429, distance: 6.7
click at [570, 423] on button at bounding box center [569, 423] width 5 height 5
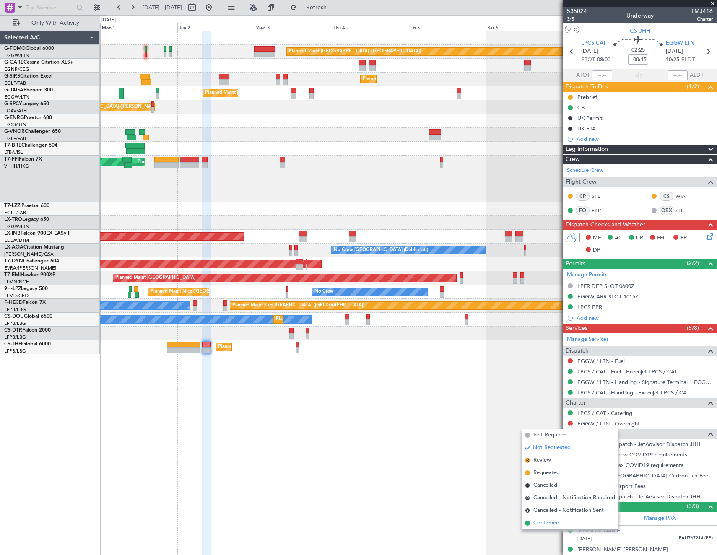
click at [551, 521] on span "Confirmed" at bounding box center [546, 523] width 26 height 8
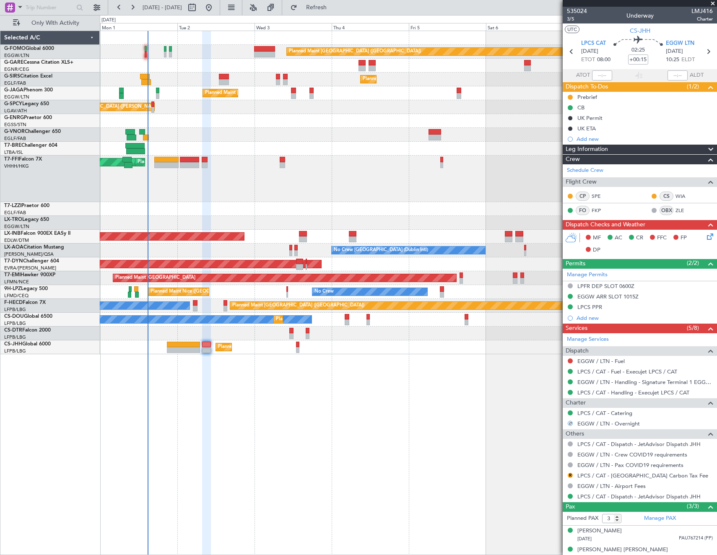
scroll to position [27, 0]
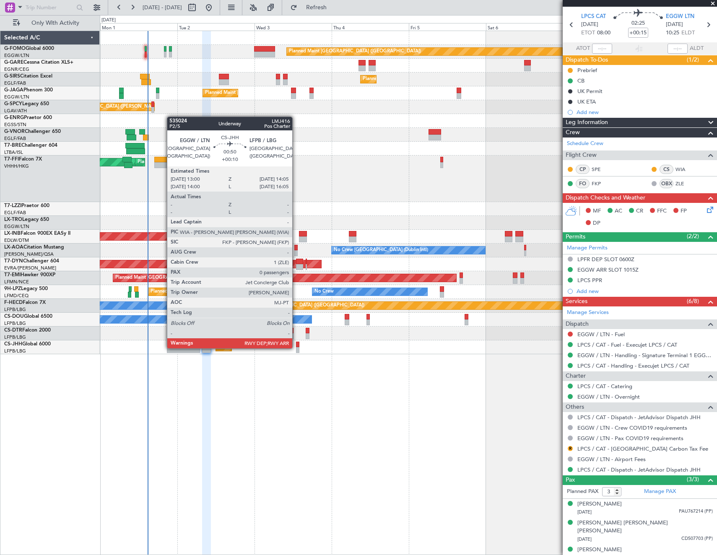
click at [296, 347] on div at bounding box center [298, 350] width 4 height 6
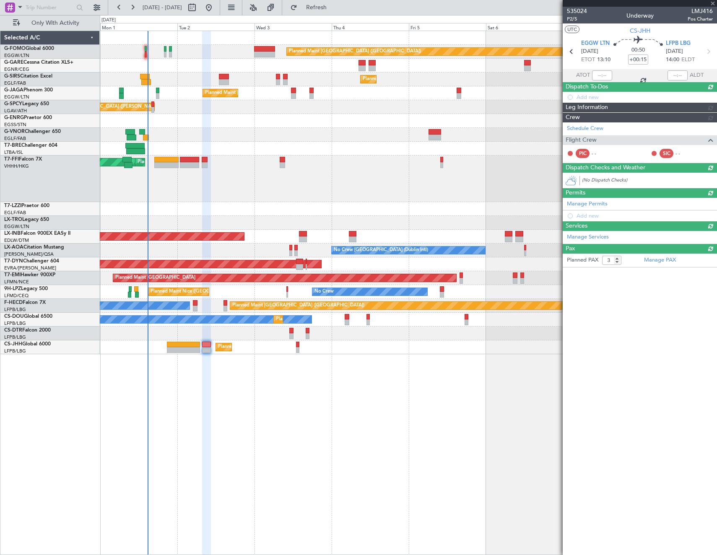
type input "+00:10"
type input "0"
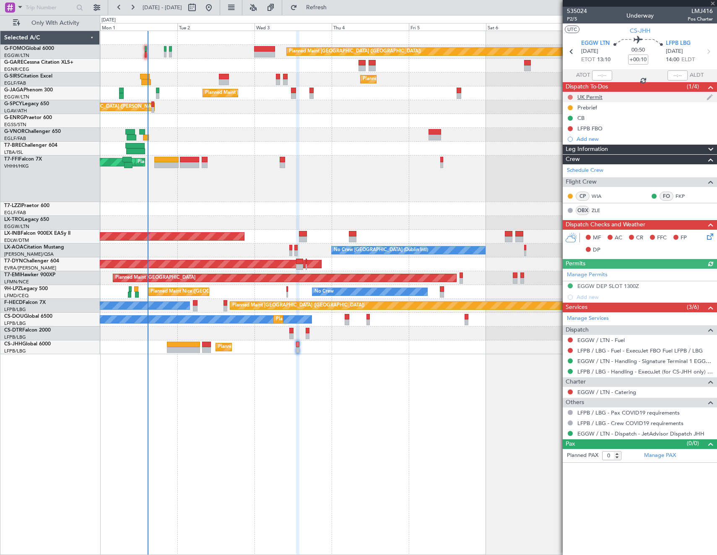
click at [570, 98] on button at bounding box center [569, 97] width 5 height 5
click at [564, 145] on span "Cancelled" at bounding box center [572, 146] width 24 height 8
click at [569, 349] on button at bounding box center [569, 350] width 5 height 5
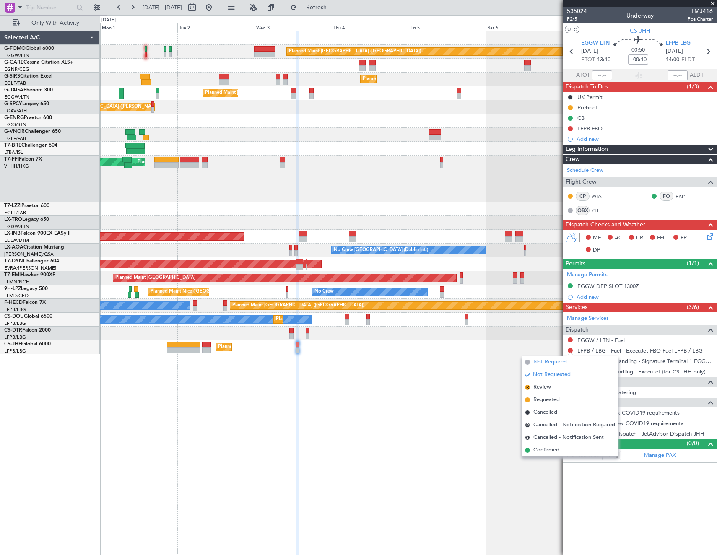
click at [537, 360] on span "Not Required" at bounding box center [550, 362] width 34 height 8
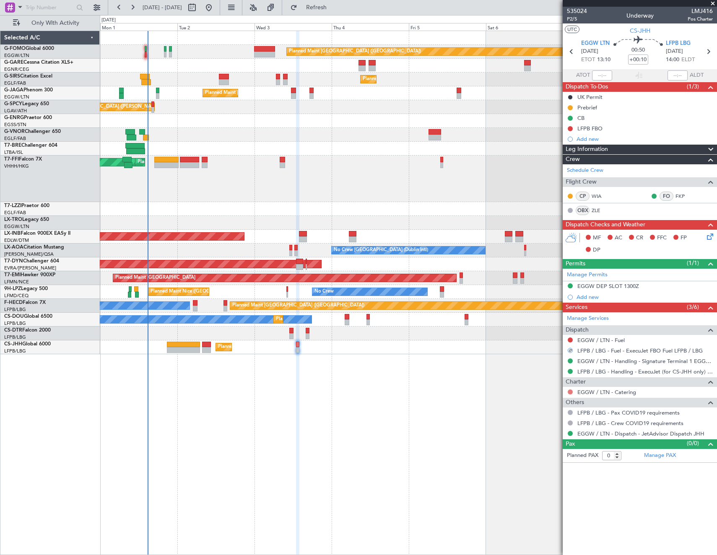
click at [569, 391] on button at bounding box center [569, 391] width 5 height 5
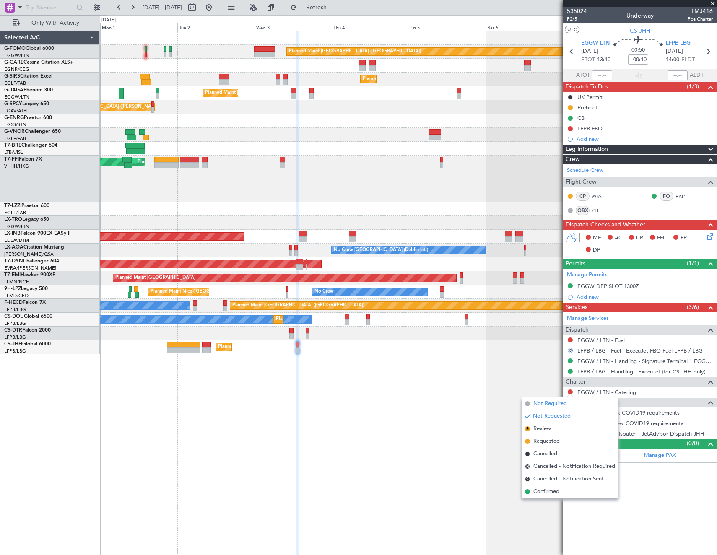
click at [545, 406] on span "Not Required" at bounding box center [550, 403] width 34 height 8
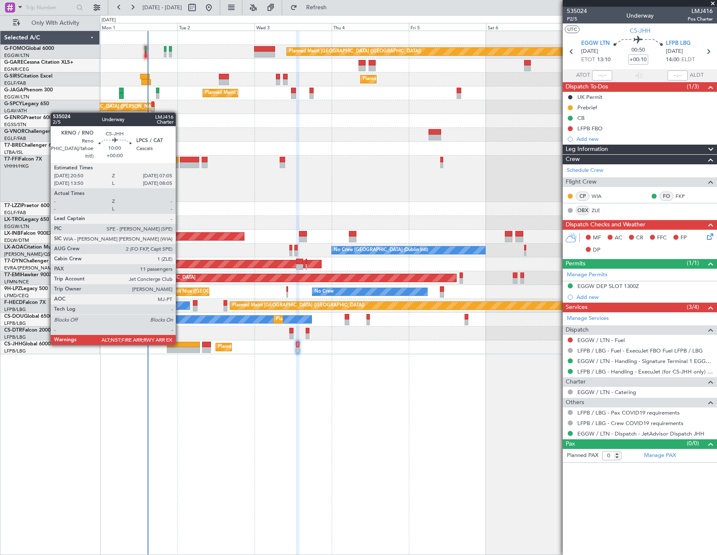
click at [179, 344] on div at bounding box center [183, 345] width 33 height 6
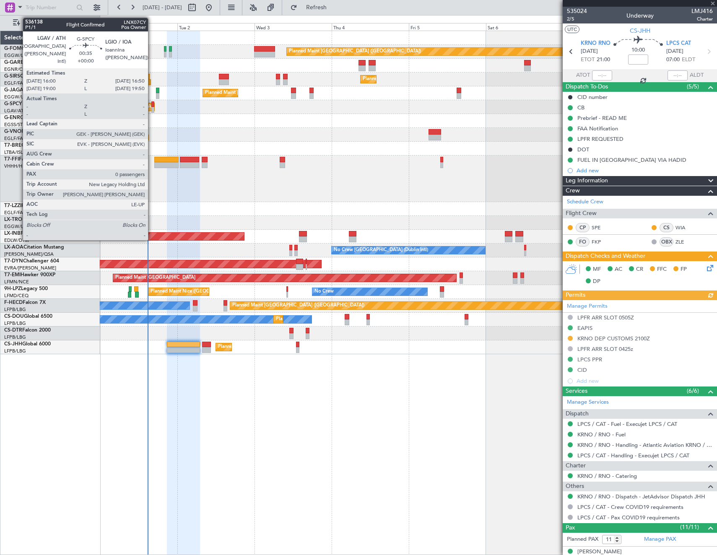
click at [152, 104] on div at bounding box center [152, 104] width 3 height 6
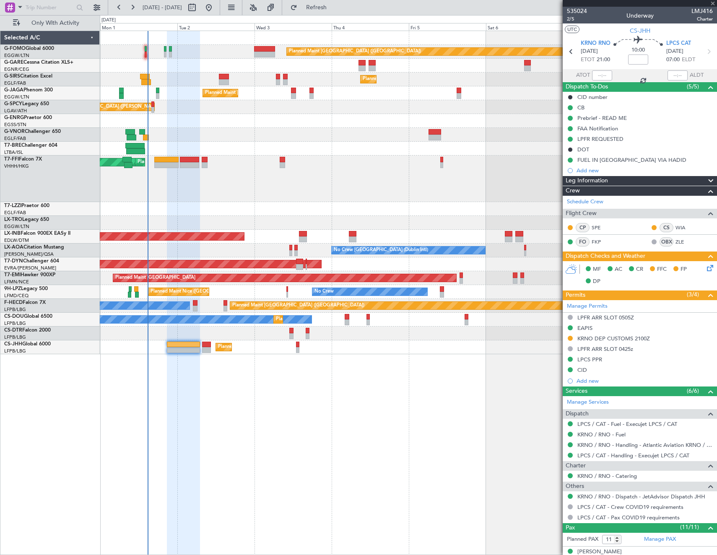
type input "0"
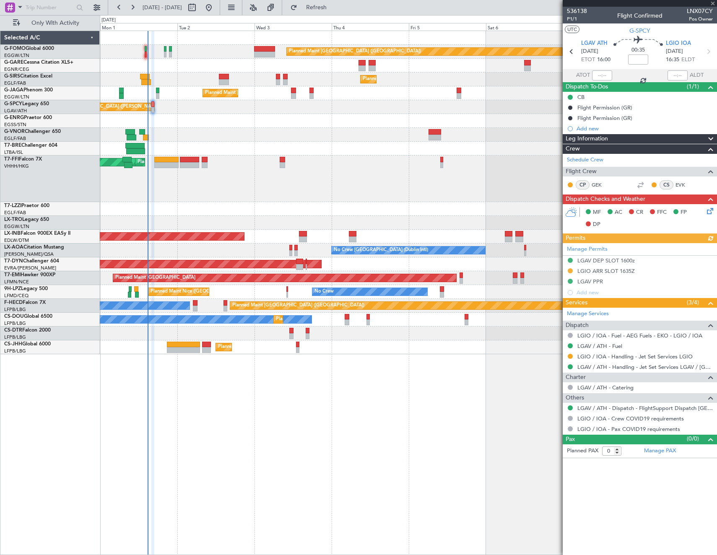
click at [709, 210] on icon at bounding box center [708, 209] width 7 height 7
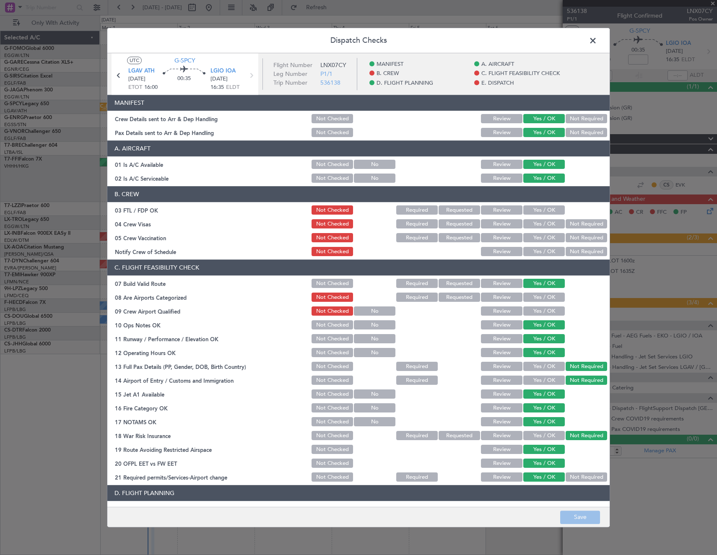
scroll to position [338, 0]
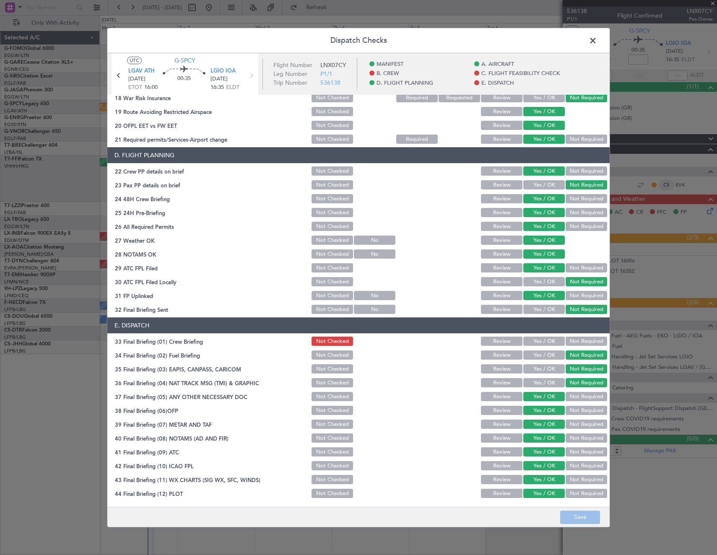
click at [325, 266] on button "Not Checked" at bounding box center [331, 268] width 41 height 9
click at [580, 518] on button "Save" at bounding box center [580, 516] width 40 height 13
click at [597, 42] on span at bounding box center [597, 42] width 0 height 17
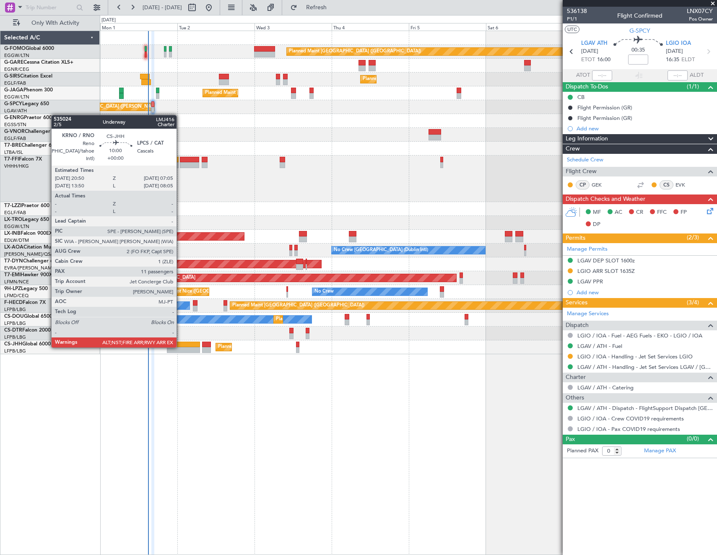
click at [180, 347] on div at bounding box center [183, 345] width 33 height 6
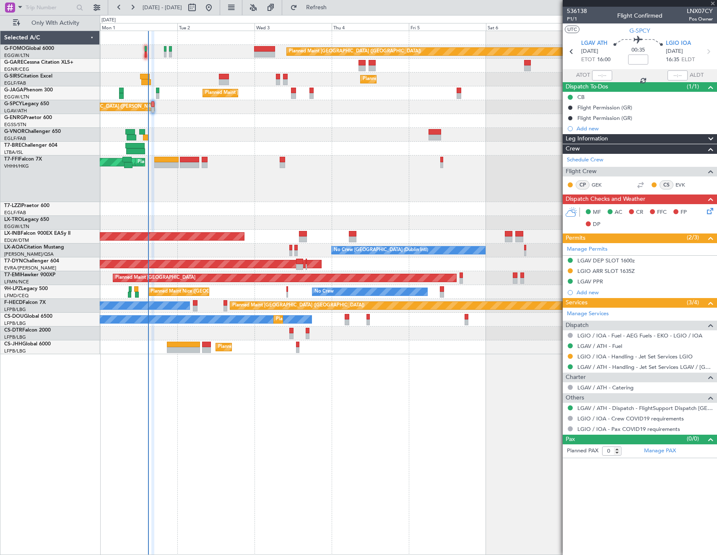
type input "11"
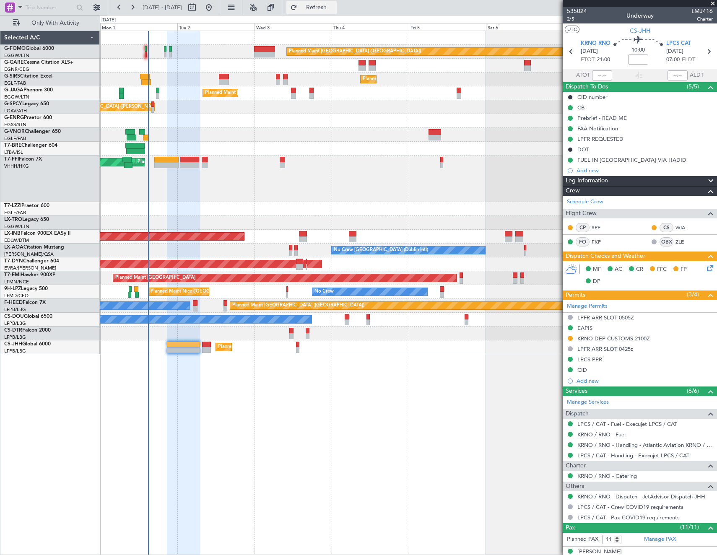
click at [332, 7] on span "Refresh" at bounding box center [316, 8] width 35 height 6
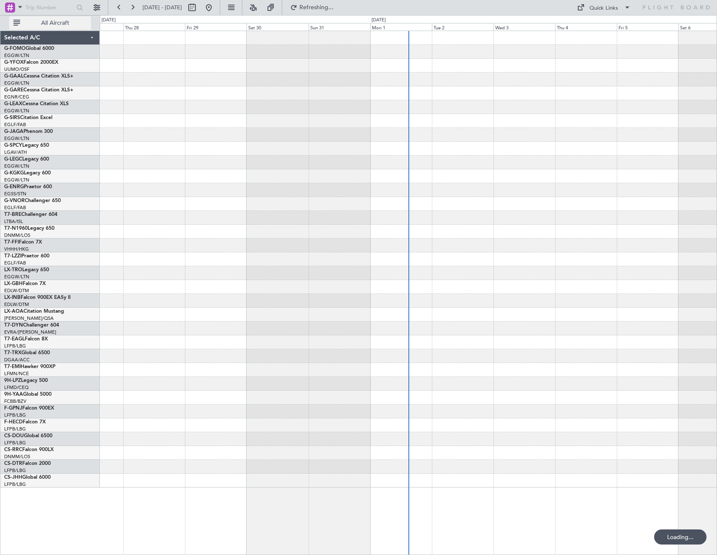
click at [59, 26] on button "All Aircraft" at bounding box center [50, 22] width 82 height 13
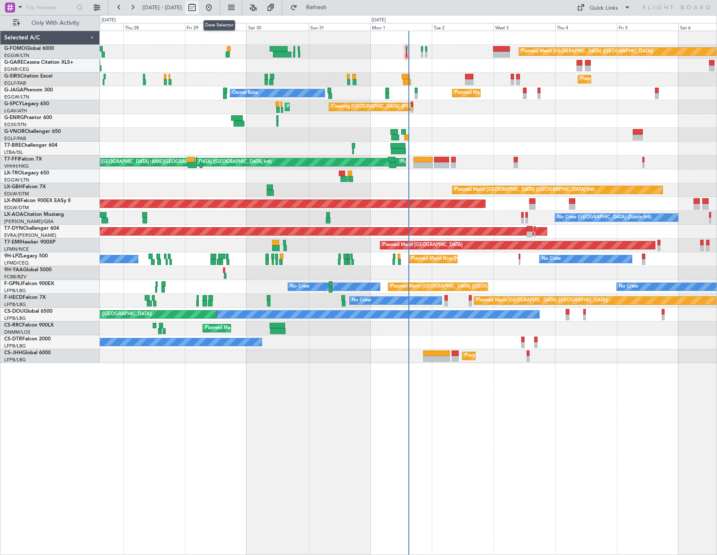
click at [199, 8] on button at bounding box center [191, 7] width 13 height 13
select select "8"
select select "2025"
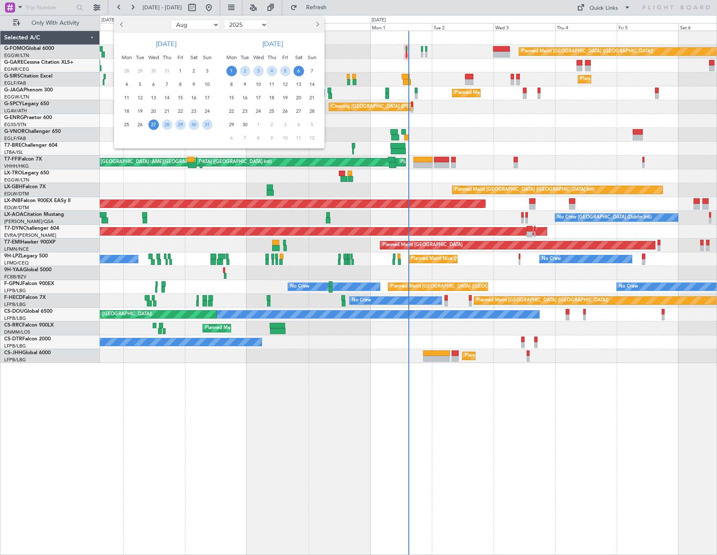
click at [232, 73] on span "1" at bounding box center [231, 71] width 10 height 10
click at [233, 85] on span "8" at bounding box center [231, 84] width 10 height 10
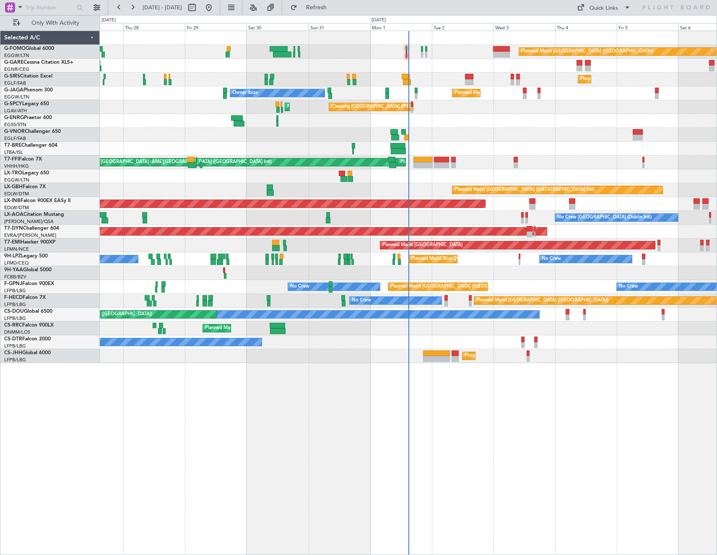
select select "9"
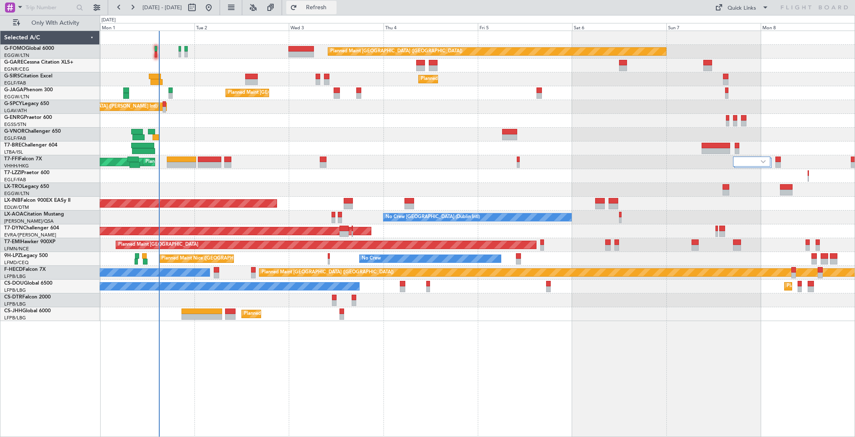
click at [334, 6] on span "Refresh" at bounding box center [316, 8] width 35 height 6
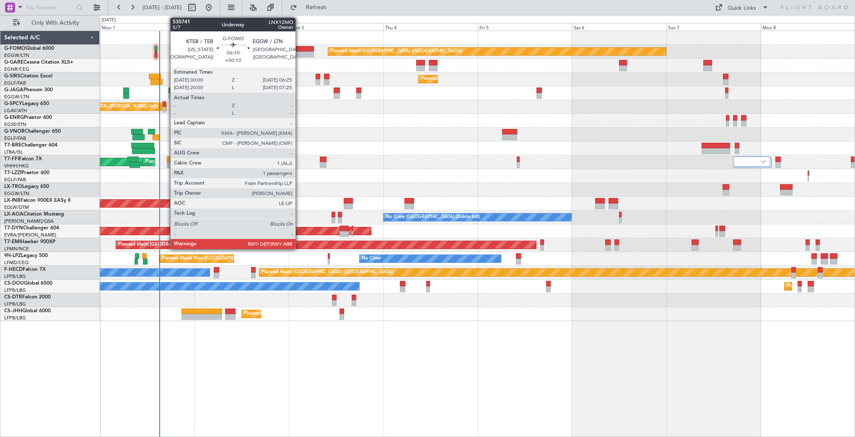
click at [299, 52] on div at bounding box center [301, 55] width 26 height 6
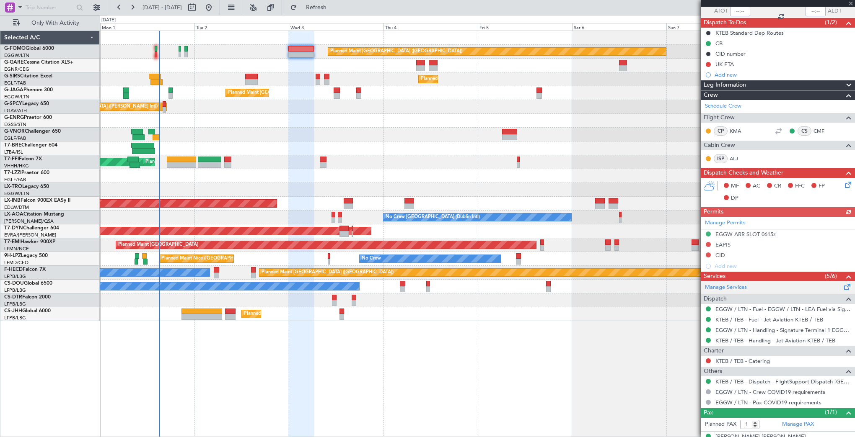
scroll to position [75, 0]
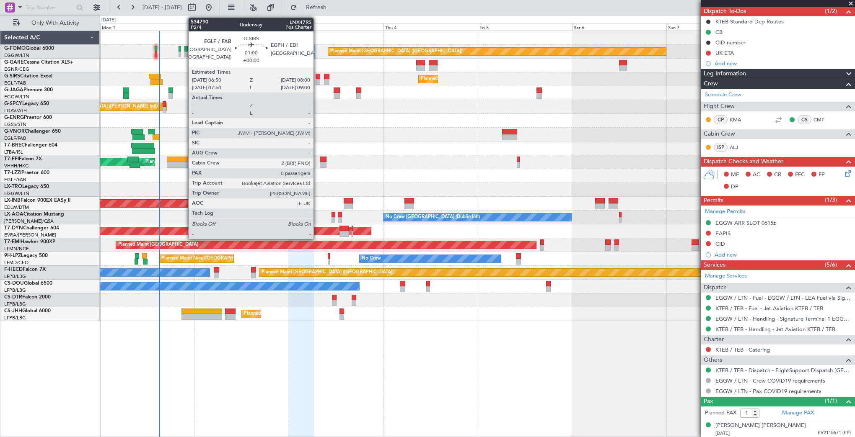
click at [317, 80] on div at bounding box center [318, 82] width 5 height 6
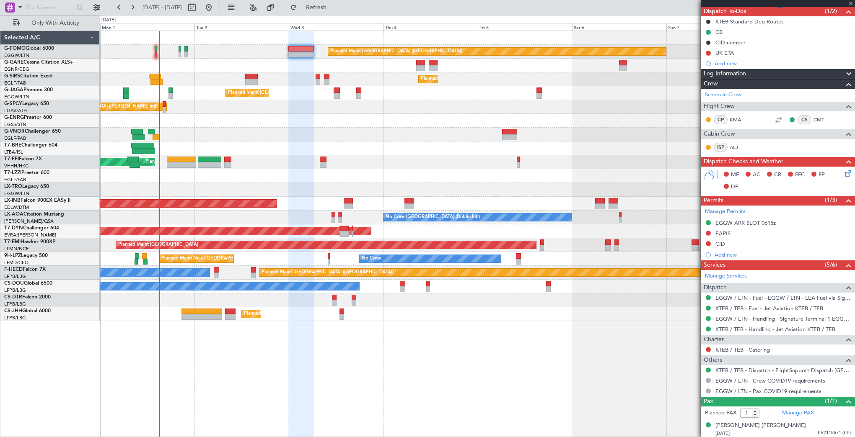
type input "0"
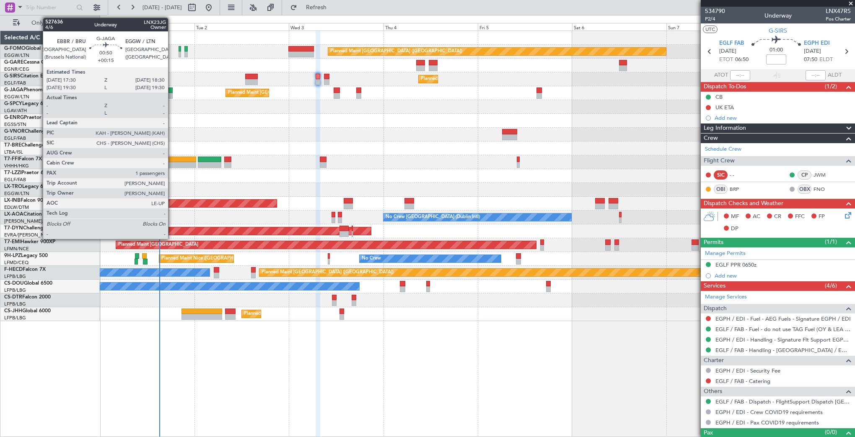
click at [172, 92] on div at bounding box center [170, 91] width 4 height 6
type input "+00:15"
type input "1"
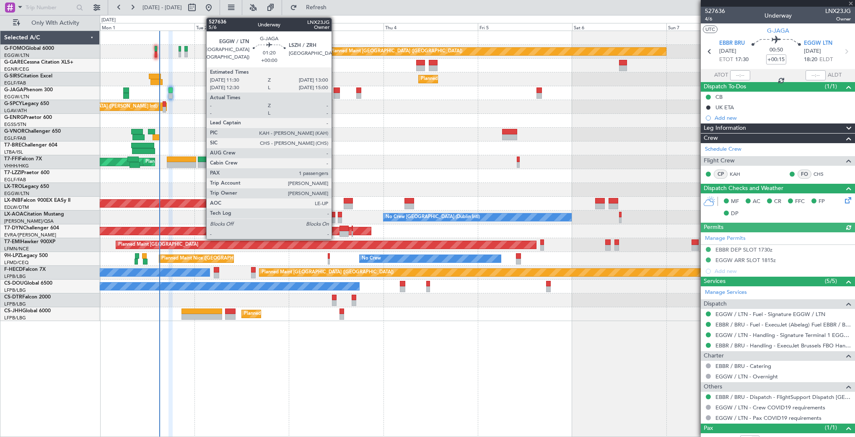
click at [335, 92] on div at bounding box center [337, 91] width 6 height 6
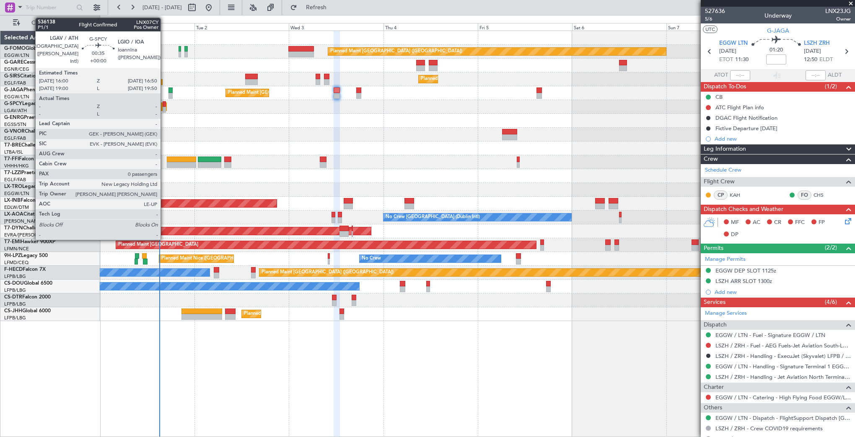
click at [164, 108] on div at bounding box center [164, 110] width 3 height 6
type input "0"
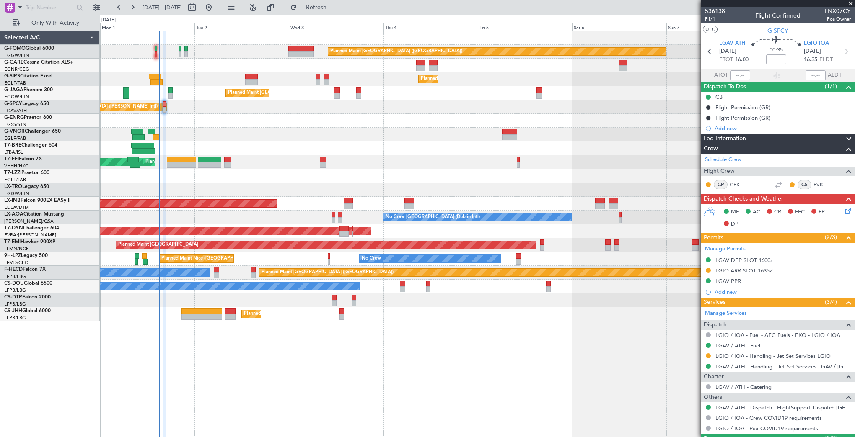
click at [716, 209] on icon at bounding box center [846, 209] width 7 height 7
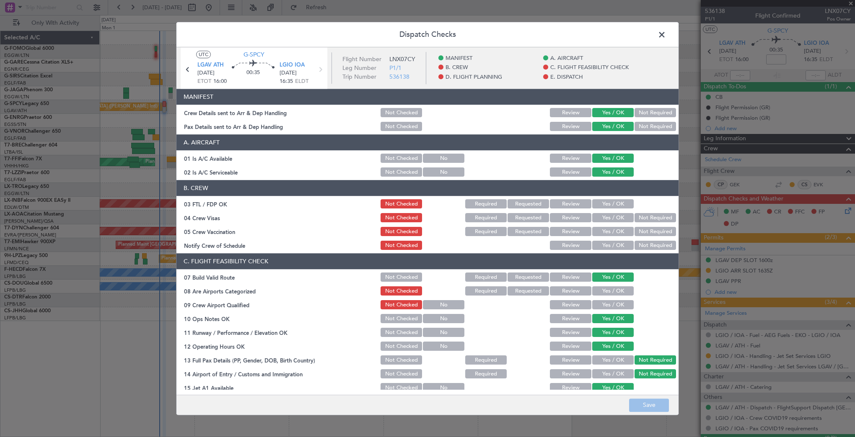
click at [666, 32] on span at bounding box center [666, 36] width 0 height 17
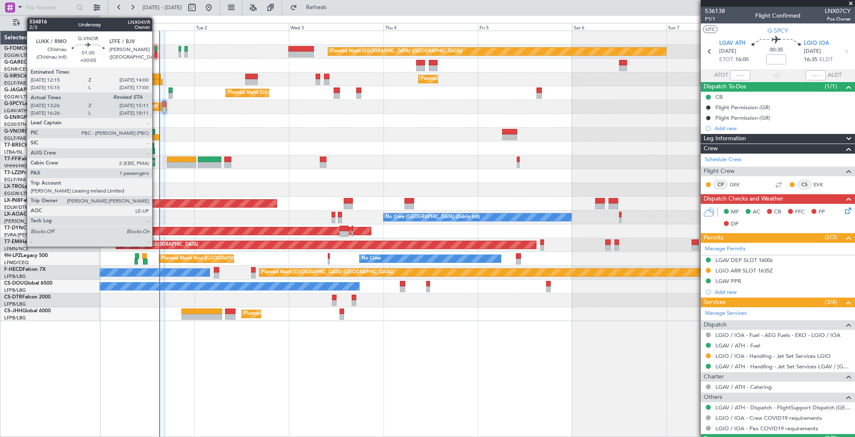
click at [156, 135] on div at bounding box center [156, 138] width 7 height 6
type input "+00:05"
type input "13:36"
type input "1"
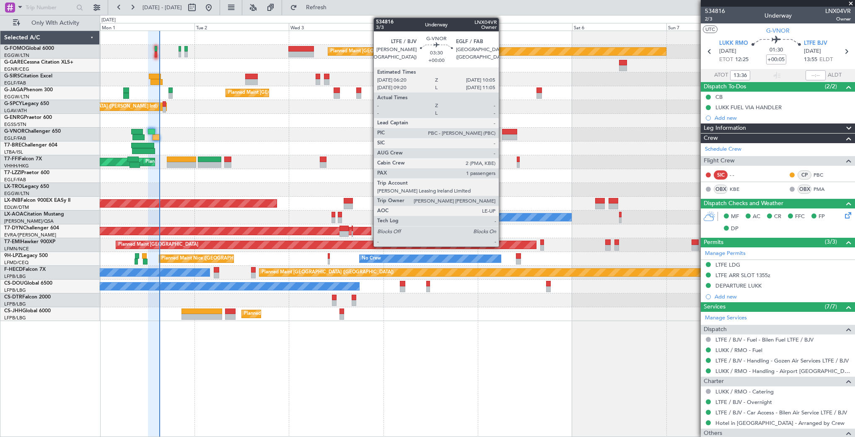
click at [502, 136] on div at bounding box center [509, 138] width 15 height 6
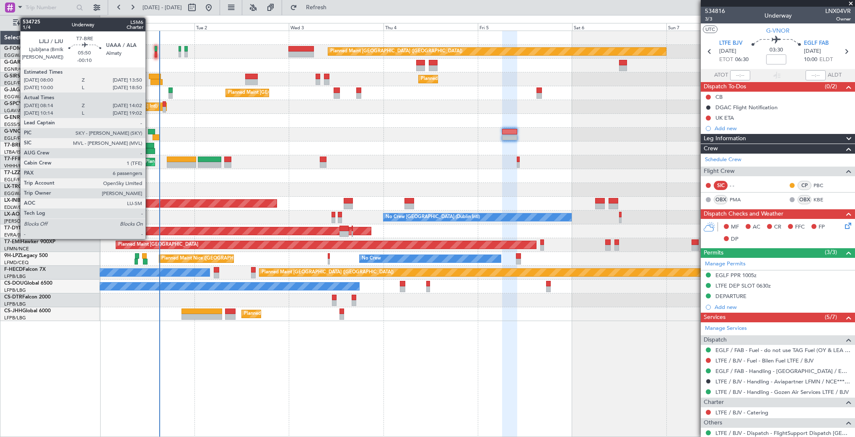
click at [149, 148] on div at bounding box center [143, 151] width 23 height 6
type input "-00:10"
type input "08:14"
type input "14:02"
type input "6"
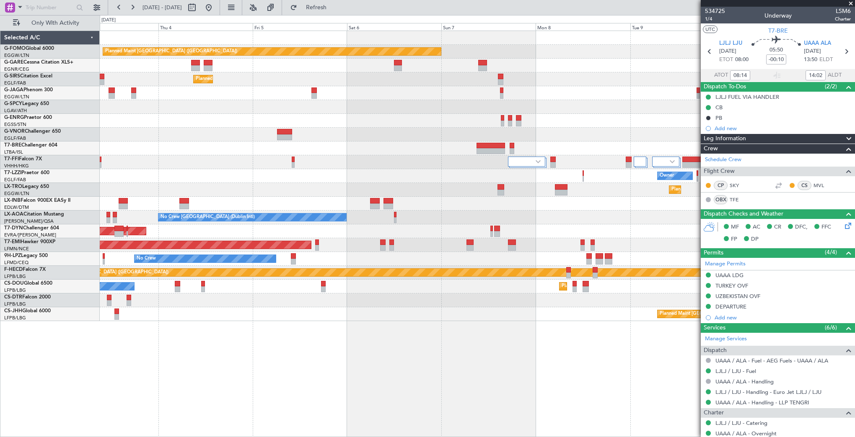
click at [362, 130] on div "Planned Maint London (Luton) Planned Maint London (Farnborough) Planned Maint L…" at bounding box center [477, 176] width 755 height 290
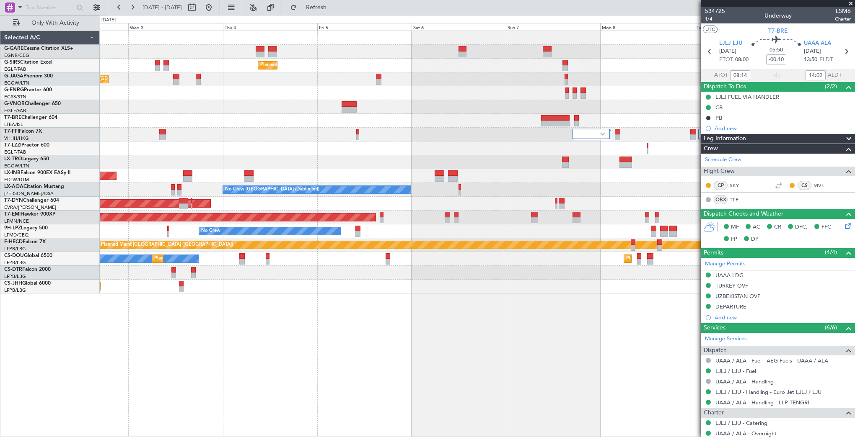
click at [423, 154] on div "Planned Maint London (Farnborough) Planned Maint London (Luton) Planned Maint T…" at bounding box center [477, 162] width 755 height 263
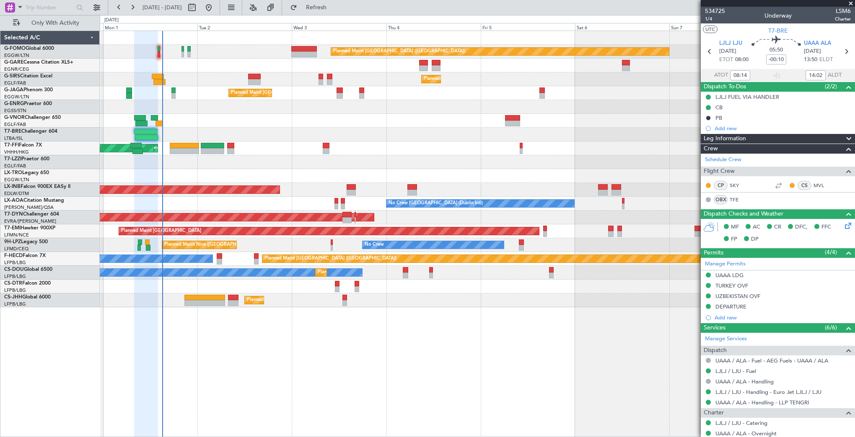
click at [500, 168] on div "Owner" at bounding box center [477, 162] width 755 height 14
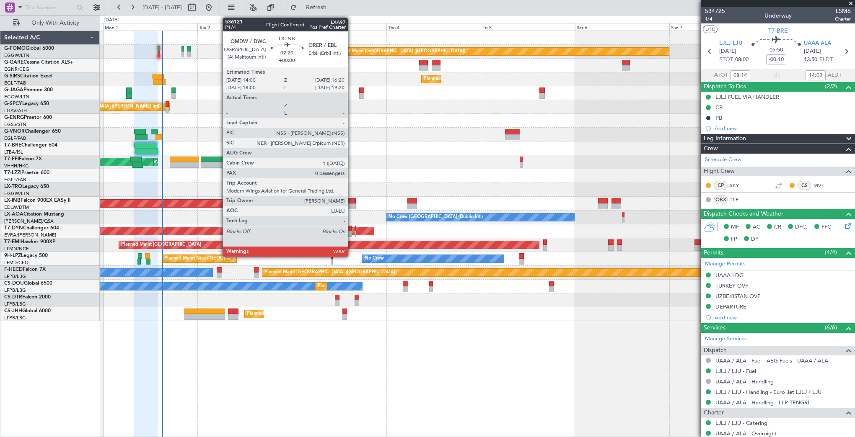
click at [352, 202] on div at bounding box center [351, 201] width 9 height 6
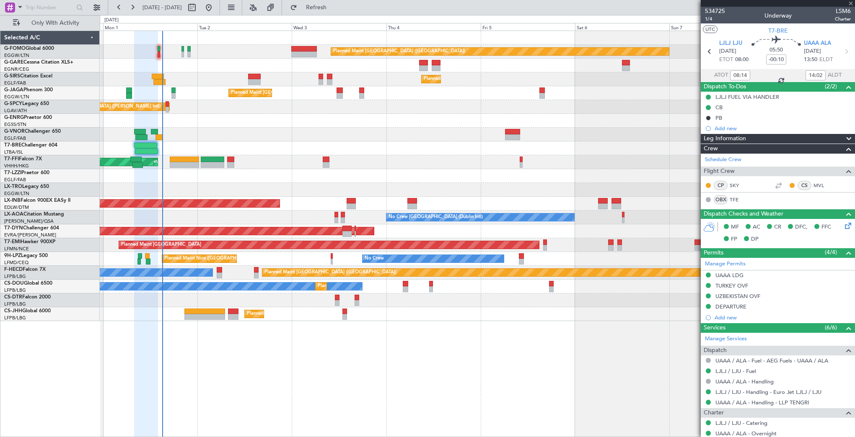
type input "0"
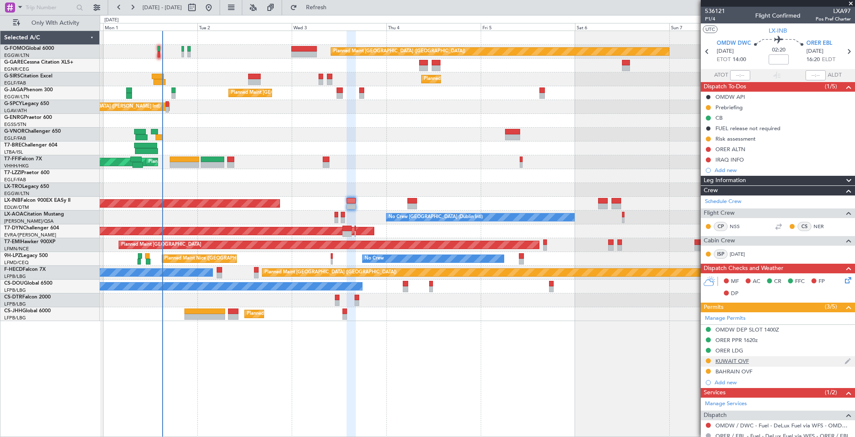
scroll to position [42, 0]
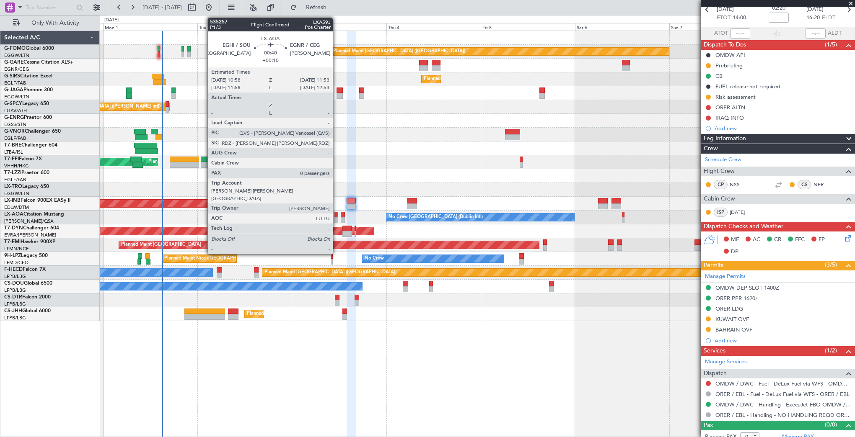
click at [336, 218] on div at bounding box center [336, 220] width 4 height 6
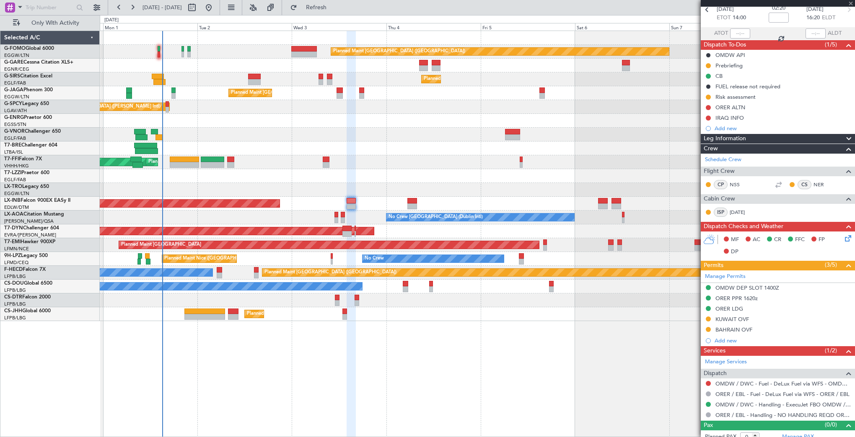
type input "+00:10"
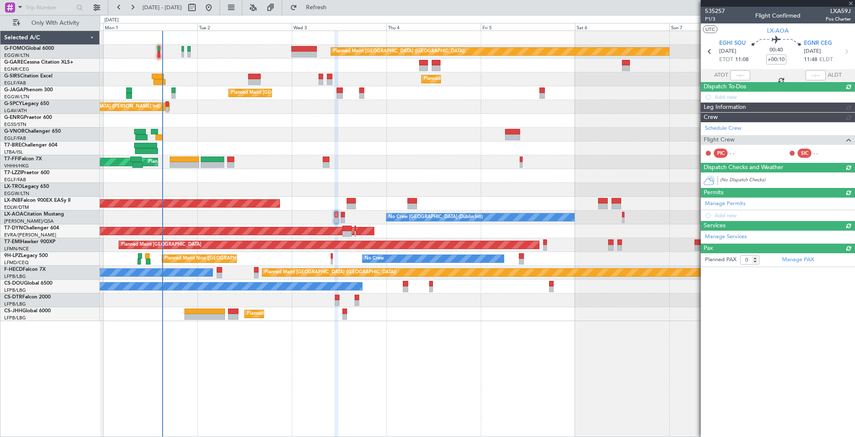
scroll to position [0, 0]
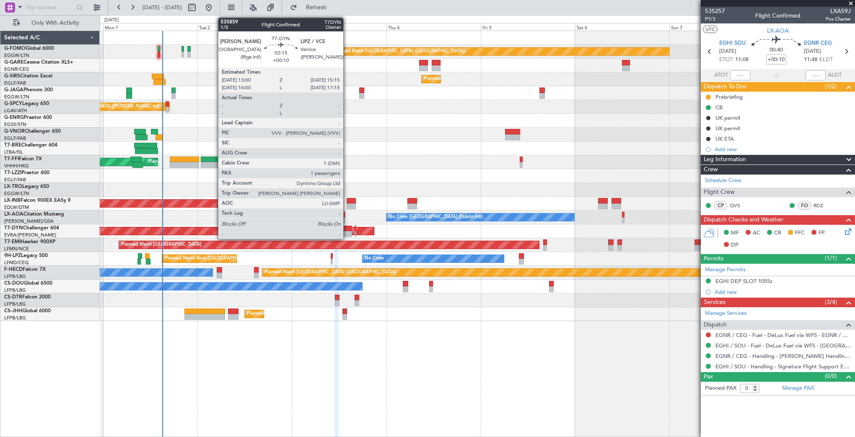
click at [347, 230] on div at bounding box center [346, 229] width 9 height 6
type input "1"
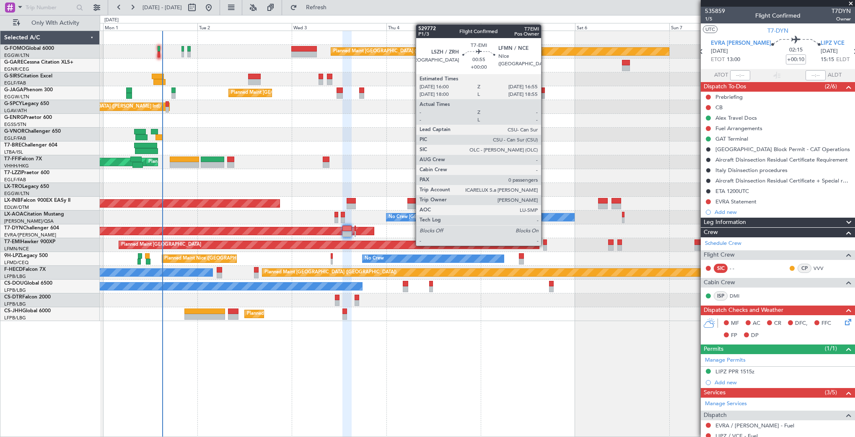
click at [545, 245] on div at bounding box center [545, 248] width 4 height 6
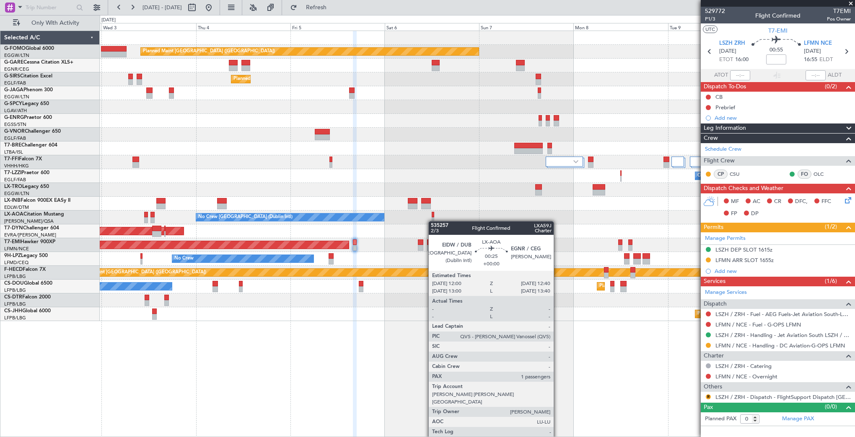
click at [432, 221] on div at bounding box center [433, 220] width 3 height 6
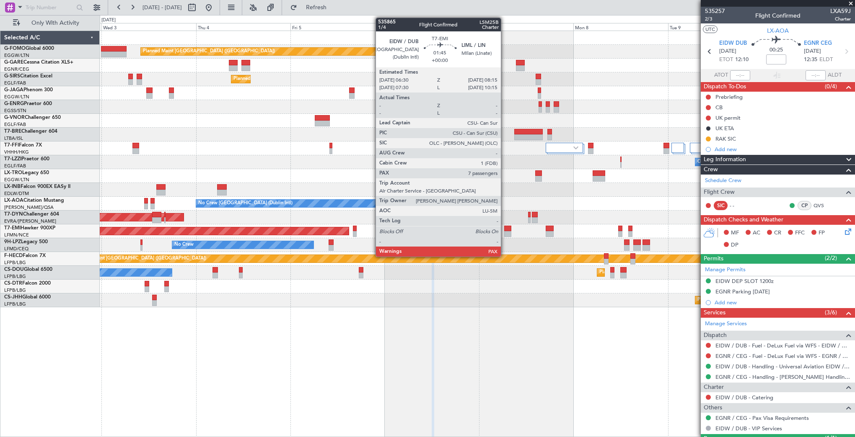
click at [505, 233] on div at bounding box center [507, 234] width 7 height 6
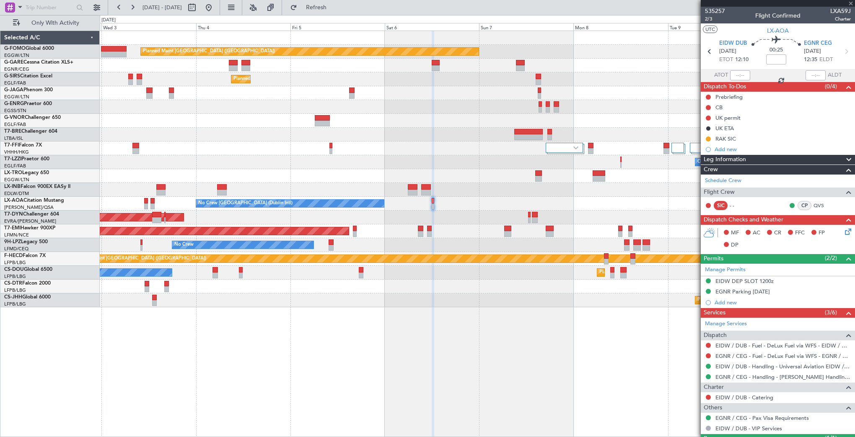
type input "7"
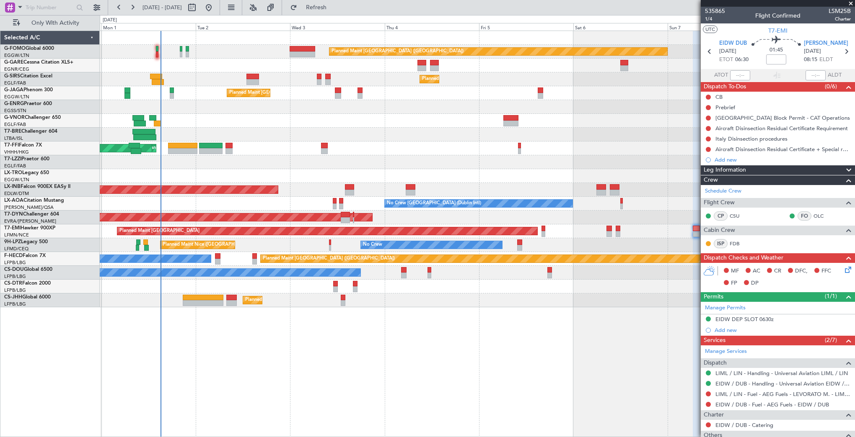
click at [445, 152] on div "Planned Maint London (Luton) Planned Maint London (Farnborough) Planned Maint L…" at bounding box center [477, 169] width 755 height 277
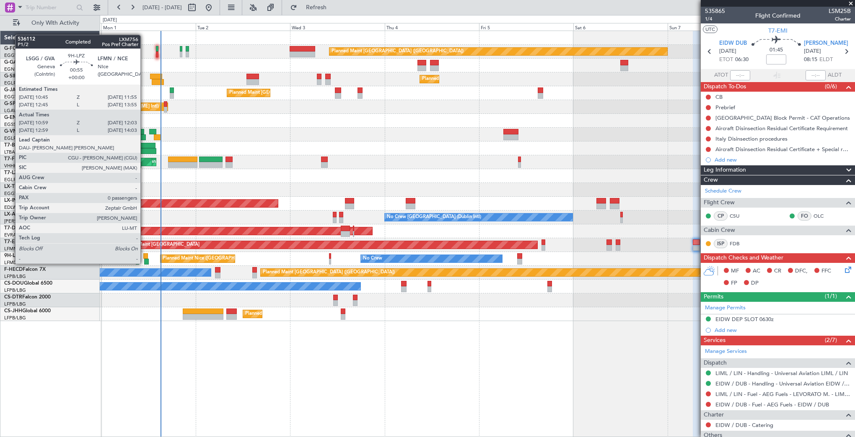
click at [144, 256] on div at bounding box center [145, 257] width 5 height 6
type input "11:09"
type input "11:58"
type input "0"
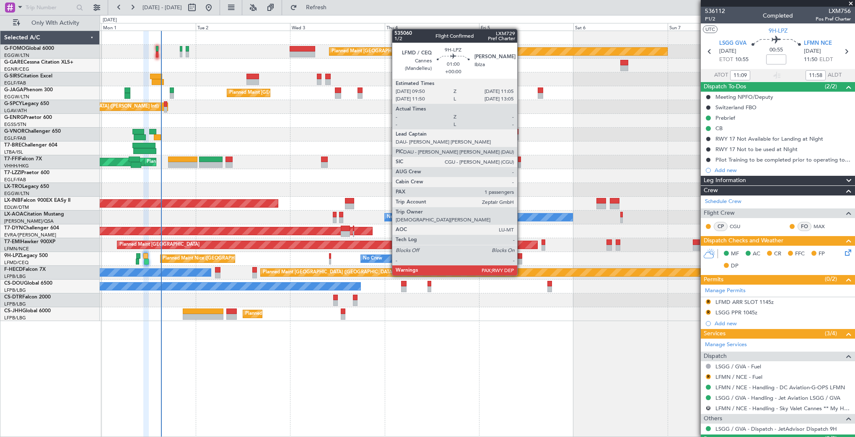
click at [521, 260] on div at bounding box center [519, 262] width 5 height 6
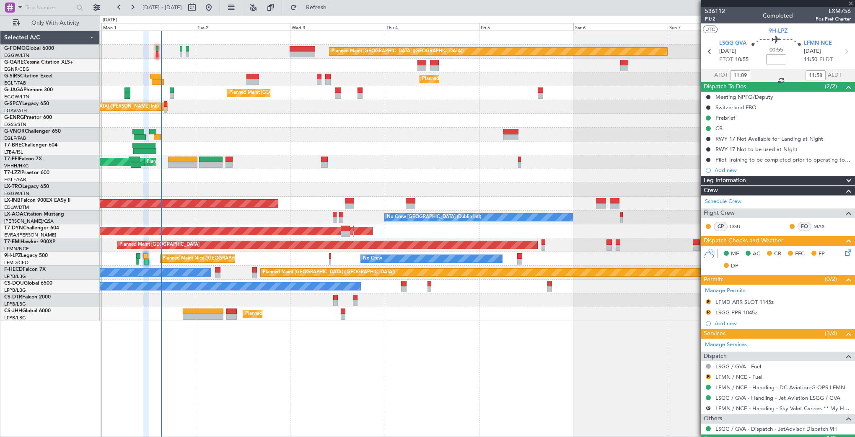
type input "1"
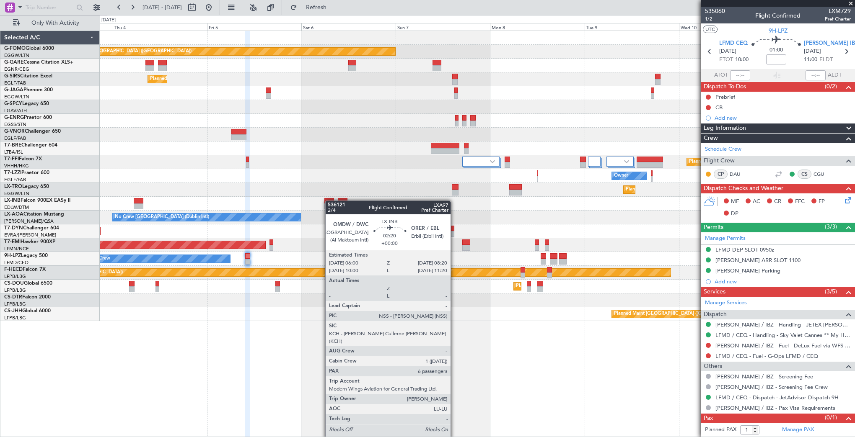
click at [329, 201] on div "Planned Maint London (Luton) Planned Maint London (Farnborough) Planned Maint L…" at bounding box center [477, 176] width 755 height 290
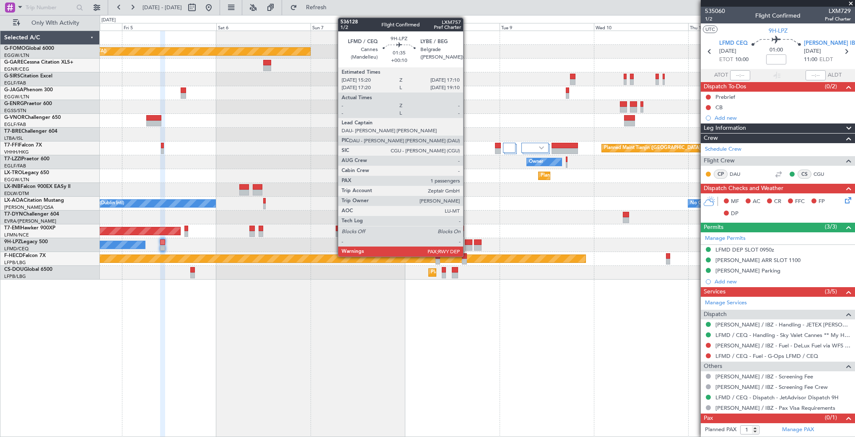
click at [467, 246] on div at bounding box center [469, 248] width 8 height 6
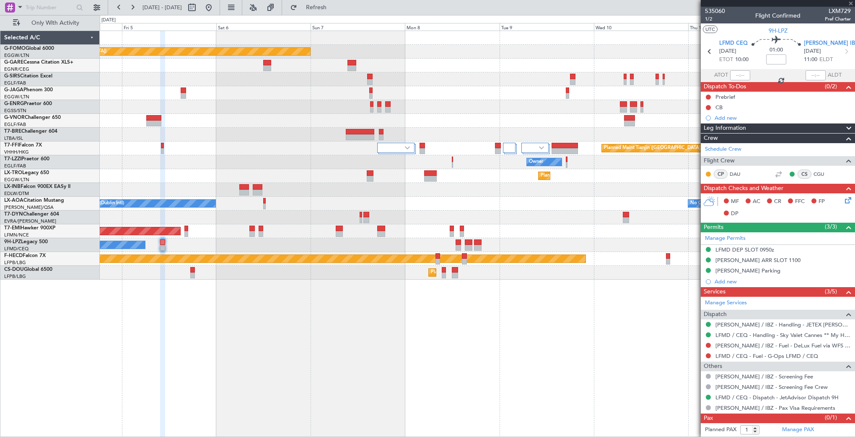
type input "+00:10"
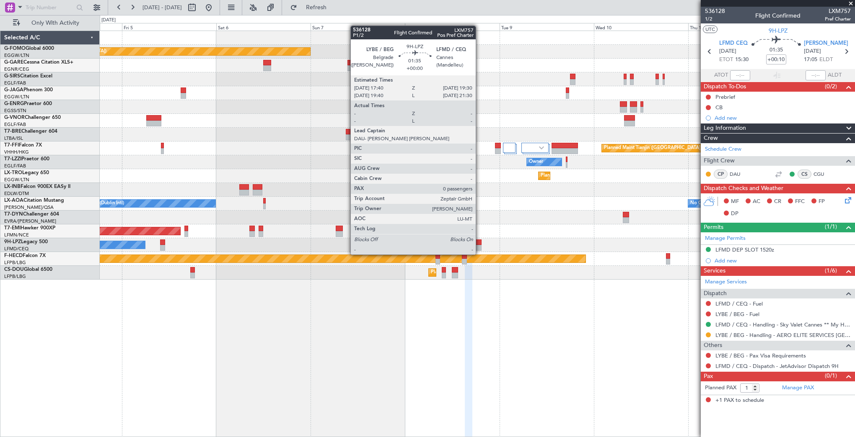
click at [479, 246] on div at bounding box center [478, 248] width 8 height 6
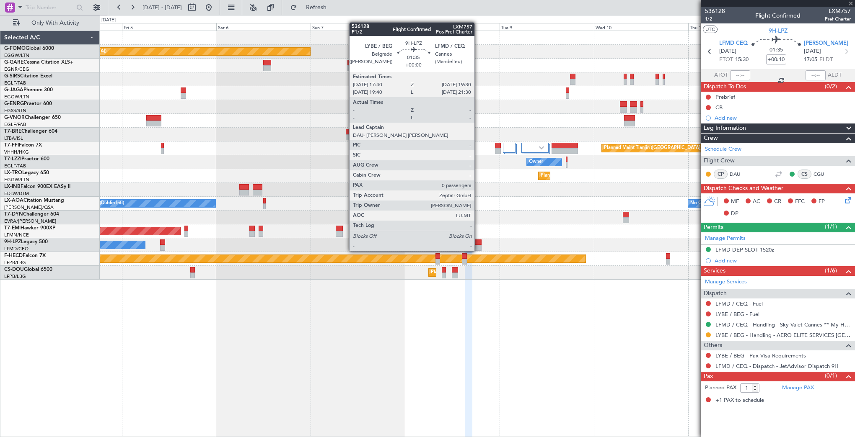
type input "0"
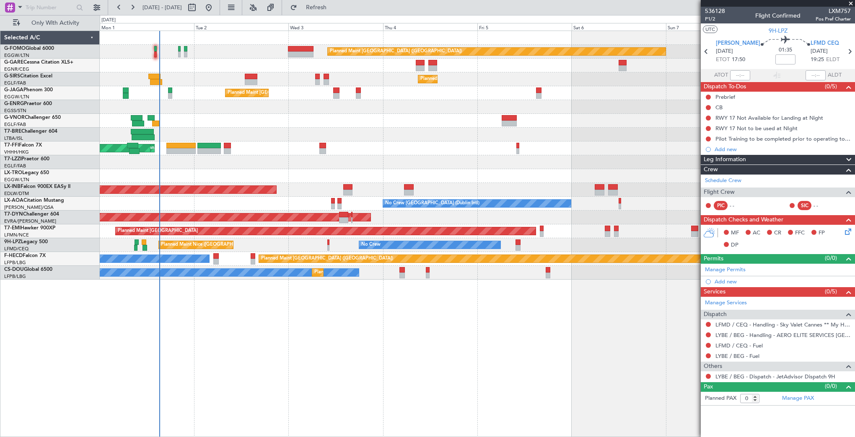
click at [631, 212] on div "Planned Maint London (Luton) Planned Maint London (Farnborough) Planned Maint L…" at bounding box center [477, 155] width 755 height 249
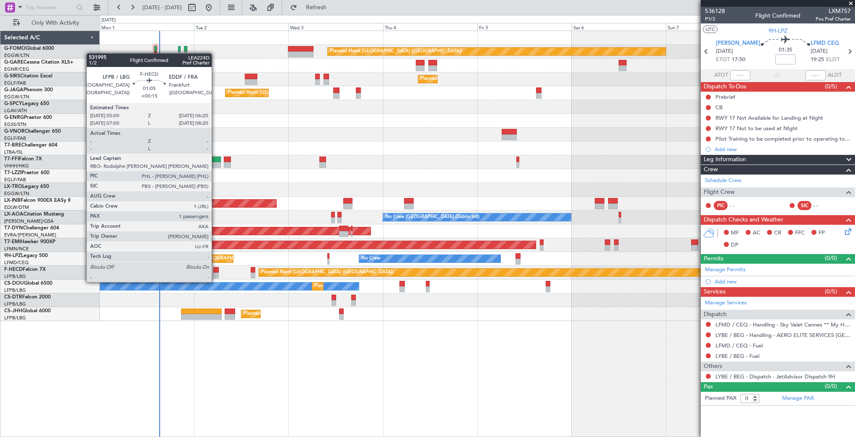
click at [215, 274] on div at bounding box center [215, 276] width 5 height 6
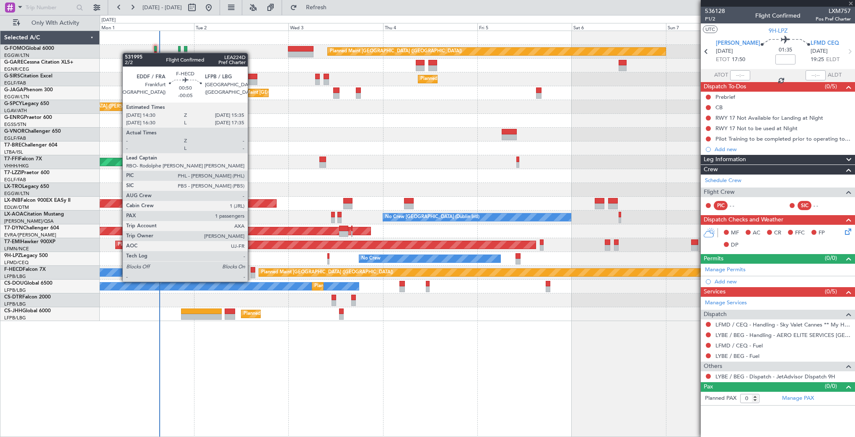
type input "+00:15"
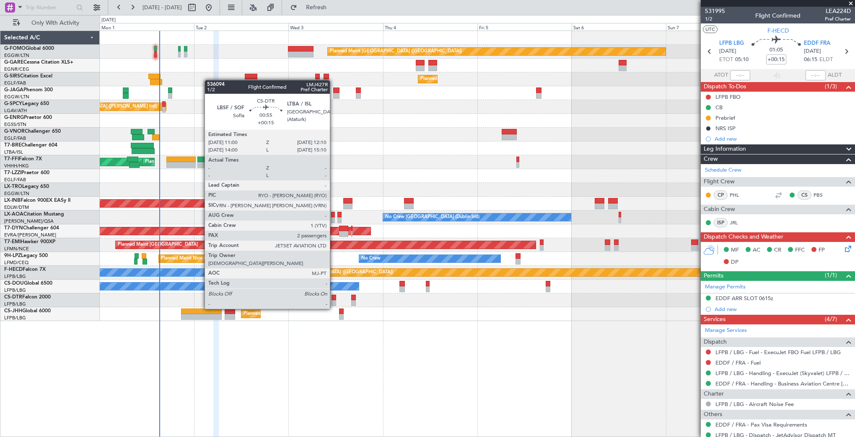
click at [334, 301] on div at bounding box center [333, 303] width 5 height 6
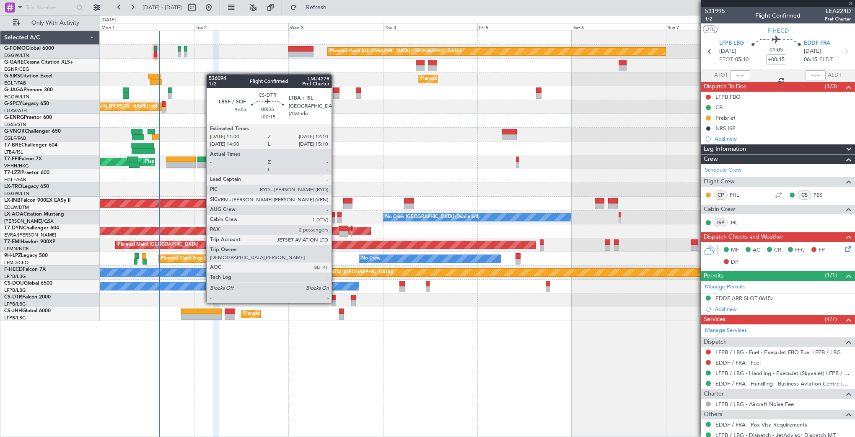
type input "2"
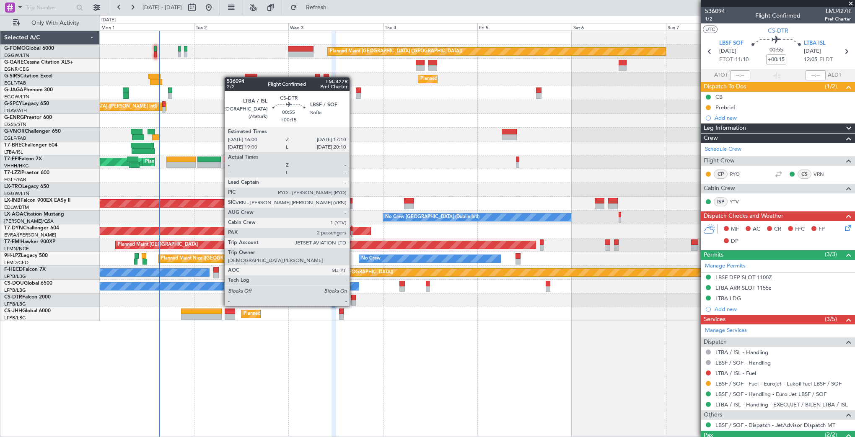
click at [353, 298] on div at bounding box center [353, 298] width 5 height 6
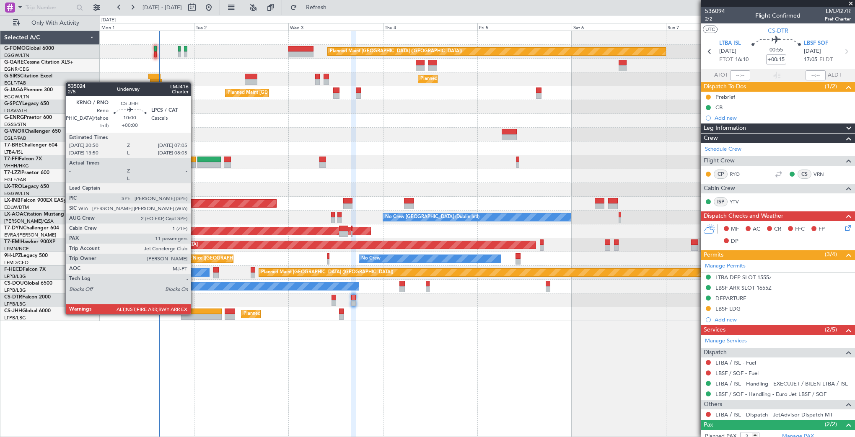
click at [194, 314] on div at bounding box center [201, 317] width 41 height 6
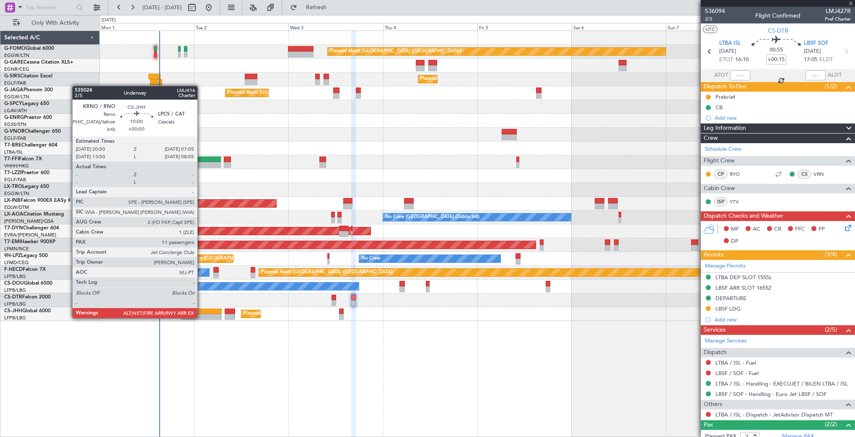
type input "11"
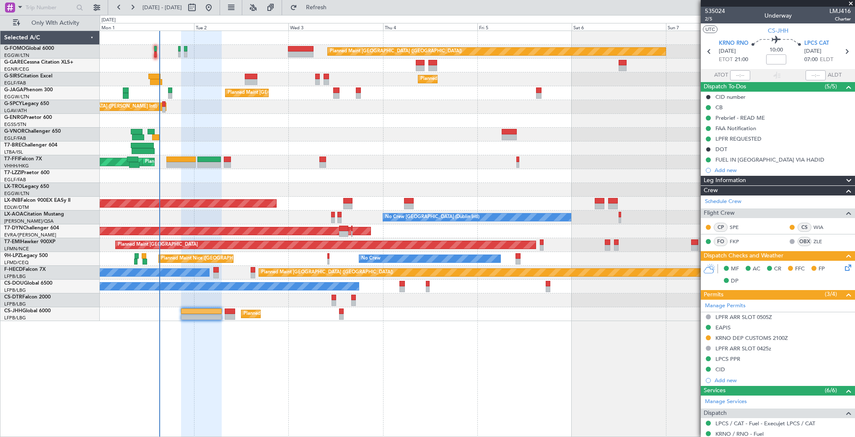
click at [716, 266] on icon at bounding box center [846, 266] width 7 height 7
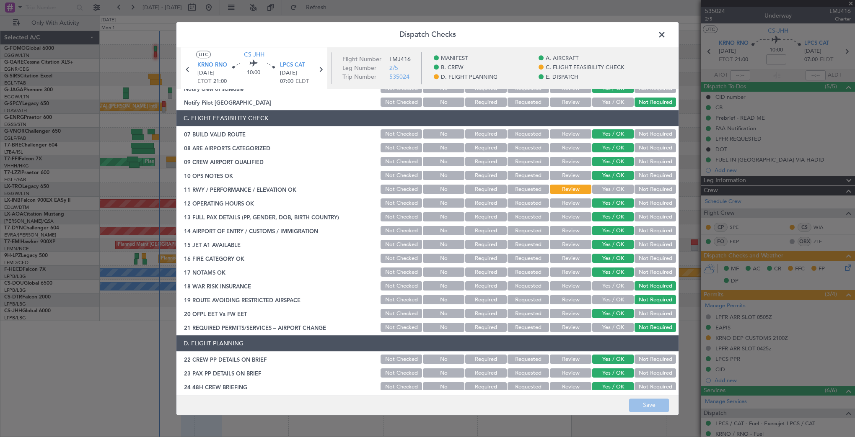
scroll to position [80, 0]
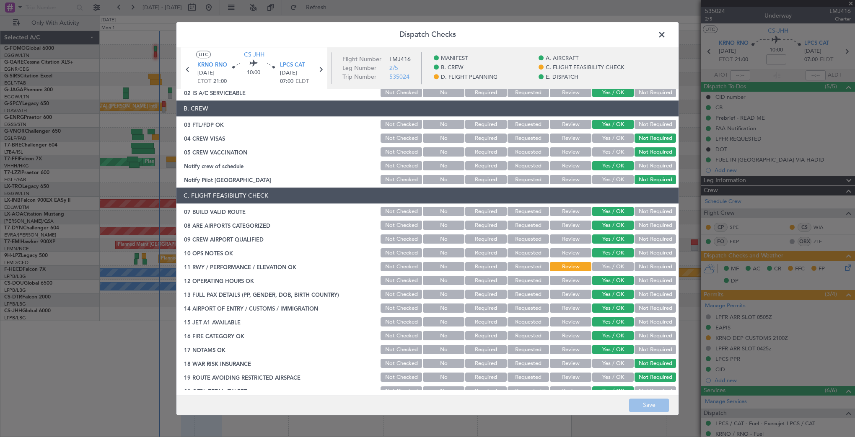
click at [666, 34] on span at bounding box center [666, 36] width 0 height 17
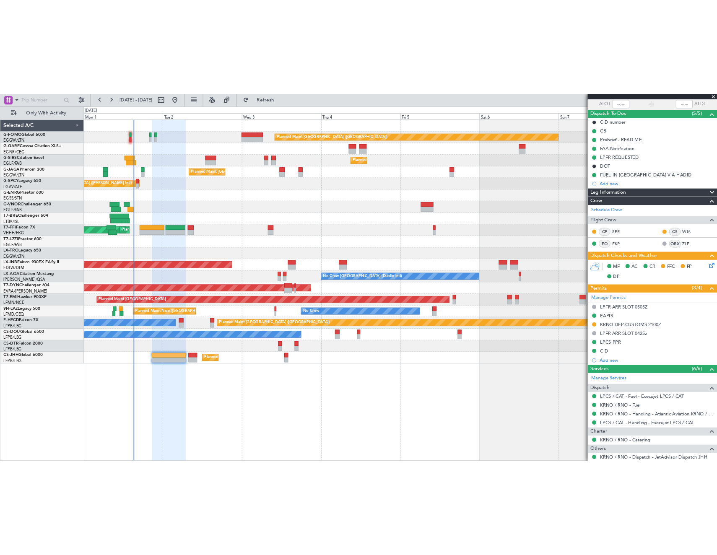
scroll to position [0, 0]
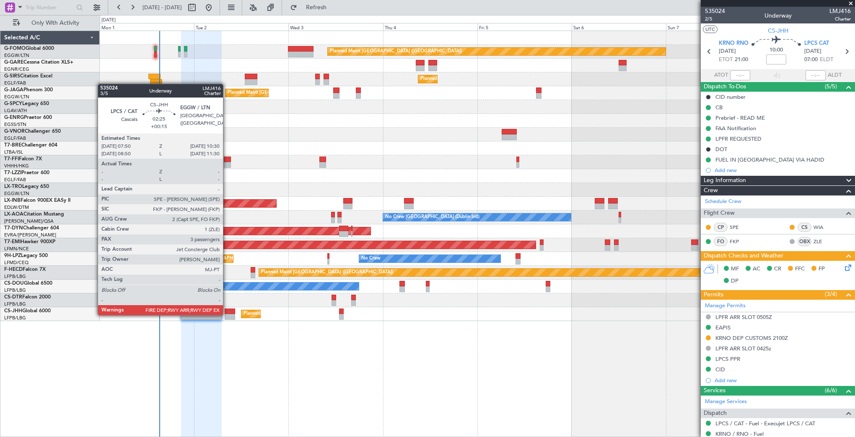
click at [227, 315] on div at bounding box center [230, 317] width 11 height 6
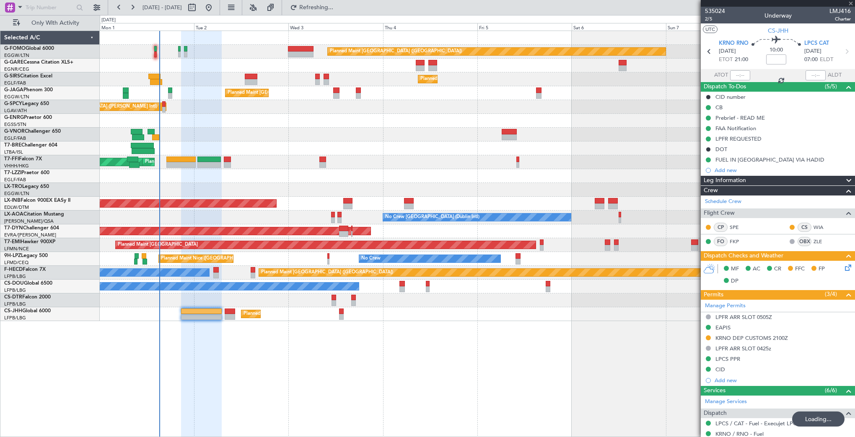
type input "+00:15"
type input "3"
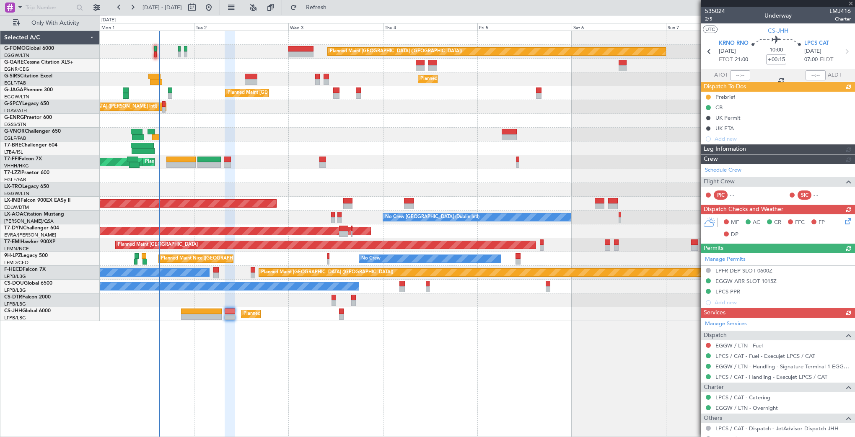
type input "11"
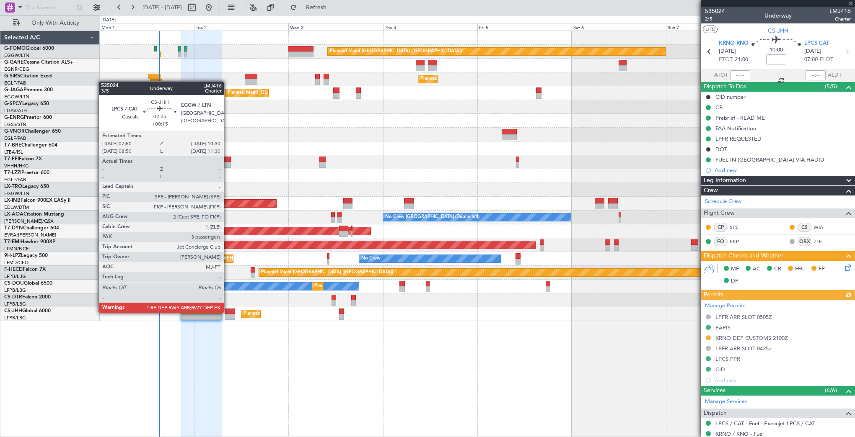
click at [228, 312] on div at bounding box center [230, 312] width 11 height 6
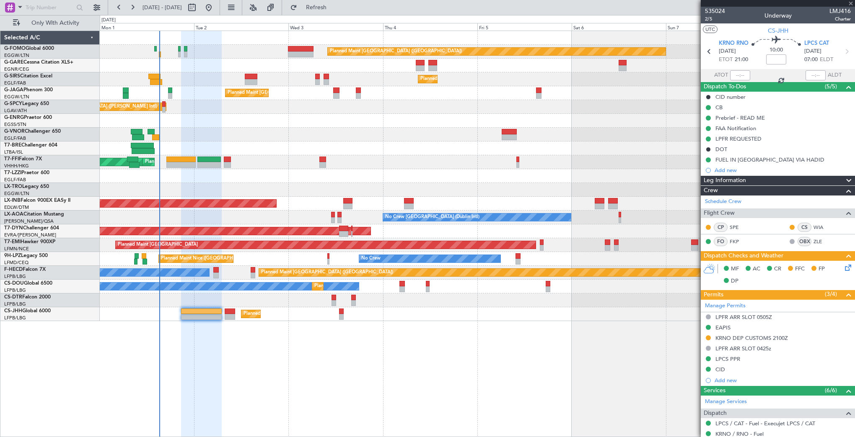
type input "+00:15"
type input "3"
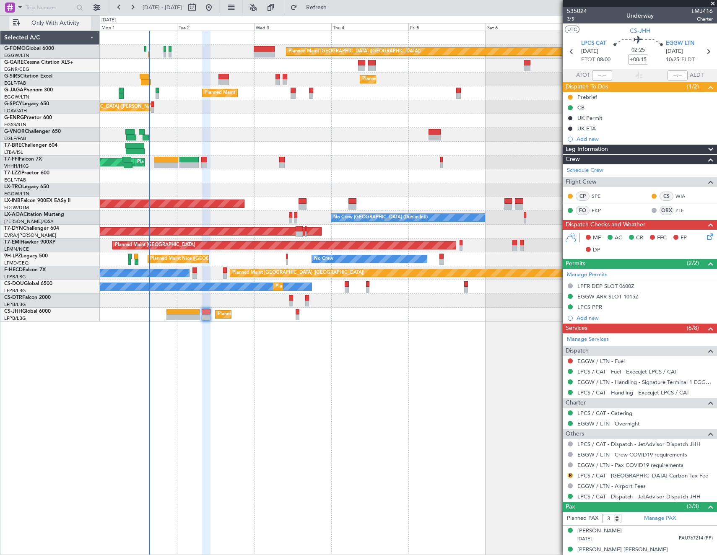
click at [57, 21] on span "Only With Activity" at bounding box center [55, 23] width 67 height 6
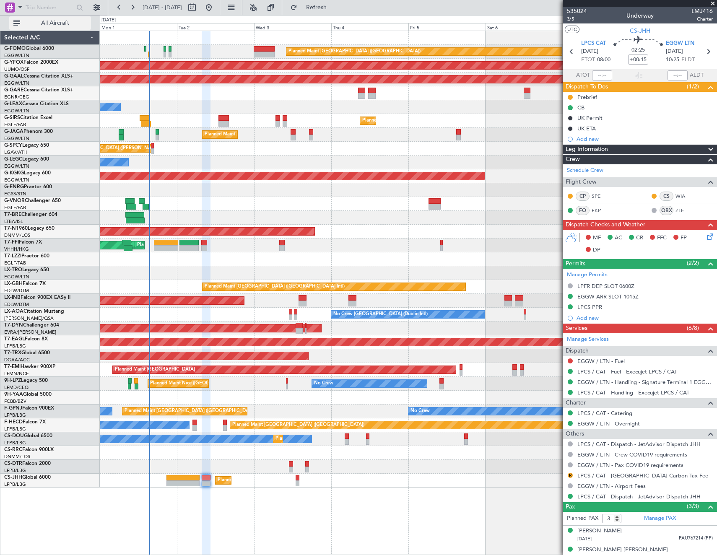
click at [58, 26] on span "All Aircraft" at bounding box center [55, 23] width 67 height 6
